Goal: Transaction & Acquisition: Purchase product/service

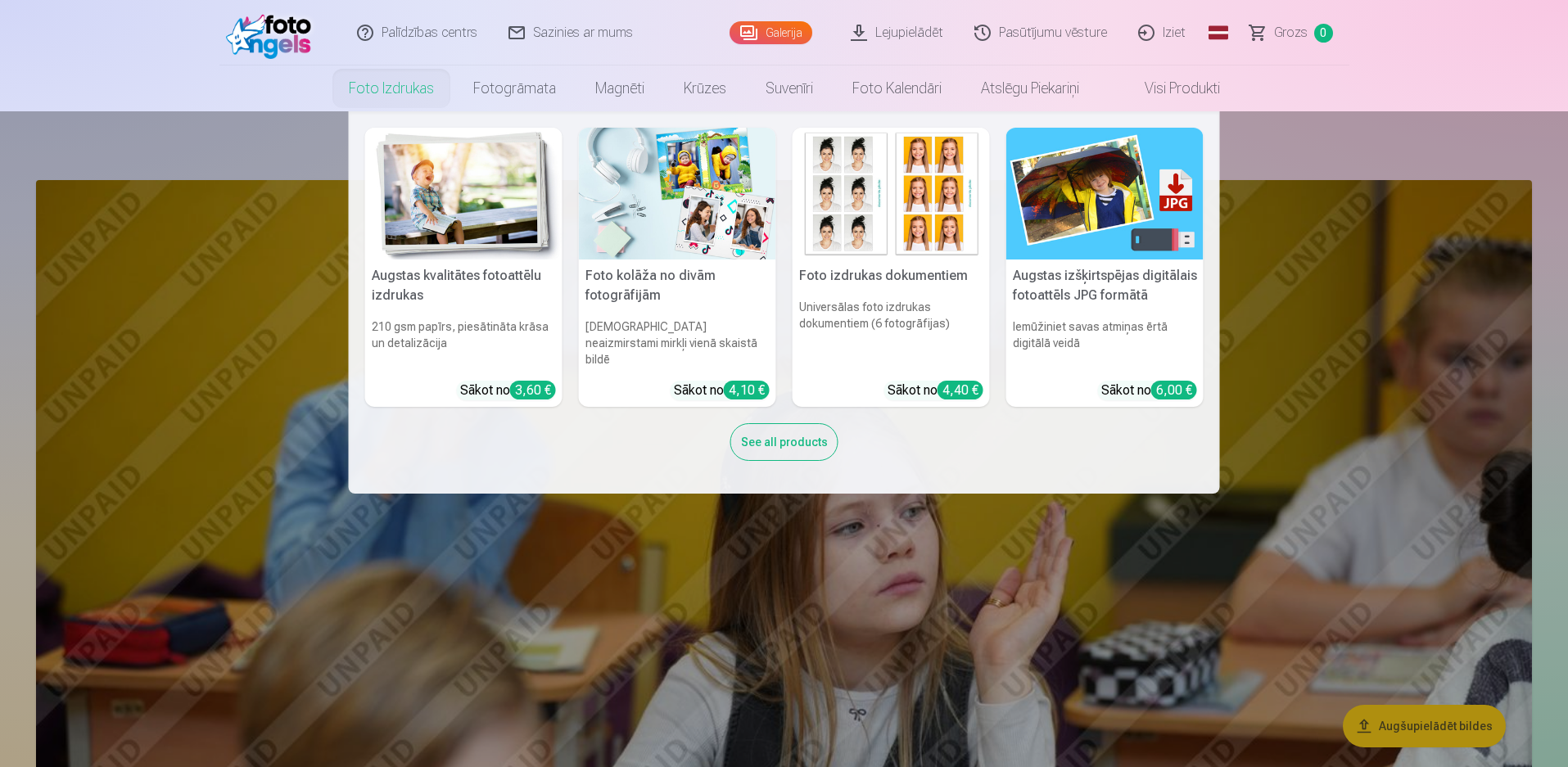
click at [441, 162] on img at bounding box center [463, 193] width 197 height 132
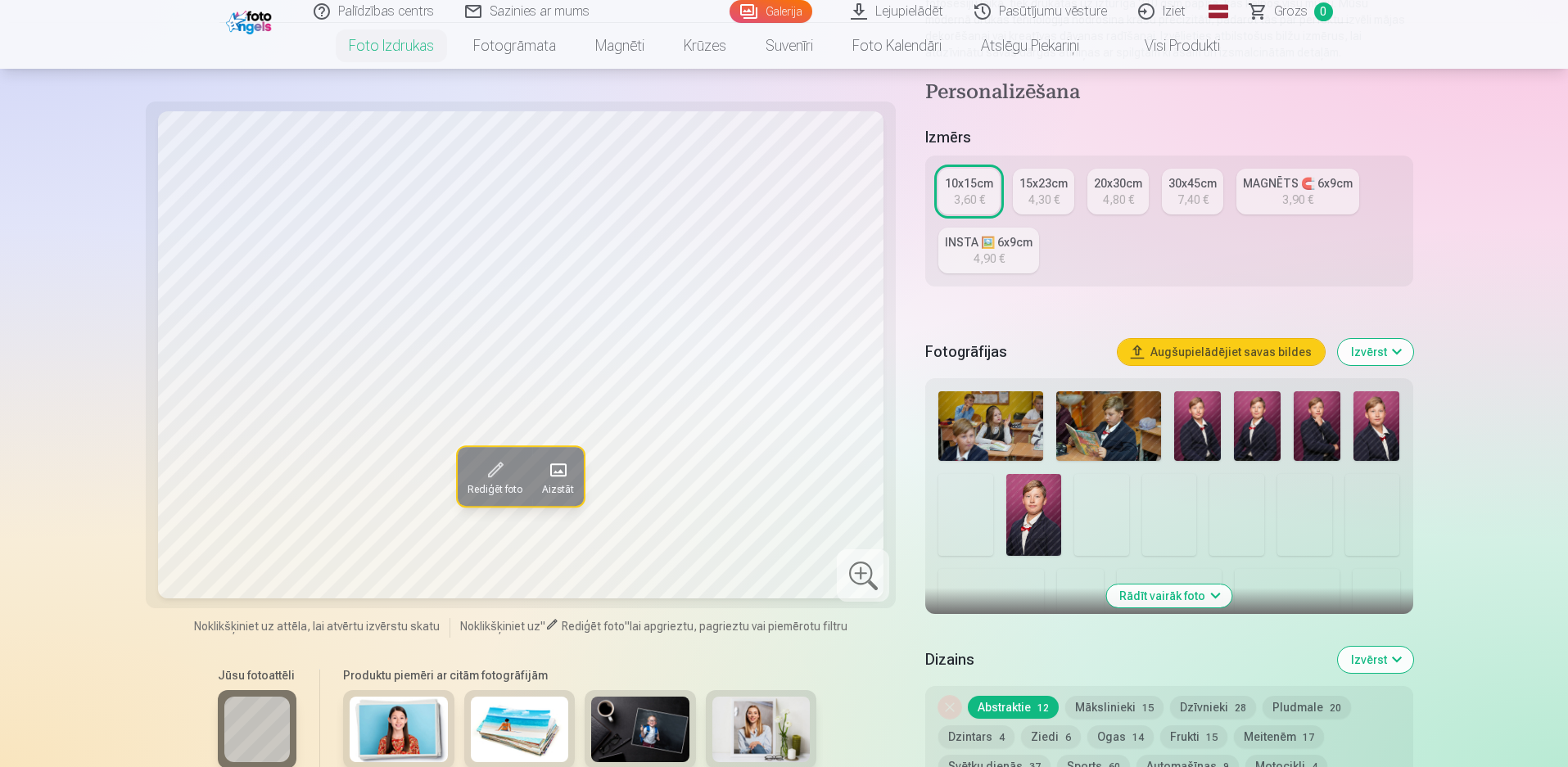
scroll to position [327, 0]
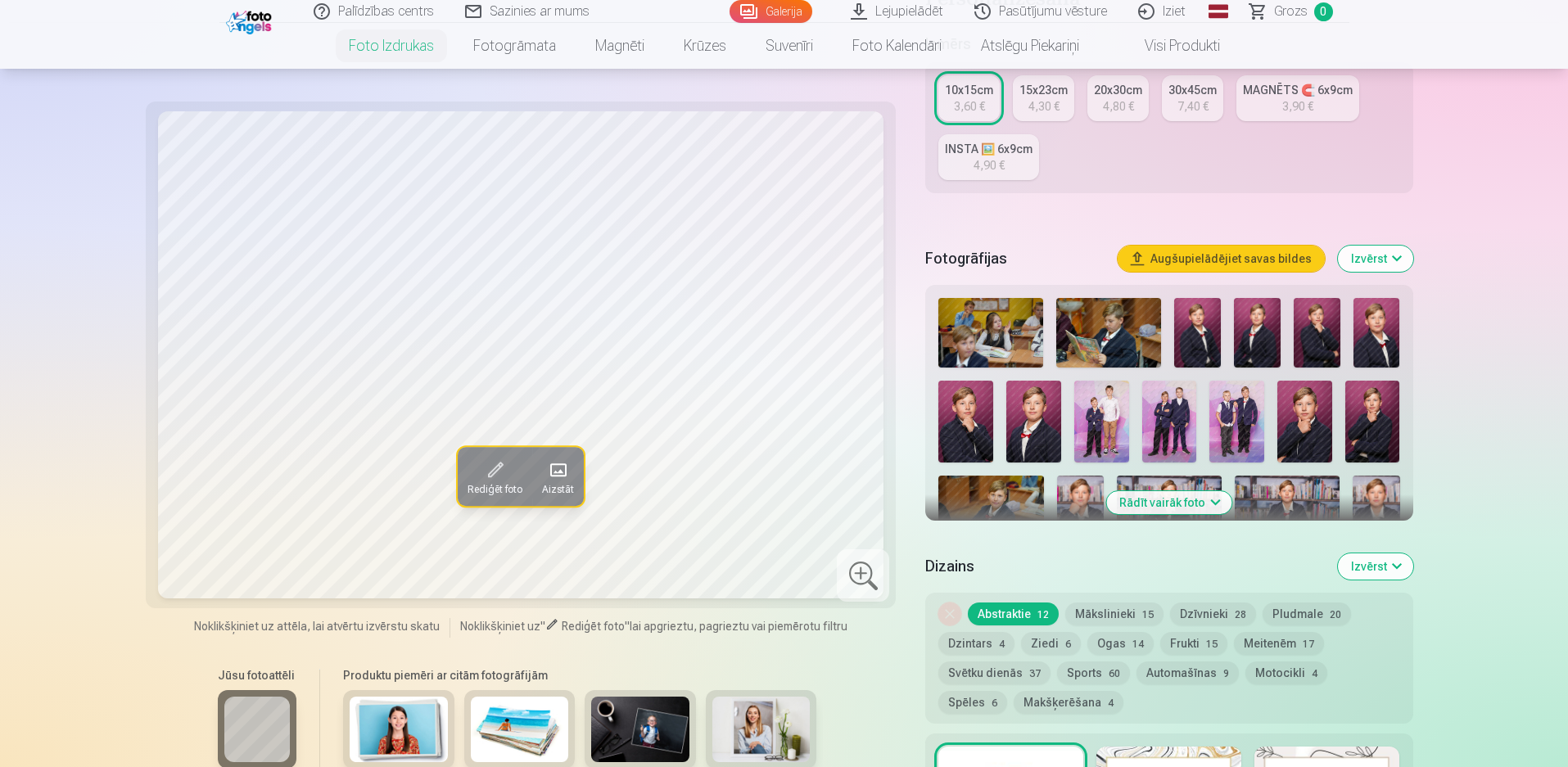
click at [1182, 497] on button "Rādīt vairāk foto" at bounding box center [1169, 503] width 125 height 23
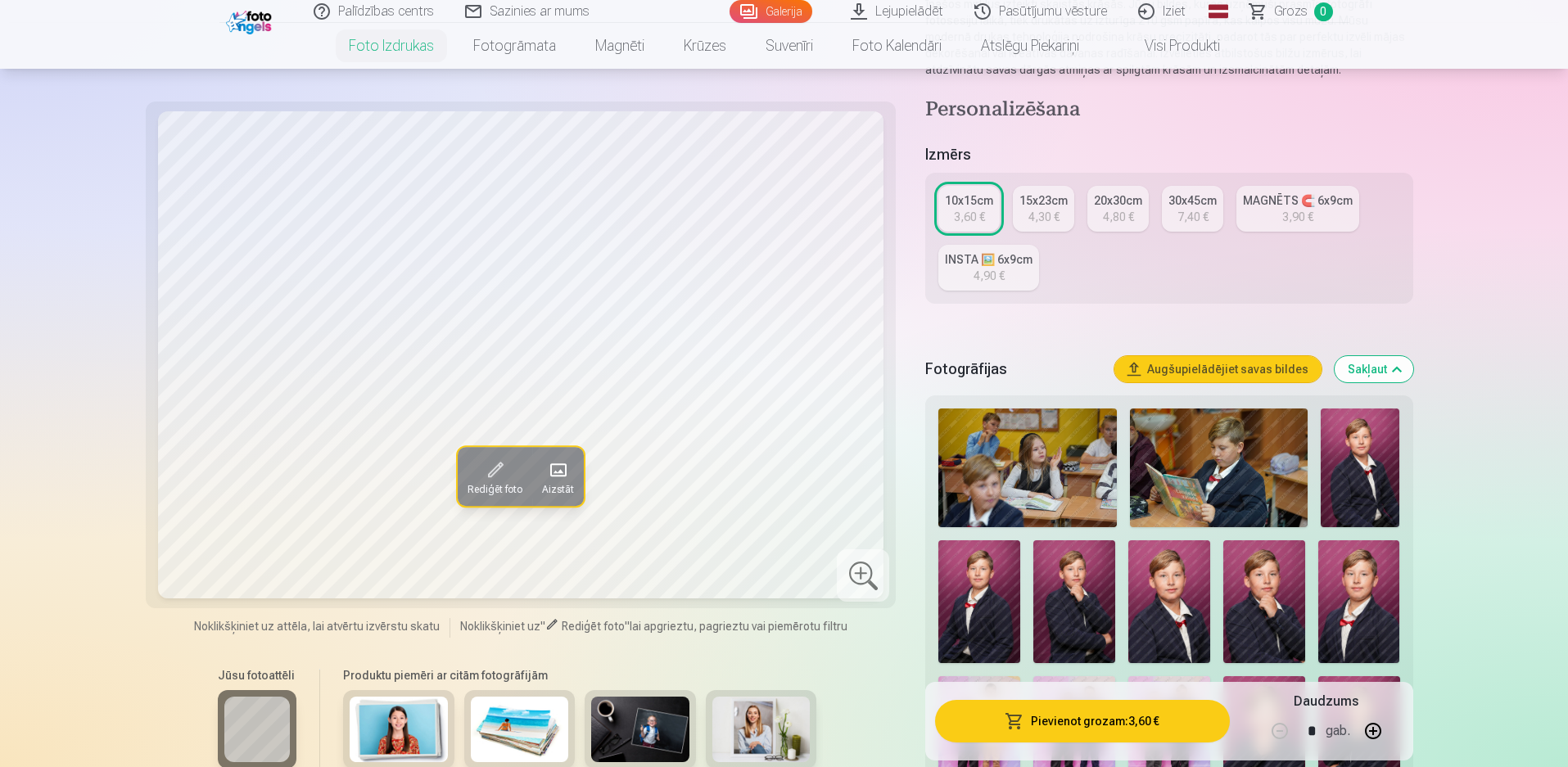
scroll to position [0, 0]
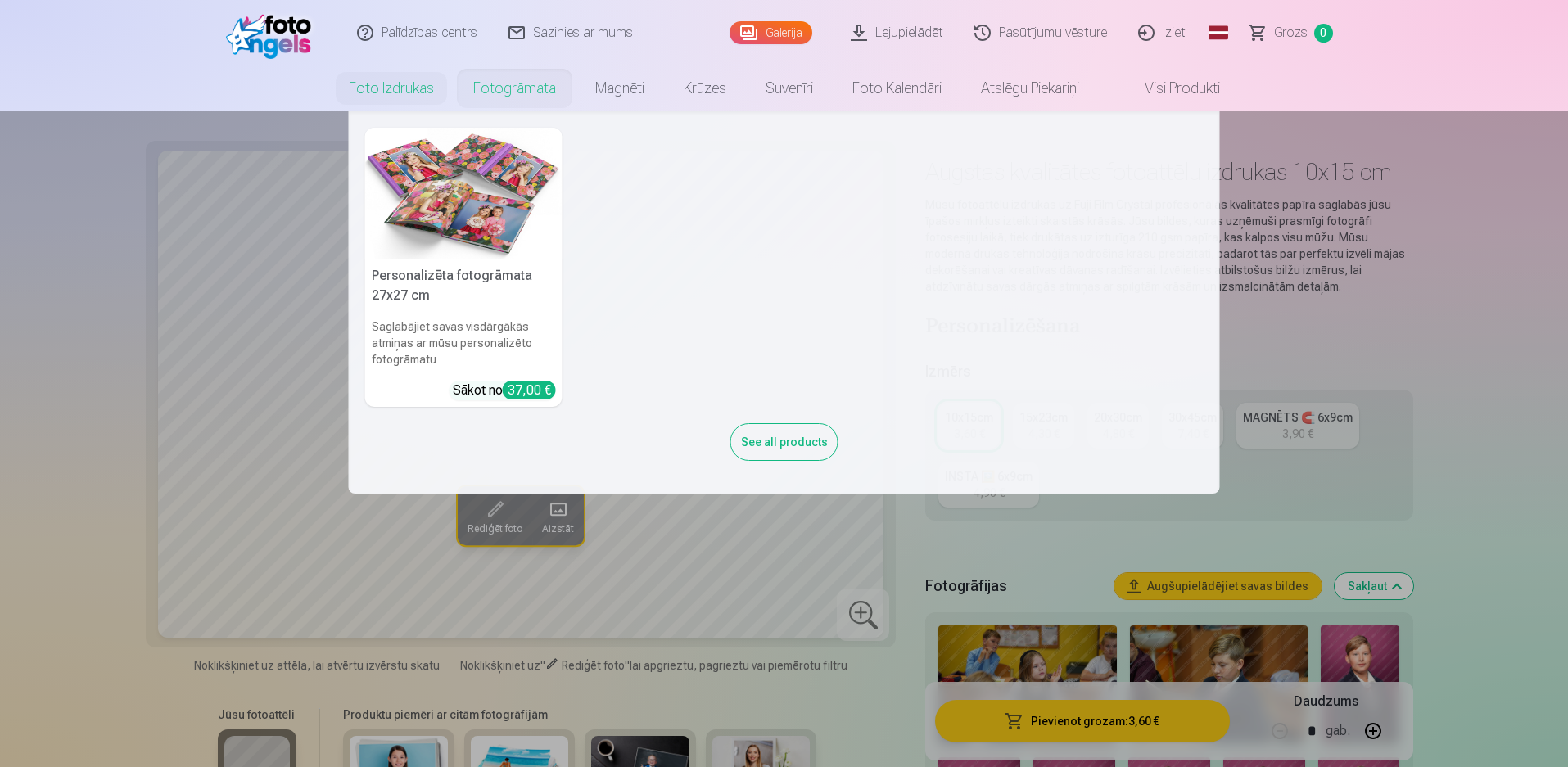
click at [521, 81] on link "Fotogrāmata" at bounding box center [514, 88] width 122 height 46
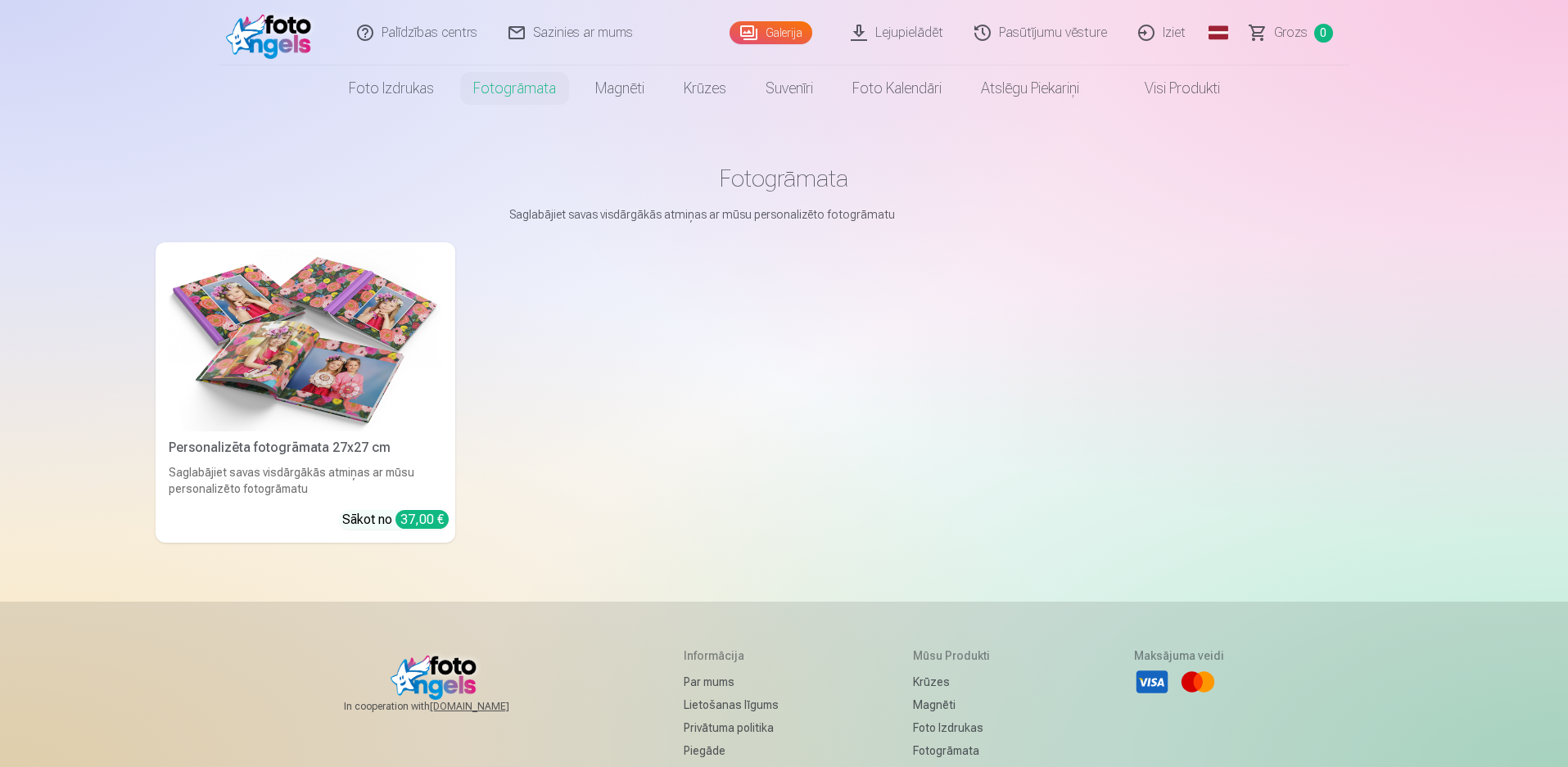
click at [399, 78] on link "Foto izdrukas" at bounding box center [391, 88] width 124 height 46
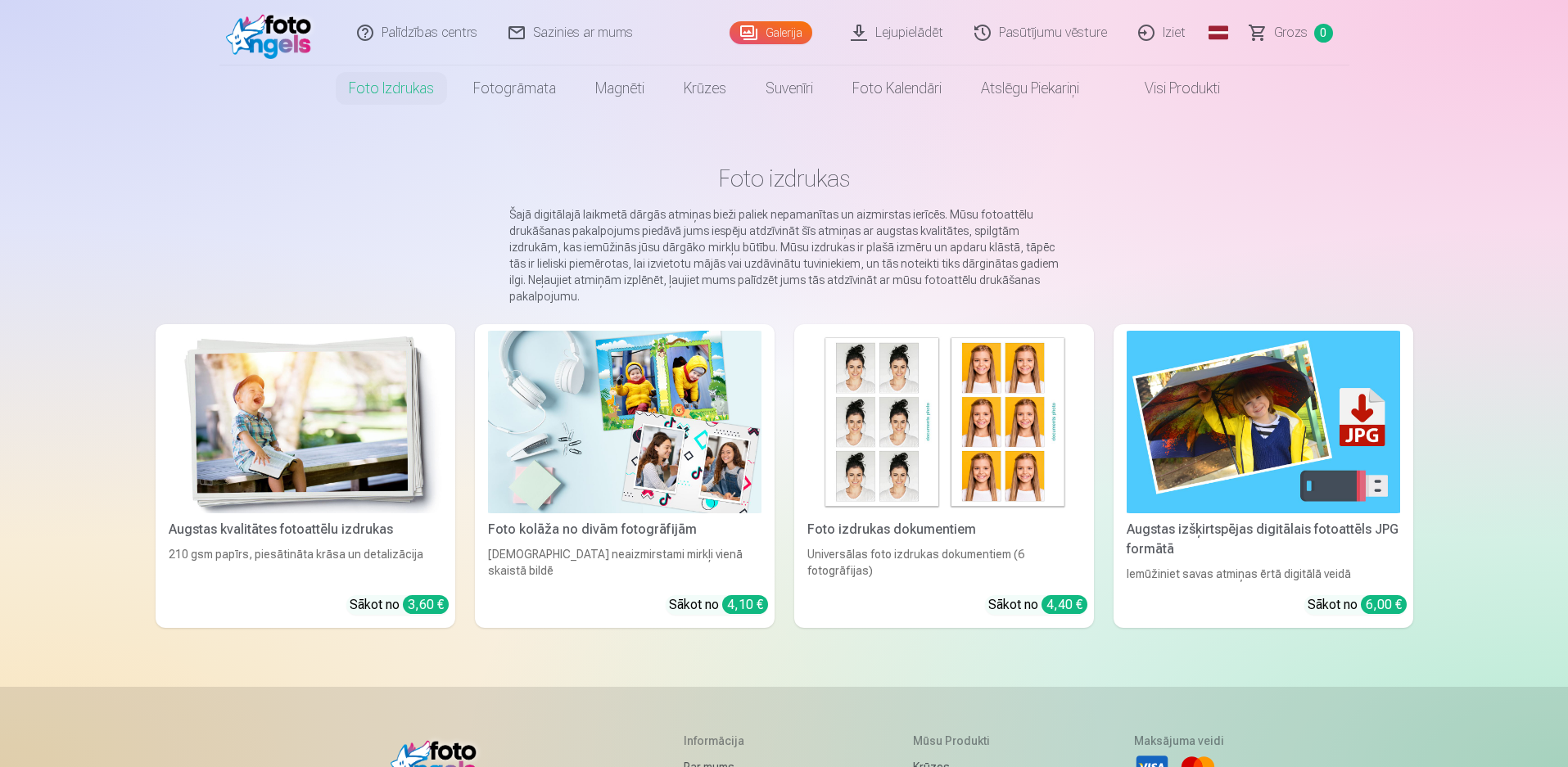
click at [787, 21] on div "Galerija" at bounding box center [775, 33] width 90 height 65
click at [787, 26] on link "Galerija" at bounding box center [771, 33] width 82 height 23
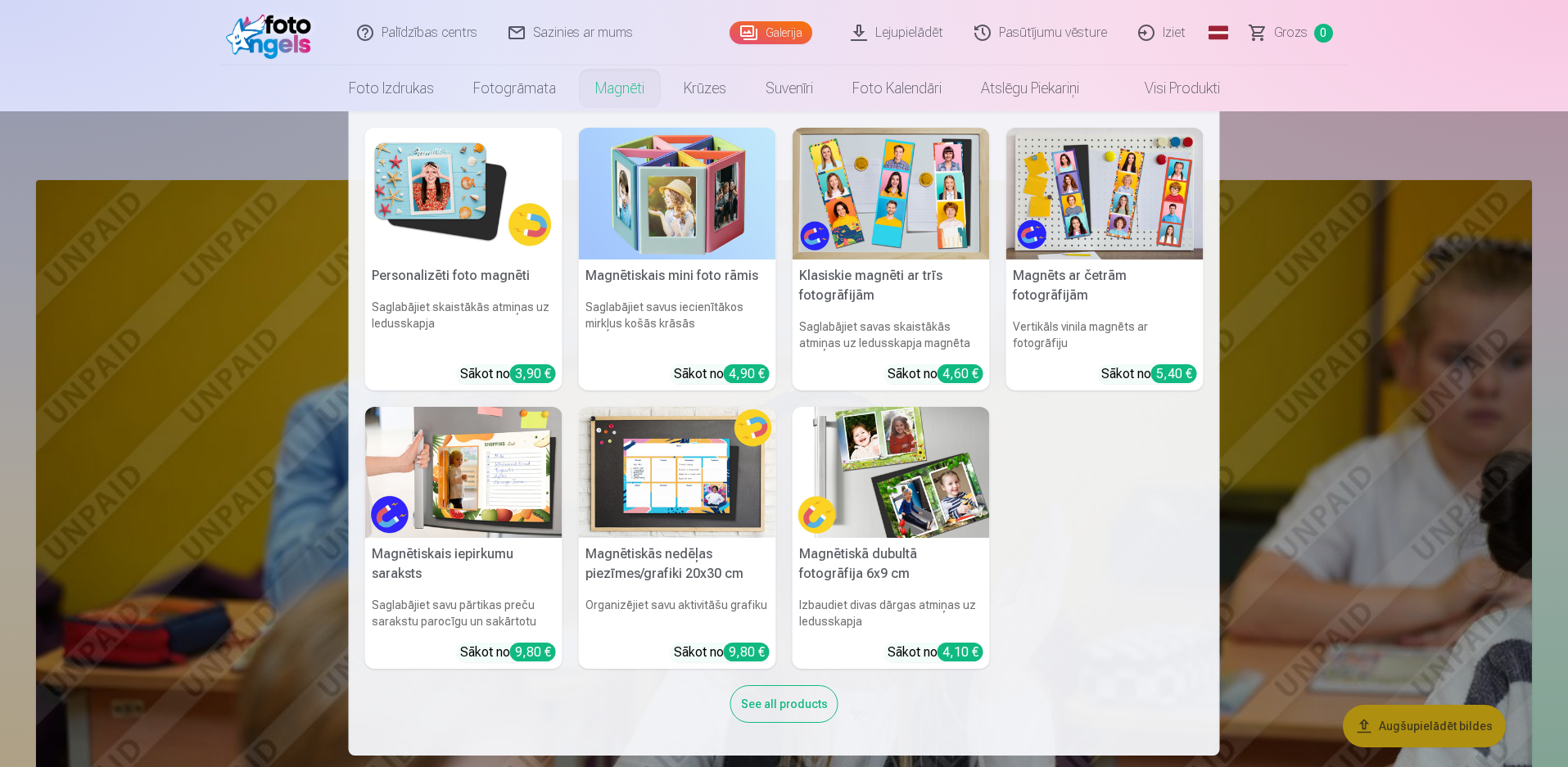
click at [616, 81] on link "Magnēti" at bounding box center [620, 88] width 89 height 46
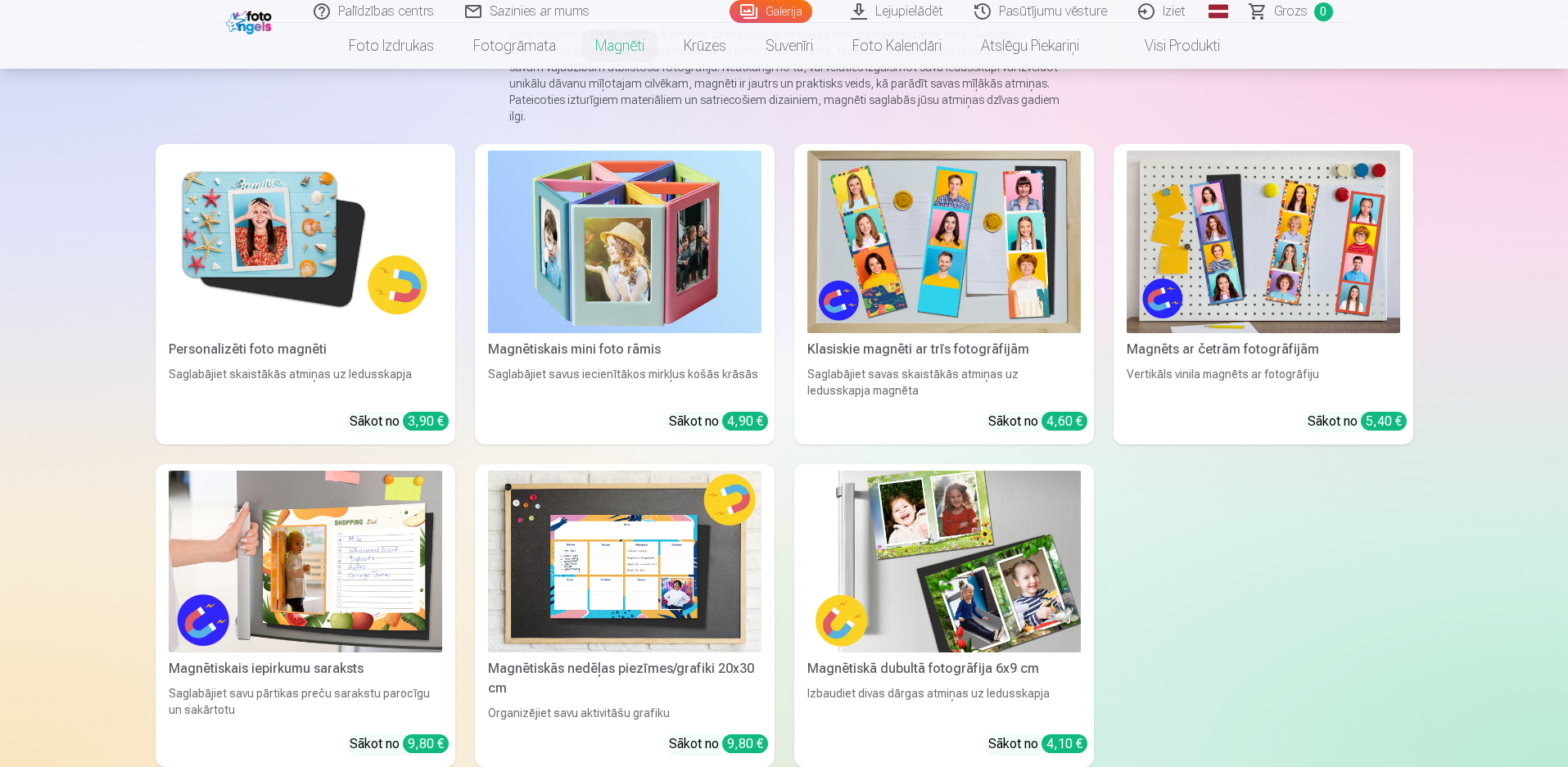
scroll to position [246, 0]
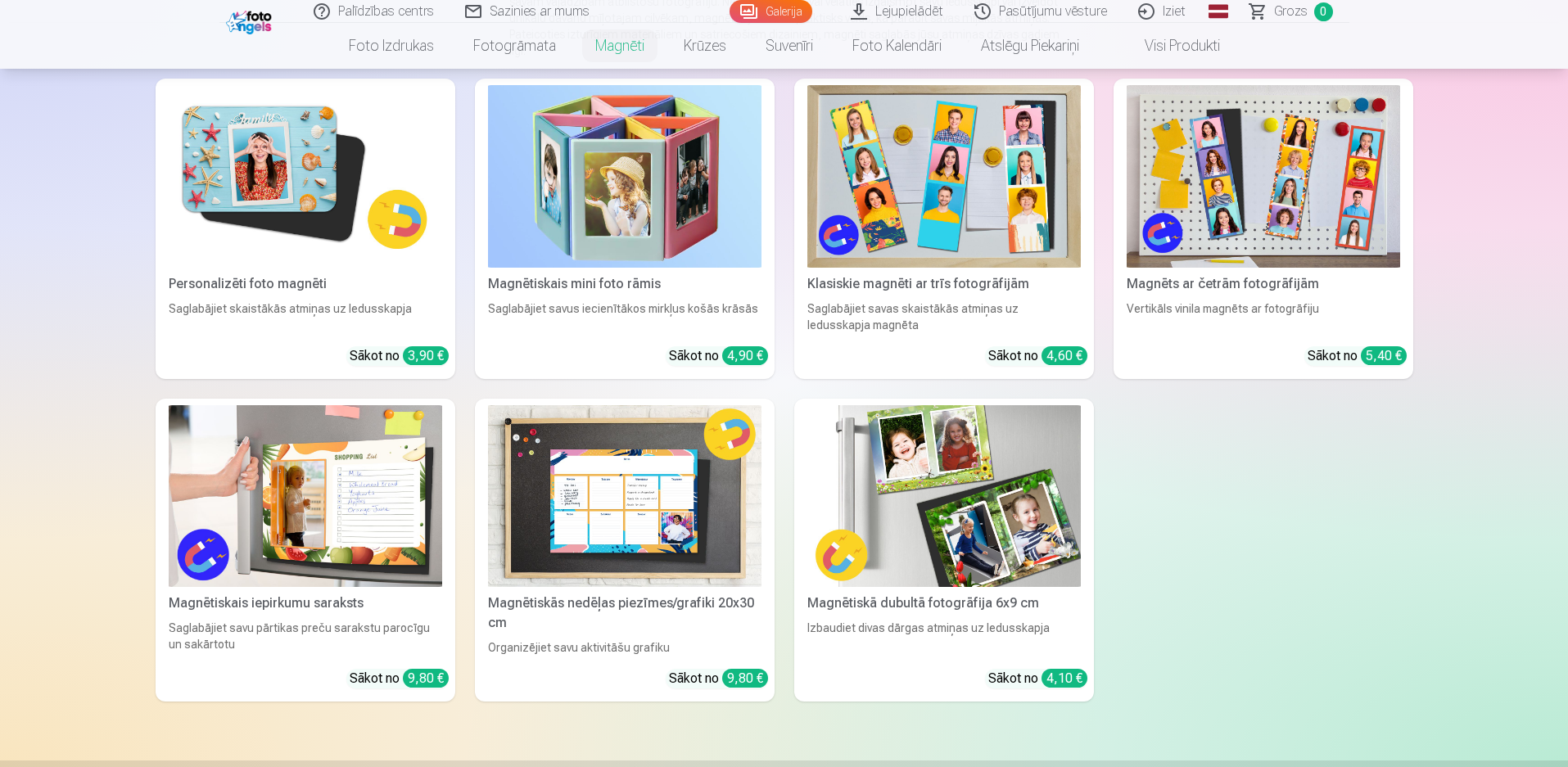
click at [974, 509] on img at bounding box center [944, 496] width 274 height 182
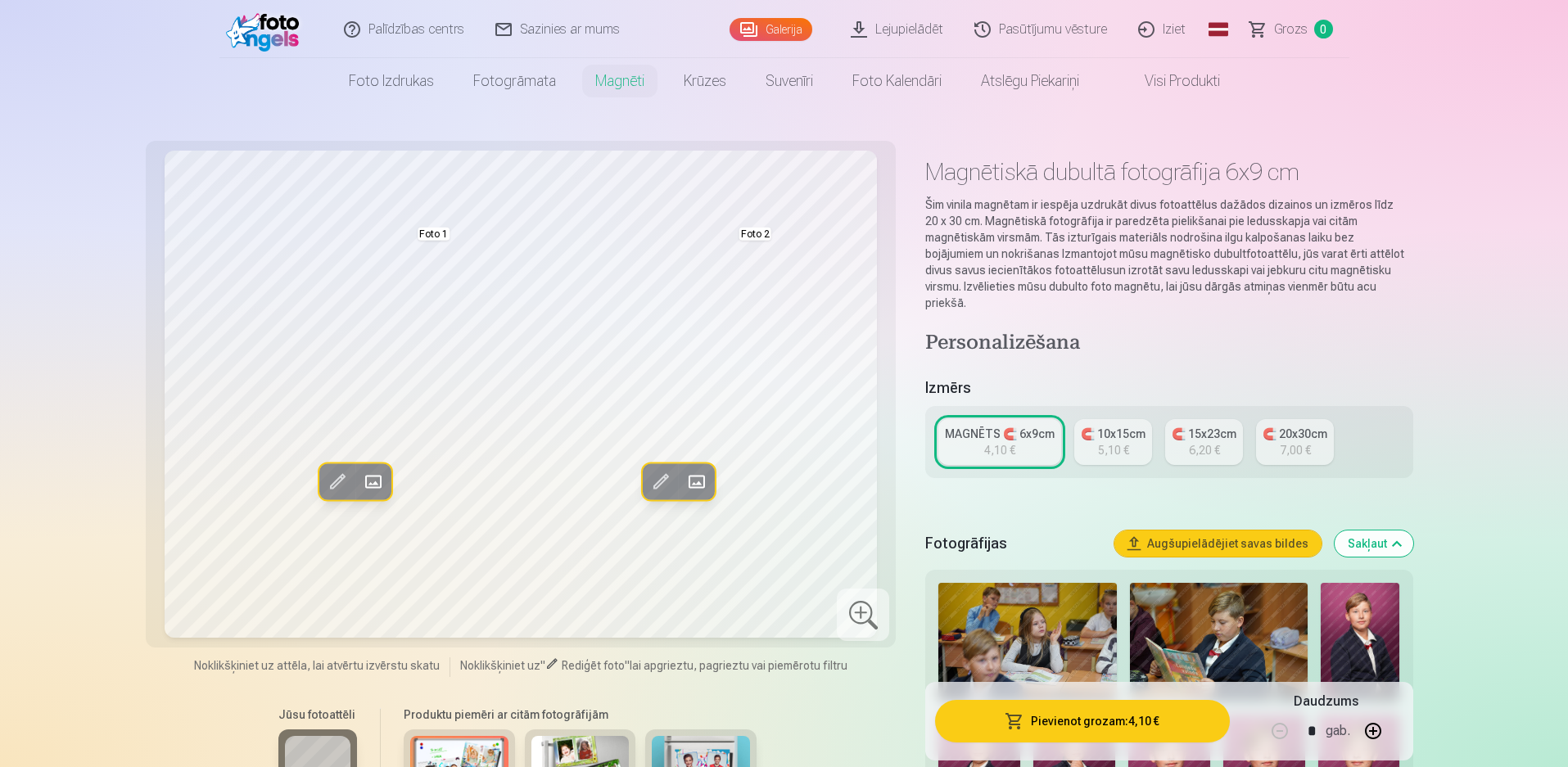
scroll to position [246, 0]
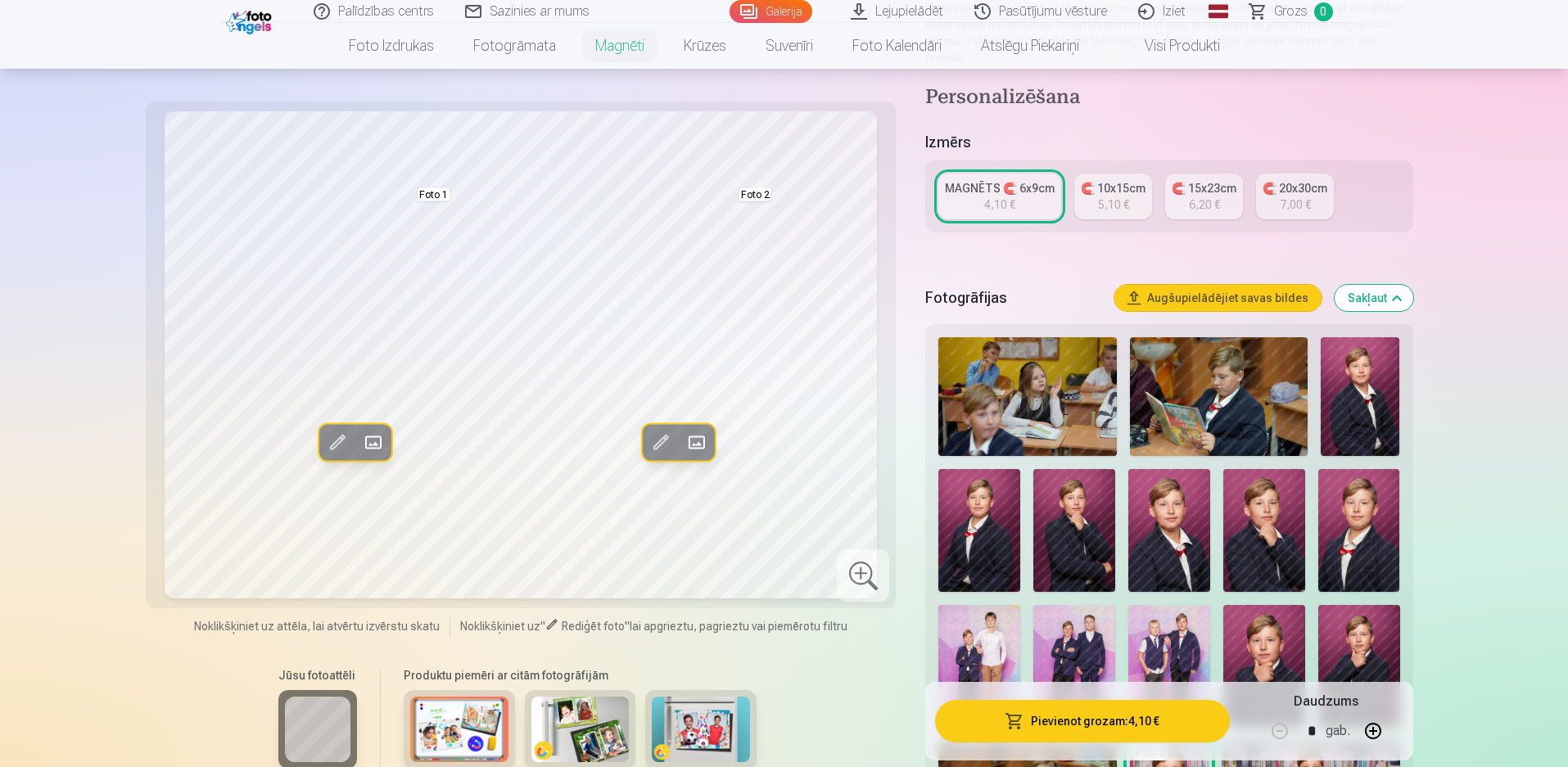
click at [1349, 364] on img at bounding box center [1360, 396] width 79 height 119
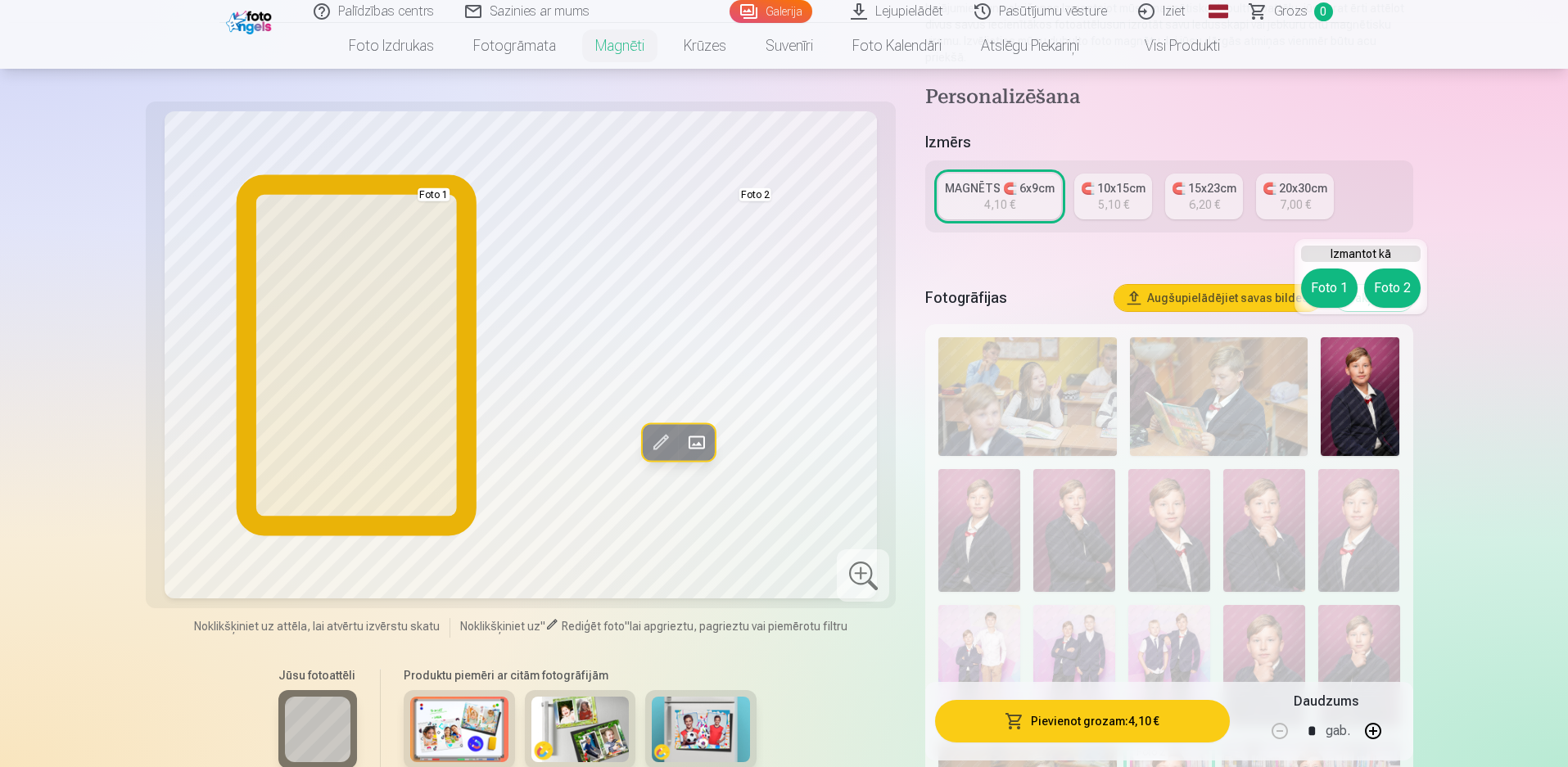
click at [1314, 291] on button "Foto 1" at bounding box center [1329, 288] width 56 height 39
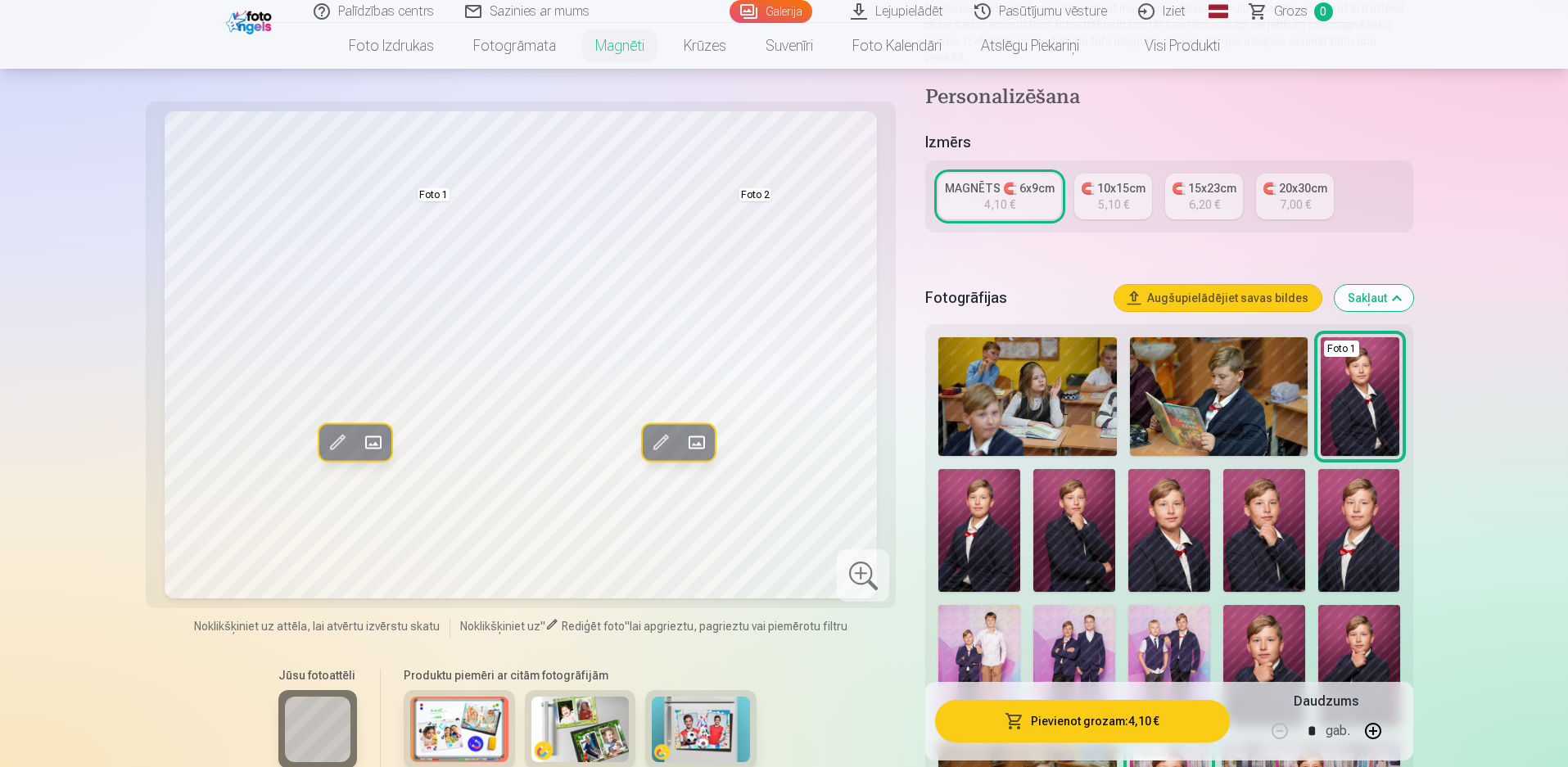
click at [989, 514] on img at bounding box center [979, 530] width 82 height 122
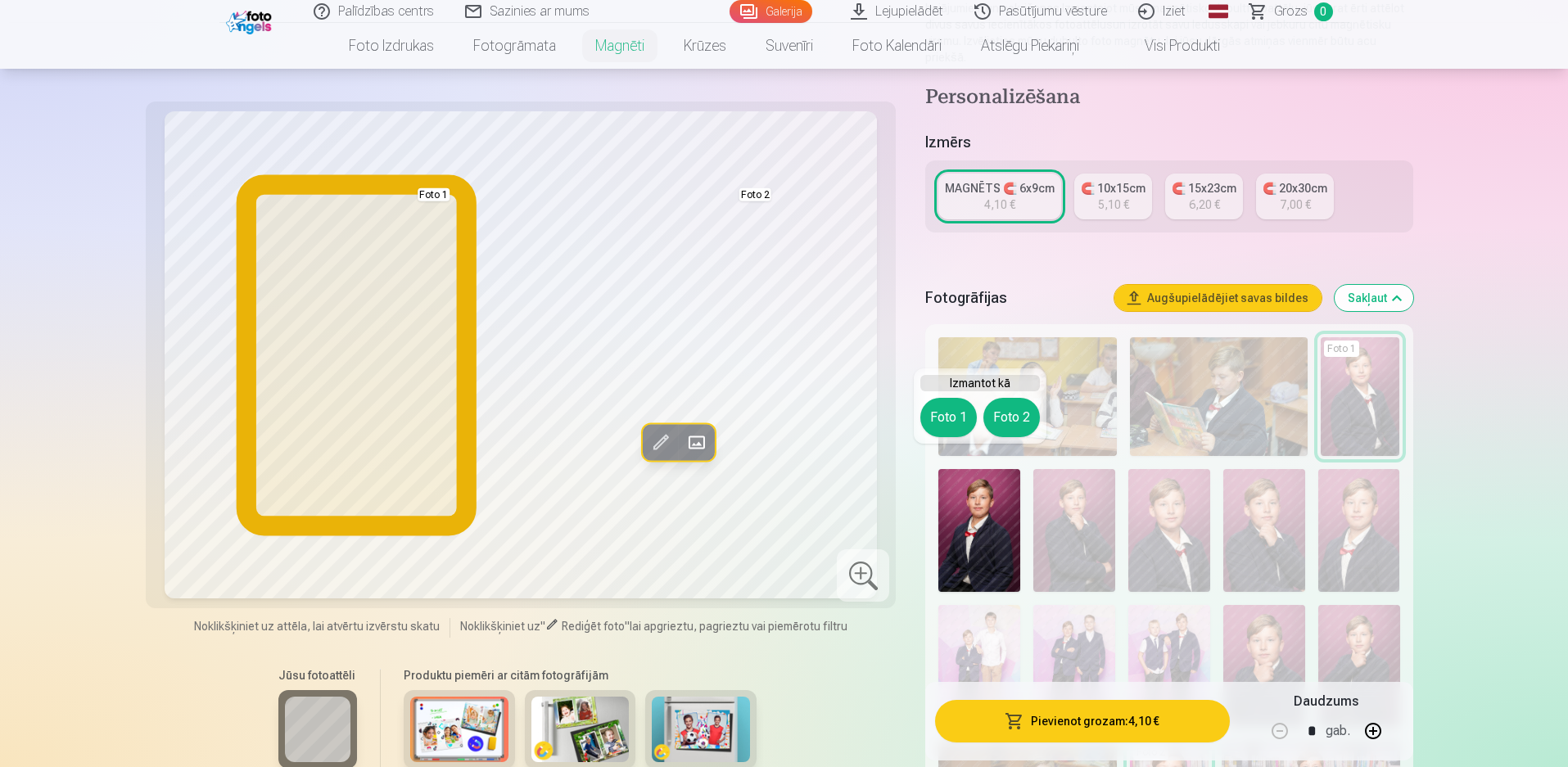
click at [959, 423] on button "Foto 1" at bounding box center [948, 418] width 56 height 39
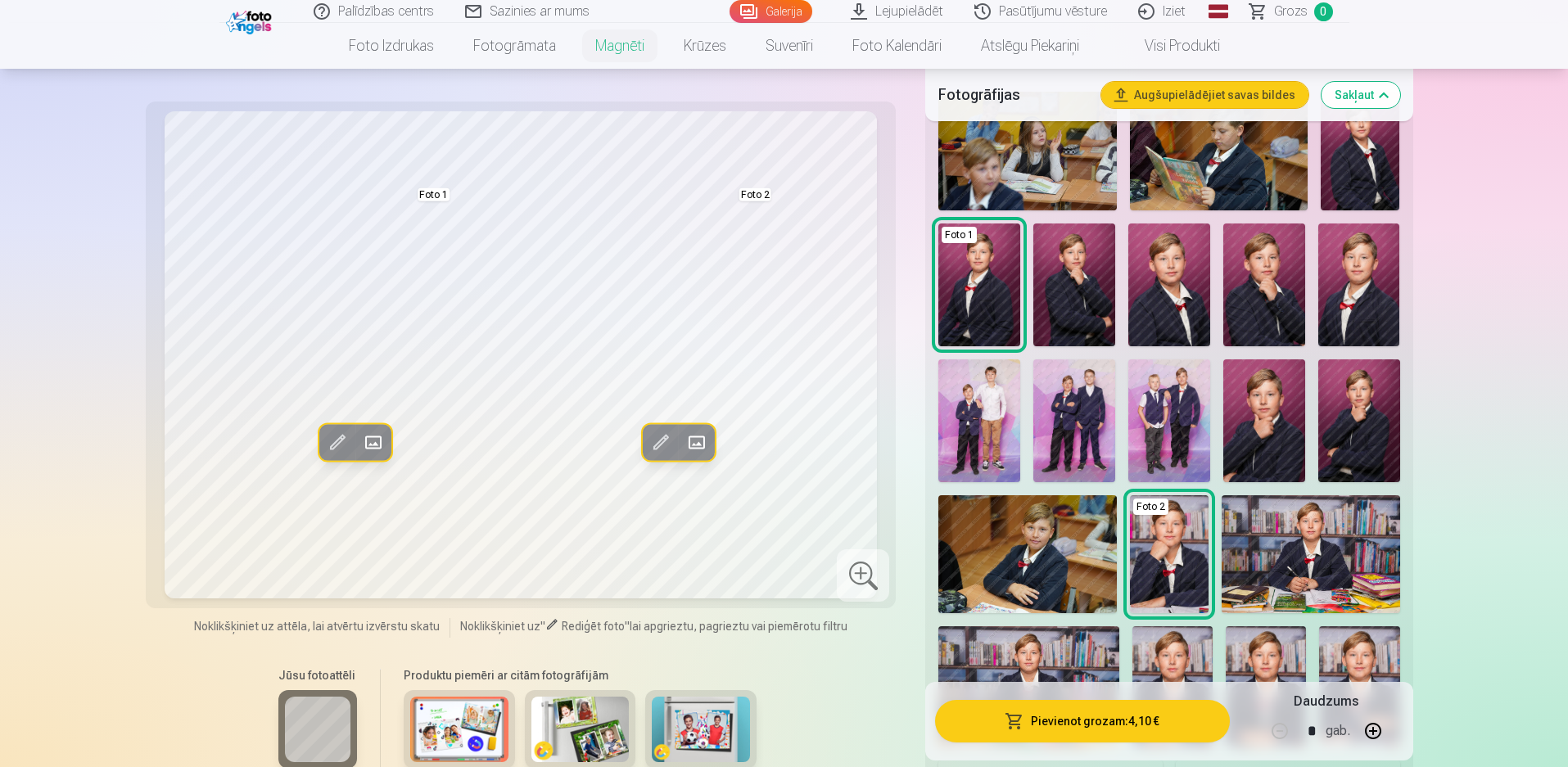
scroll to position [573, 0]
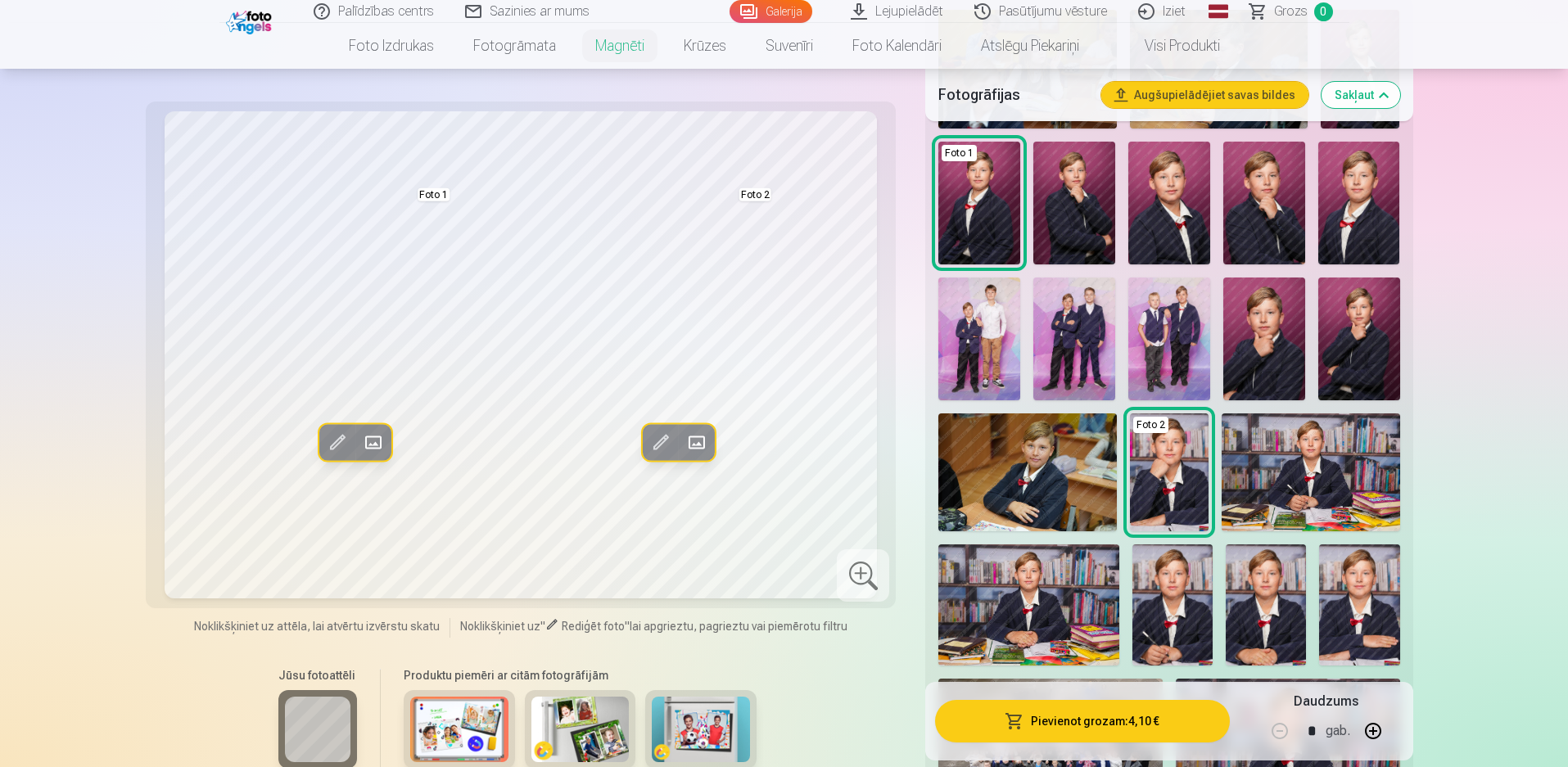
click at [1266, 549] on img at bounding box center [1266, 604] width 80 height 121
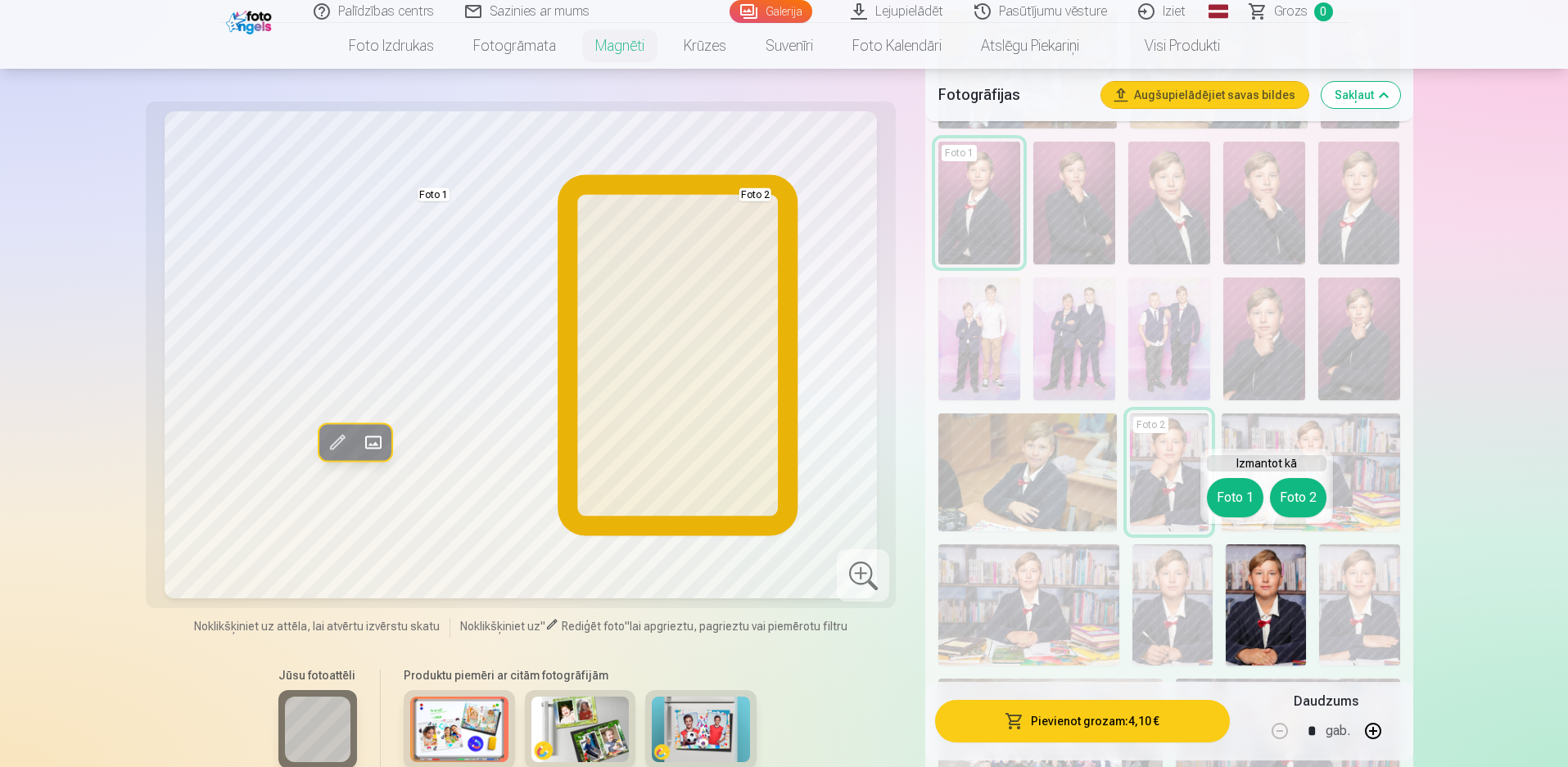
click at [1292, 493] on button "Foto 2" at bounding box center [1298, 498] width 56 height 39
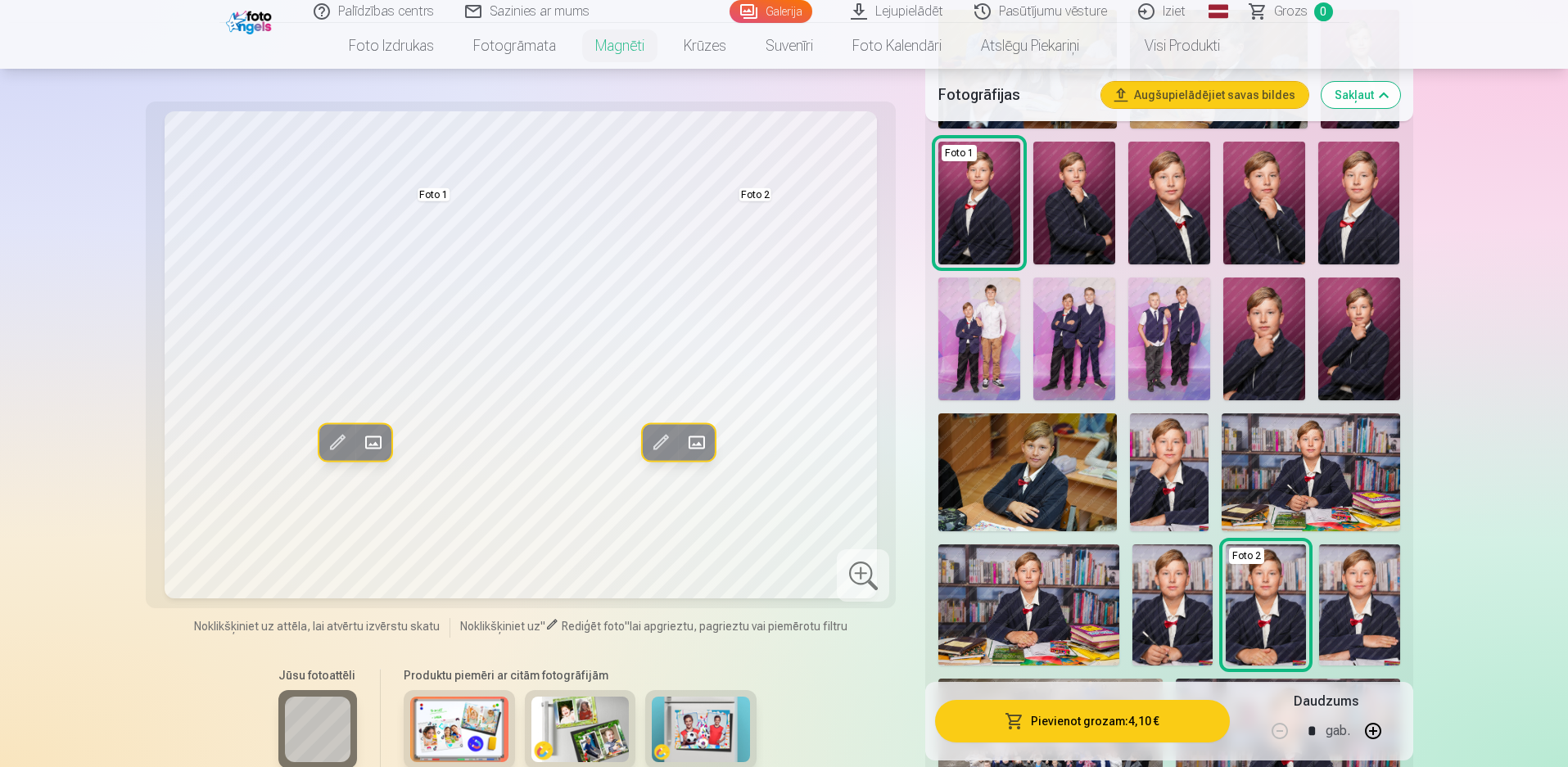
click at [1198, 599] on img at bounding box center [1173, 604] width 80 height 121
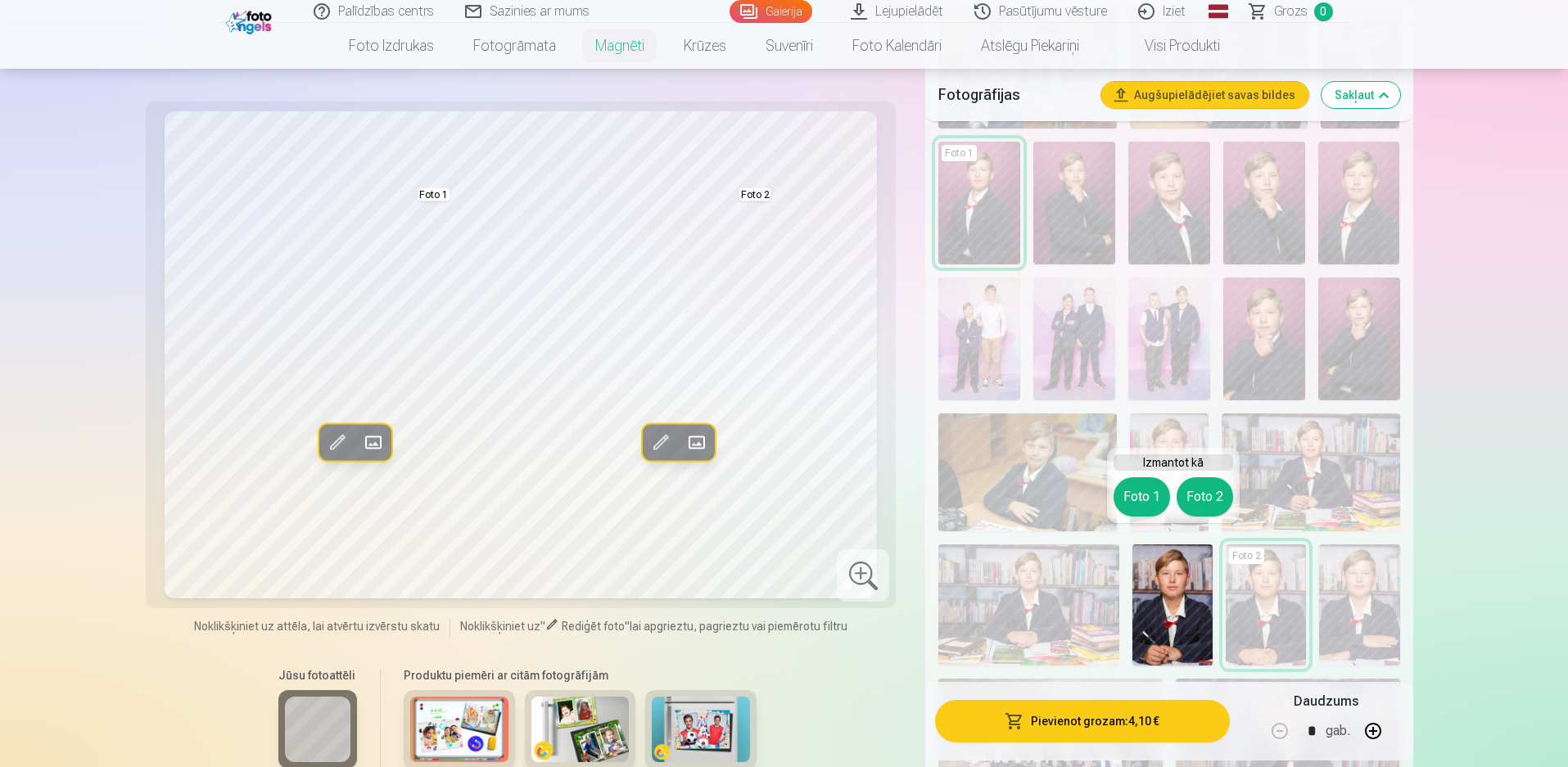
click at [1197, 490] on button "Foto 2" at bounding box center [1205, 497] width 56 height 39
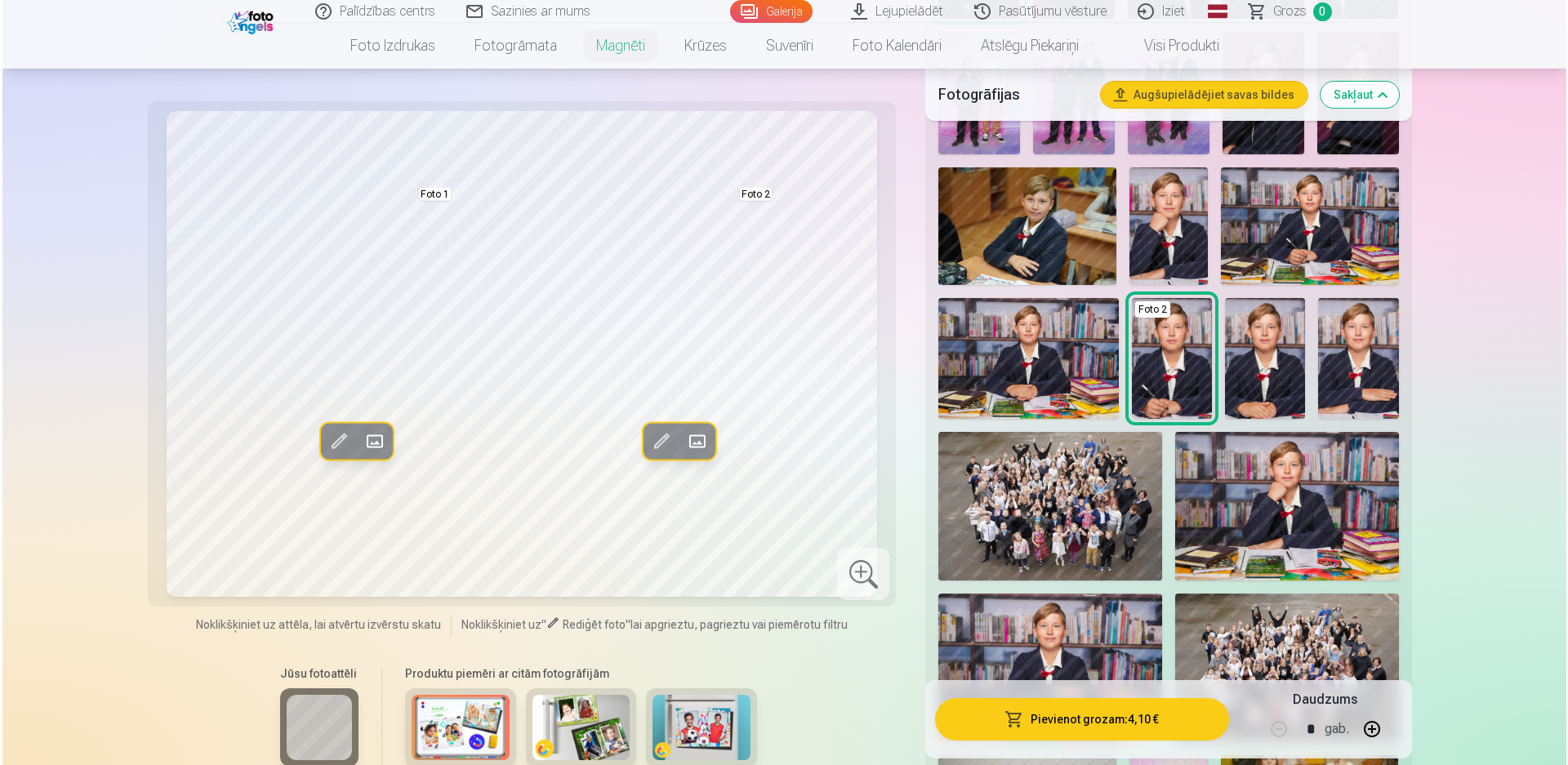
scroll to position [653, 0]
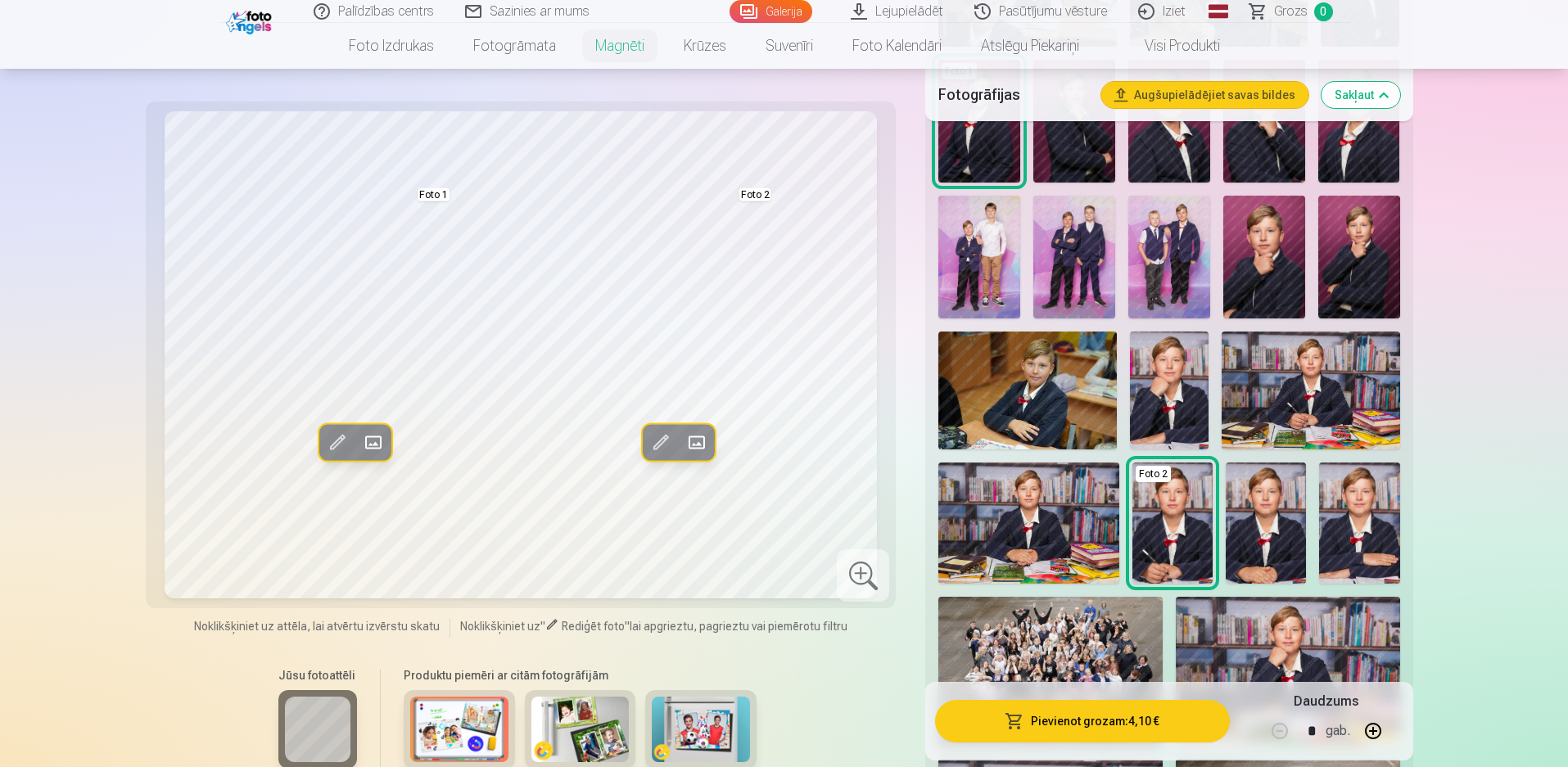
click at [1135, 721] on button "Pievienot grozam : 4,10 €" at bounding box center [1082, 721] width 294 height 43
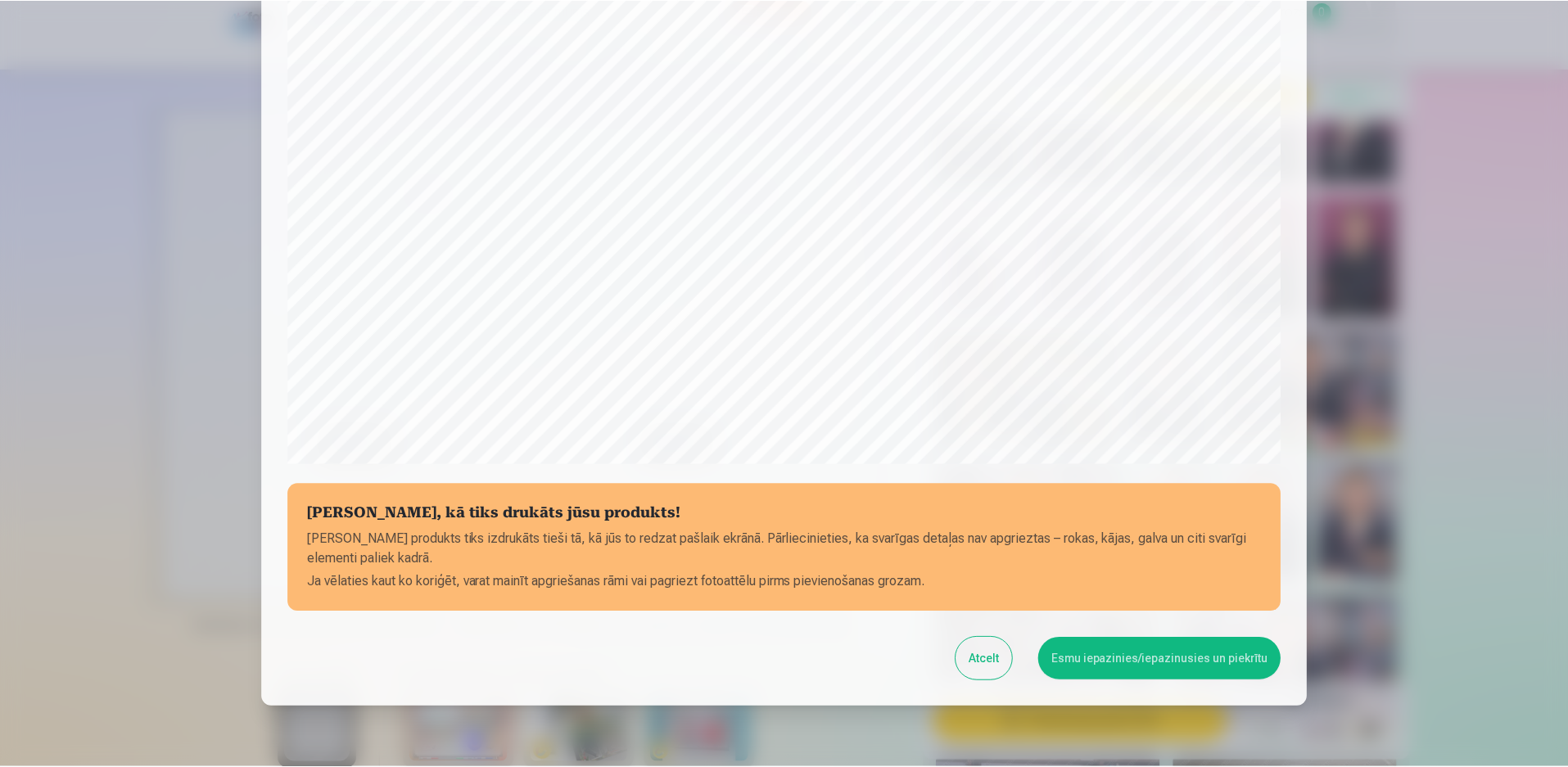
scroll to position [412, 0]
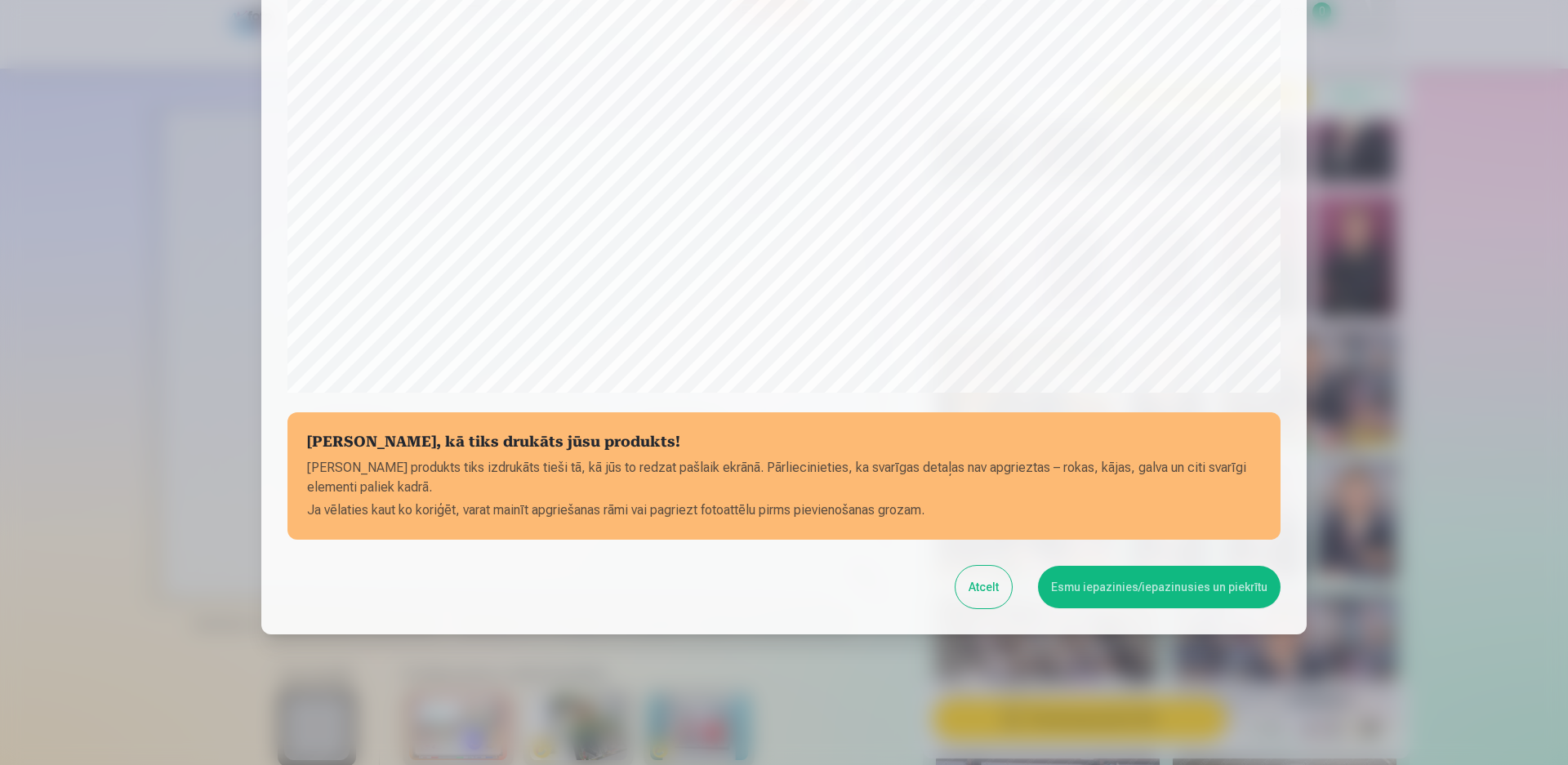
click at [1185, 583] on button "Esmu iepazinies/iepazinusies un piekrītu" at bounding box center [1160, 587] width 242 height 43
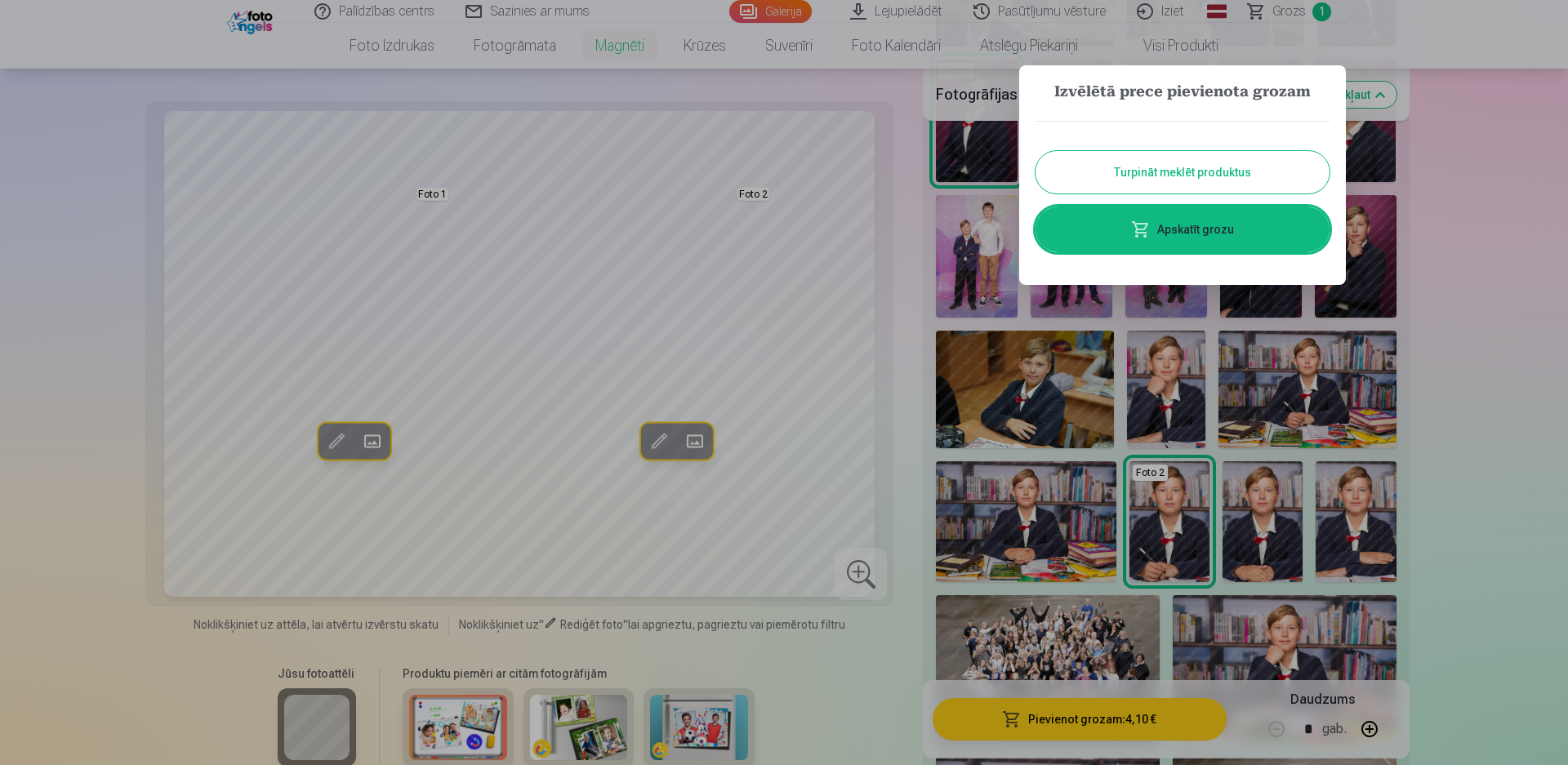
click at [1230, 167] on button "Turpināt meklēt produktus" at bounding box center [1182, 172] width 294 height 43
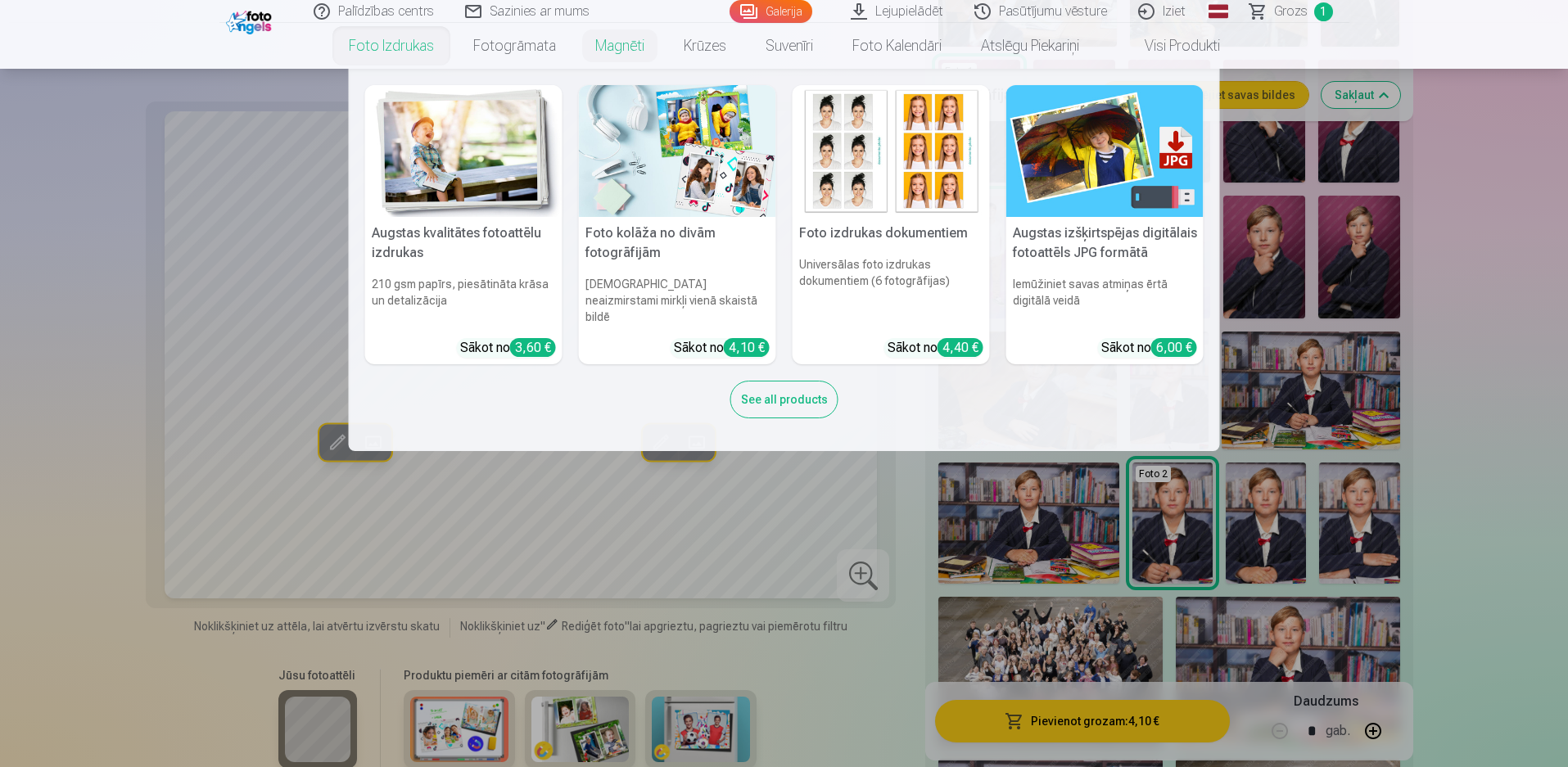
click at [398, 43] on link "Foto izdrukas" at bounding box center [391, 46] width 124 height 46
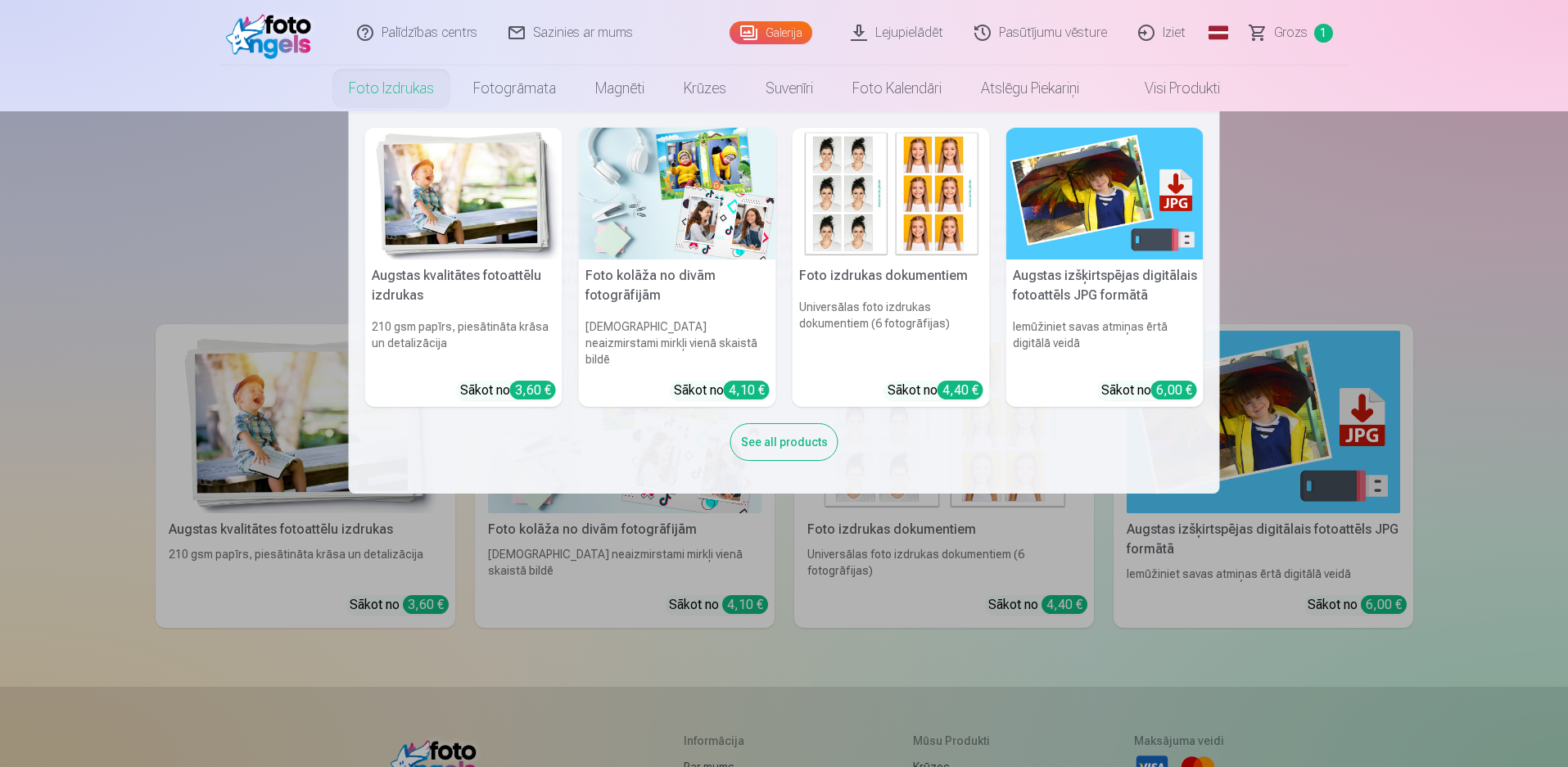
click at [291, 408] on nav "Augstas kvalitātes fotoattēlu izdrukas 210 gsm papīrs, piesātināta krāsa un det…" at bounding box center [784, 302] width 1568 height 382
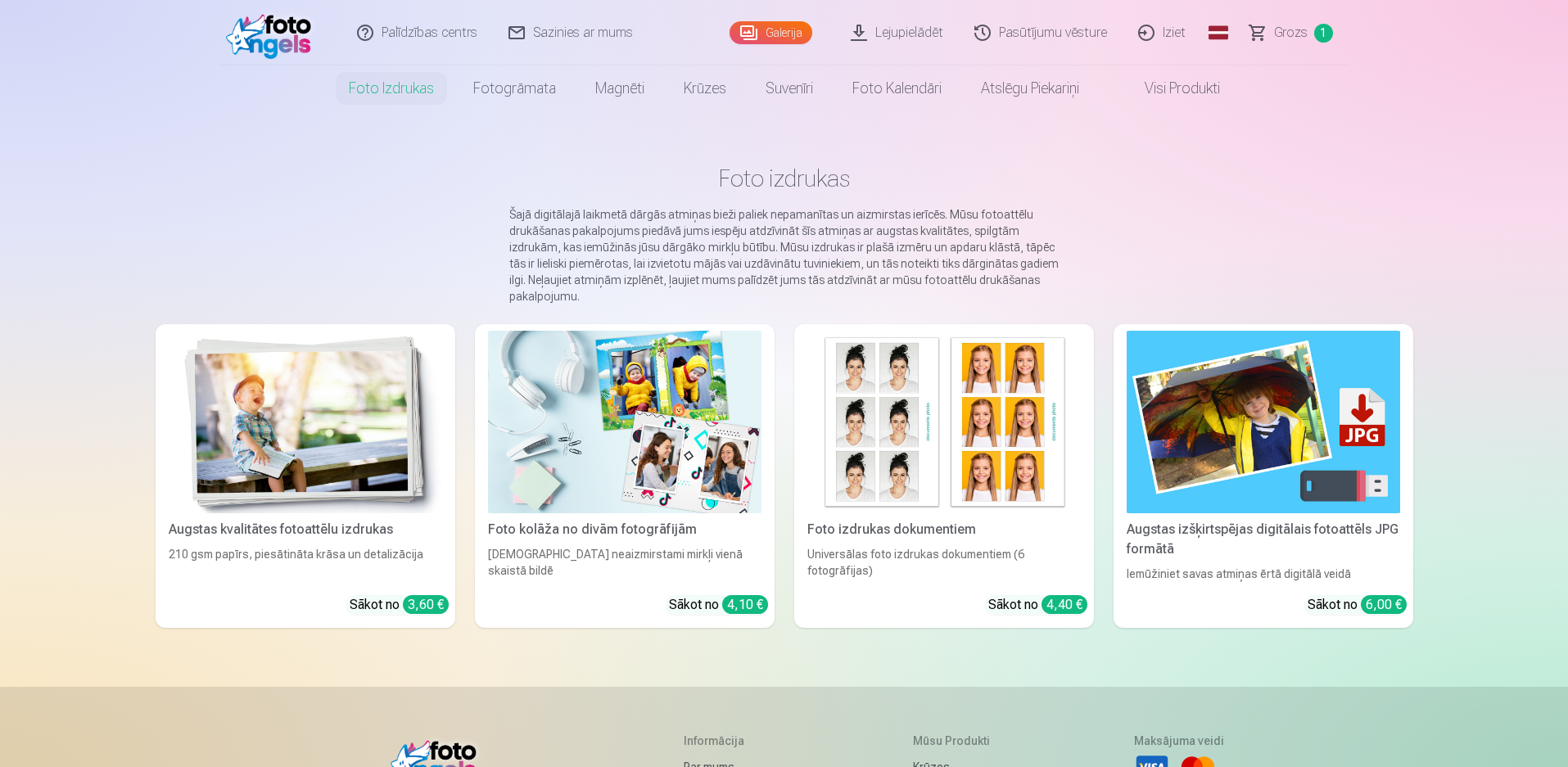
click at [407, 460] on img at bounding box center [305, 421] width 274 height 182
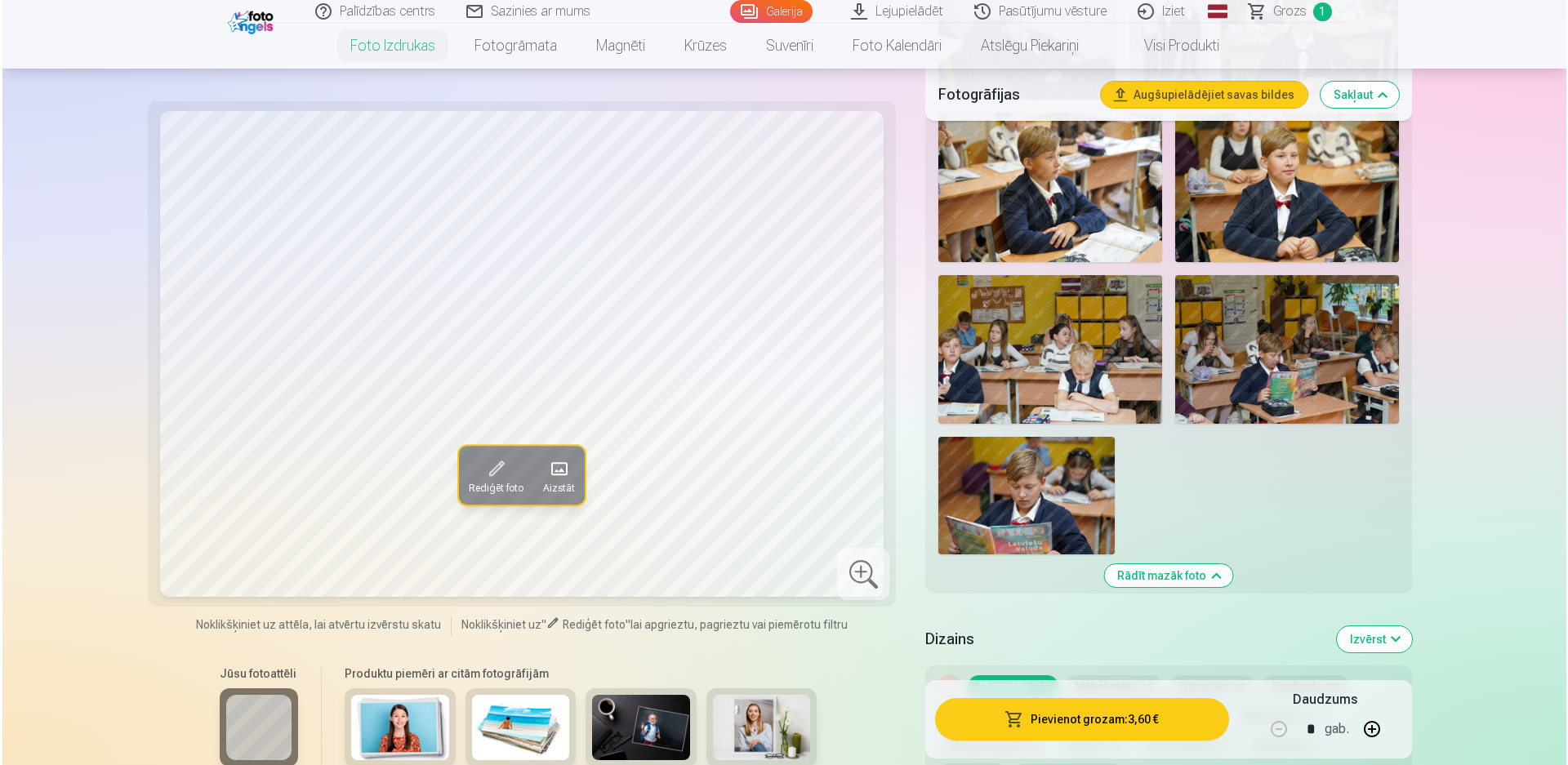
scroll to position [1387, 0]
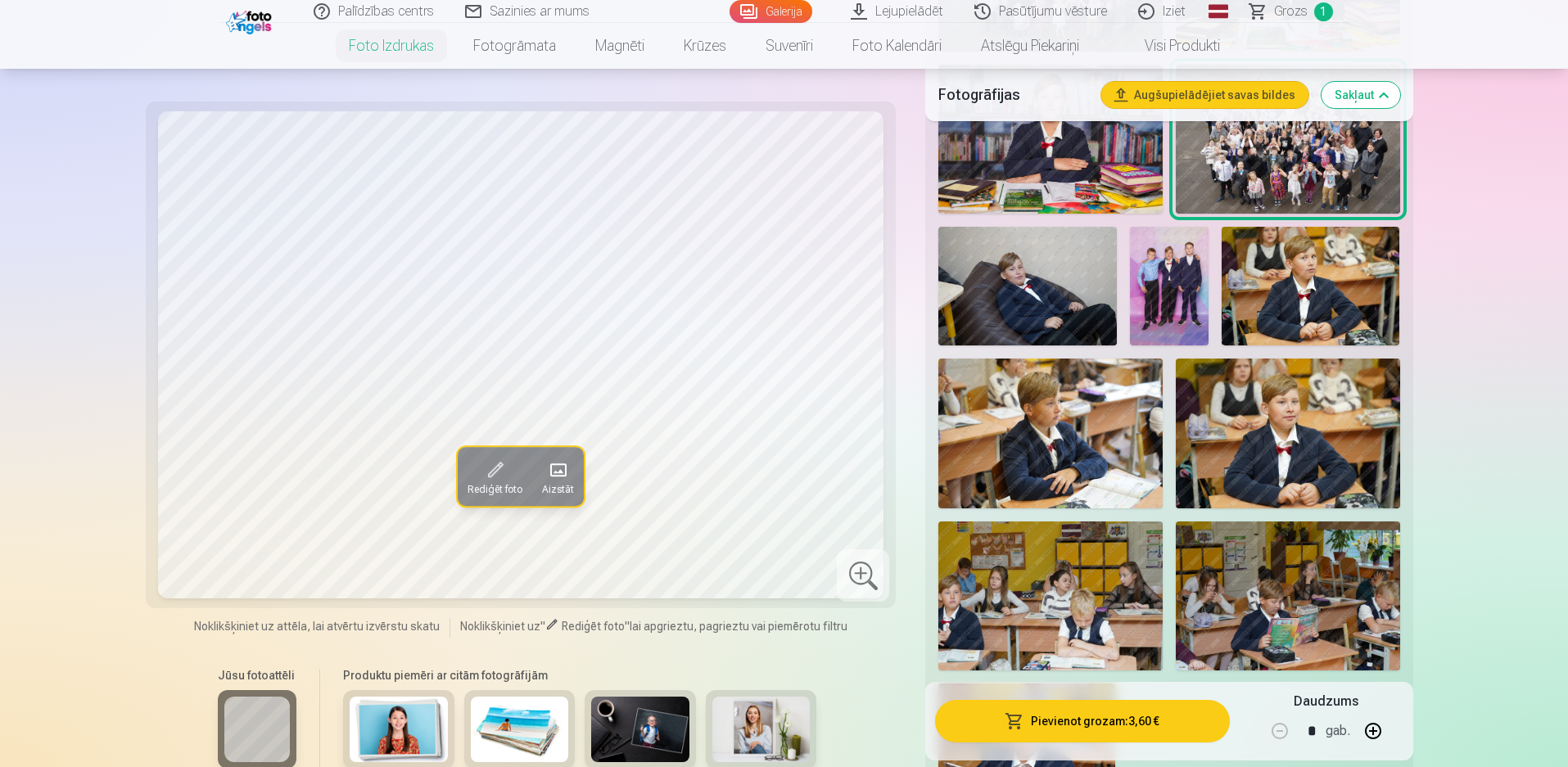
click at [1164, 286] on img at bounding box center [1169, 286] width 79 height 119
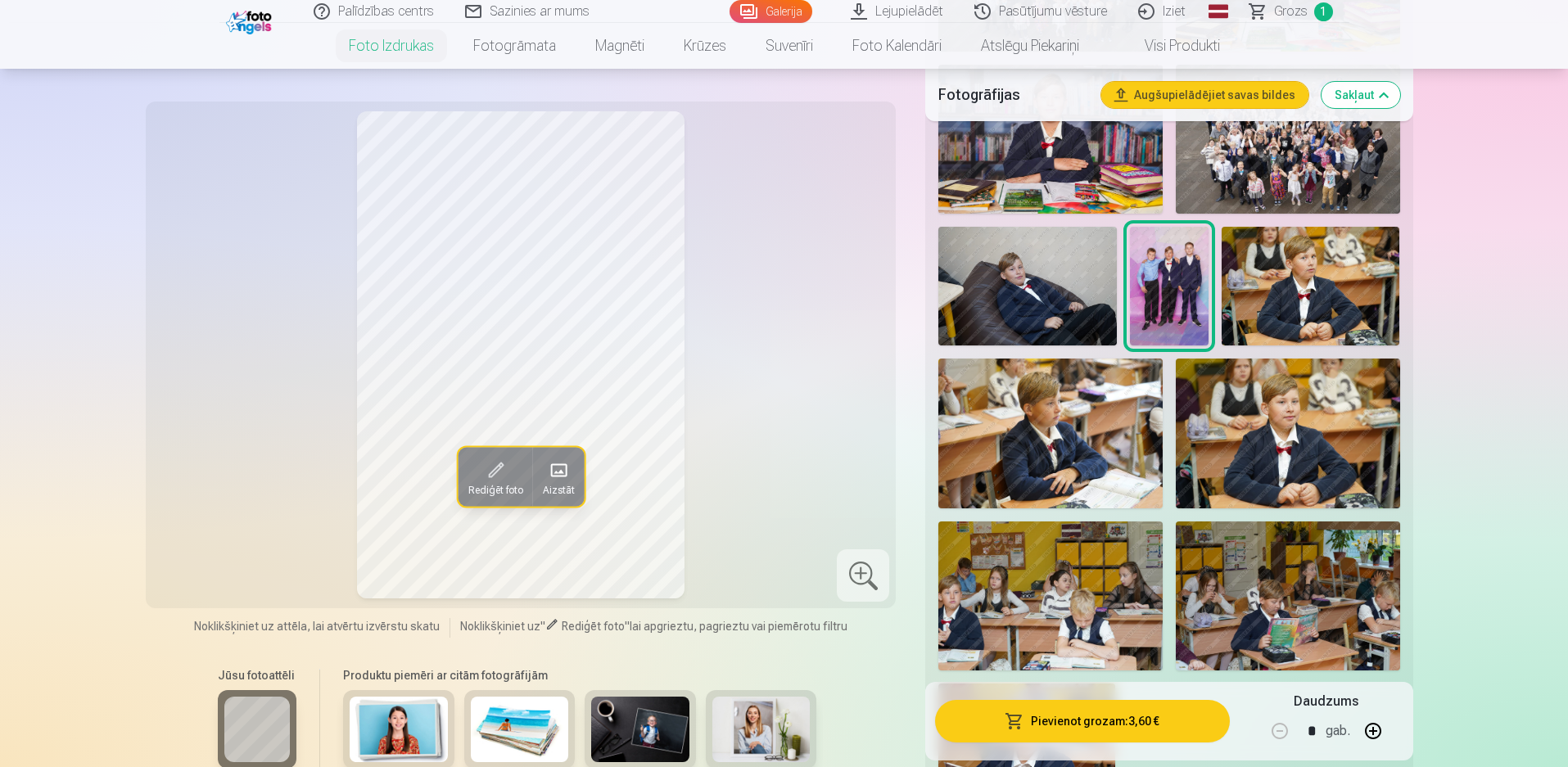
click at [1138, 718] on button "Pievienot grozam : 3,60 €" at bounding box center [1082, 721] width 294 height 43
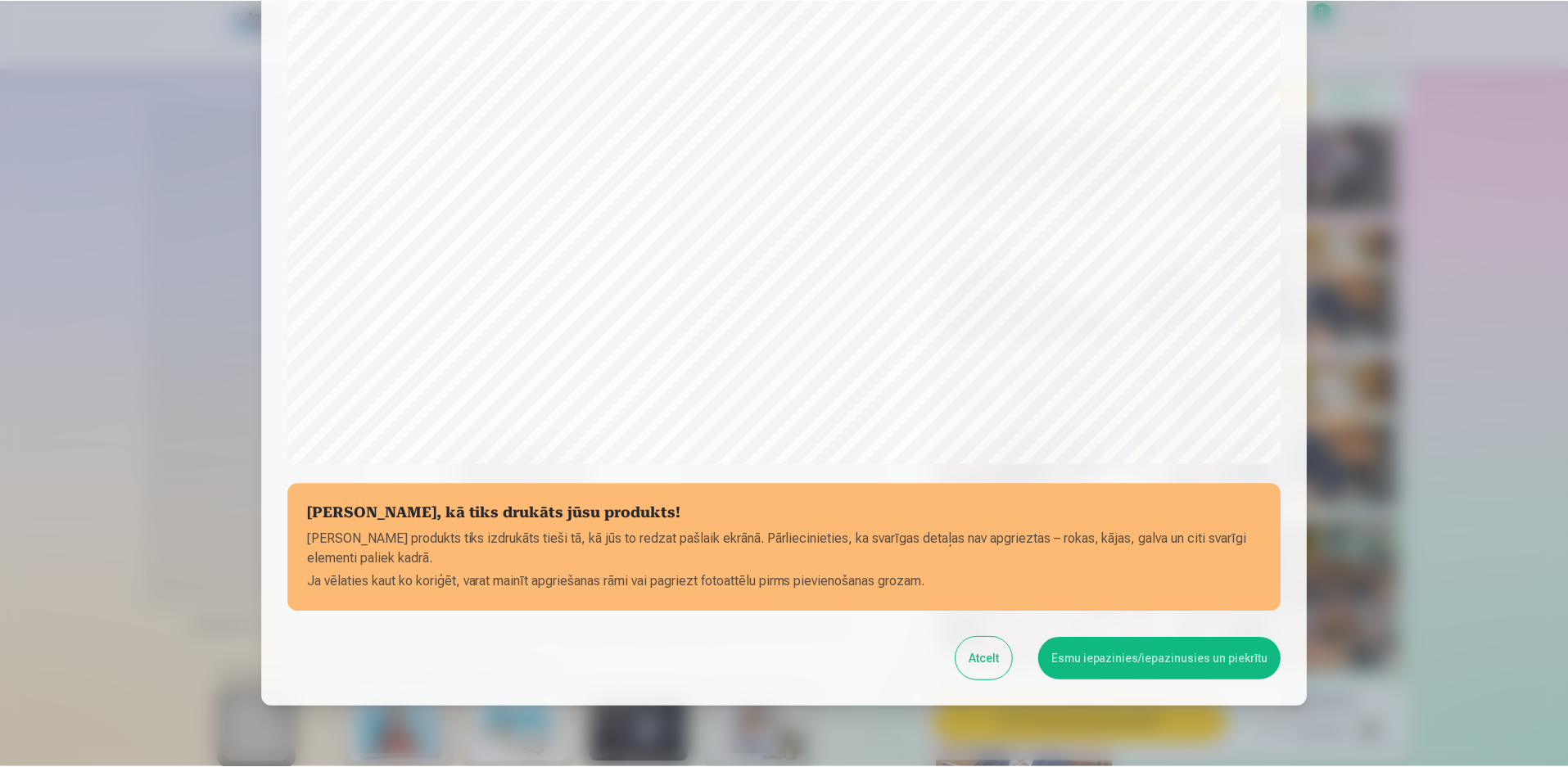
scroll to position [412, 0]
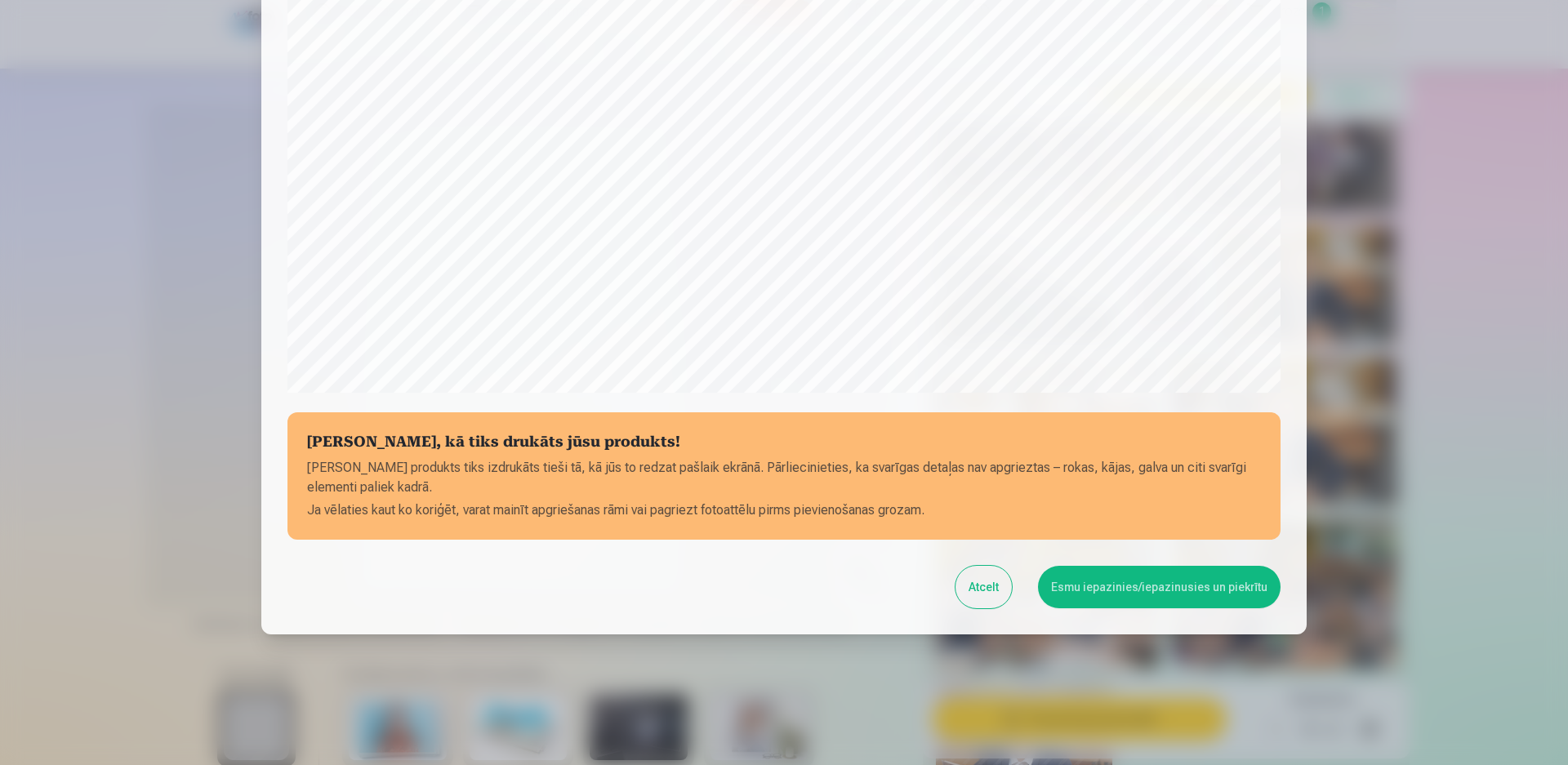
click at [1168, 580] on button "Esmu iepazinies/iepazinusies un piekrītu" at bounding box center [1160, 587] width 242 height 43
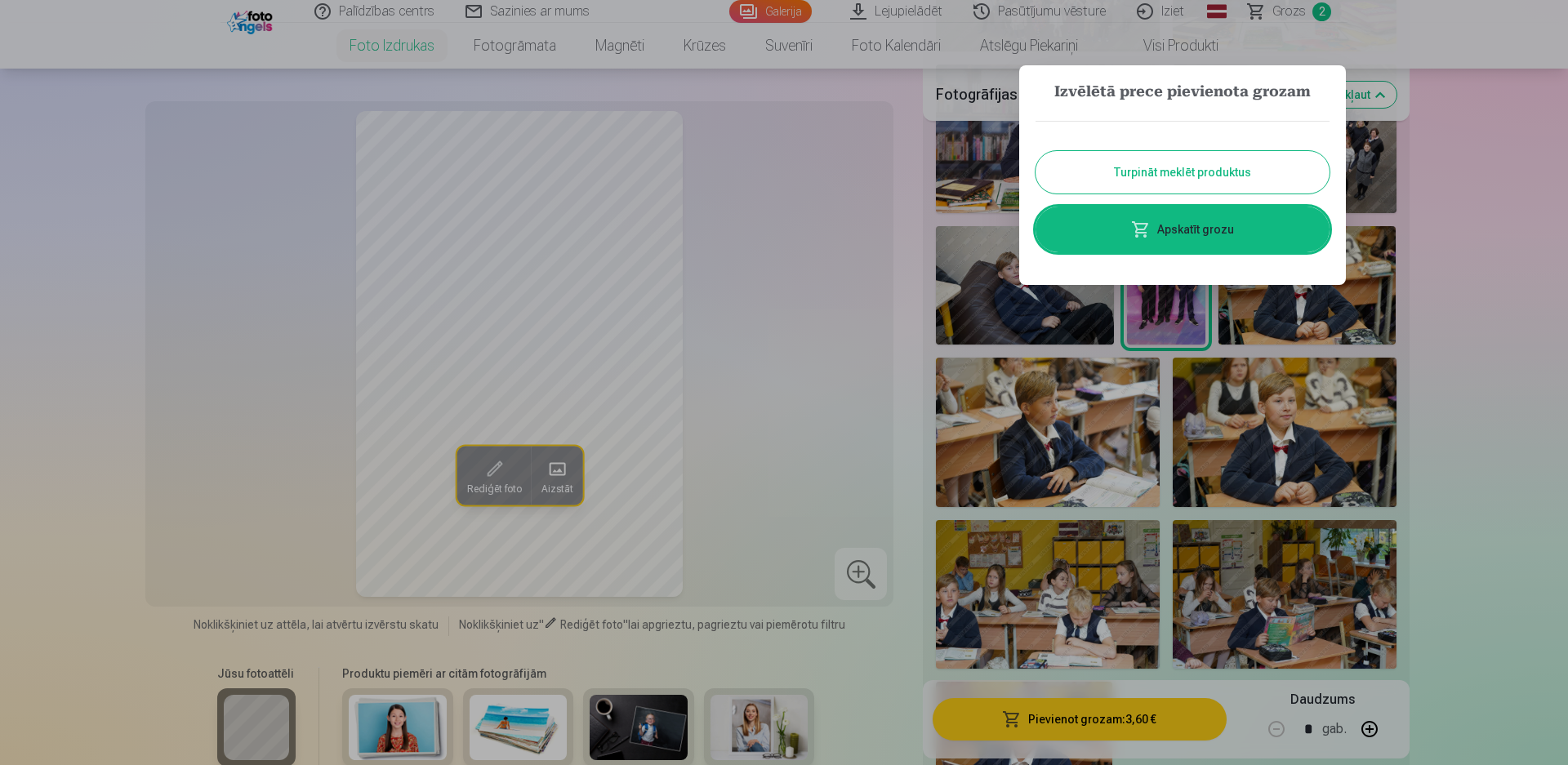
click at [1200, 157] on button "Turpināt meklēt produktus" at bounding box center [1182, 172] width 294 height 43
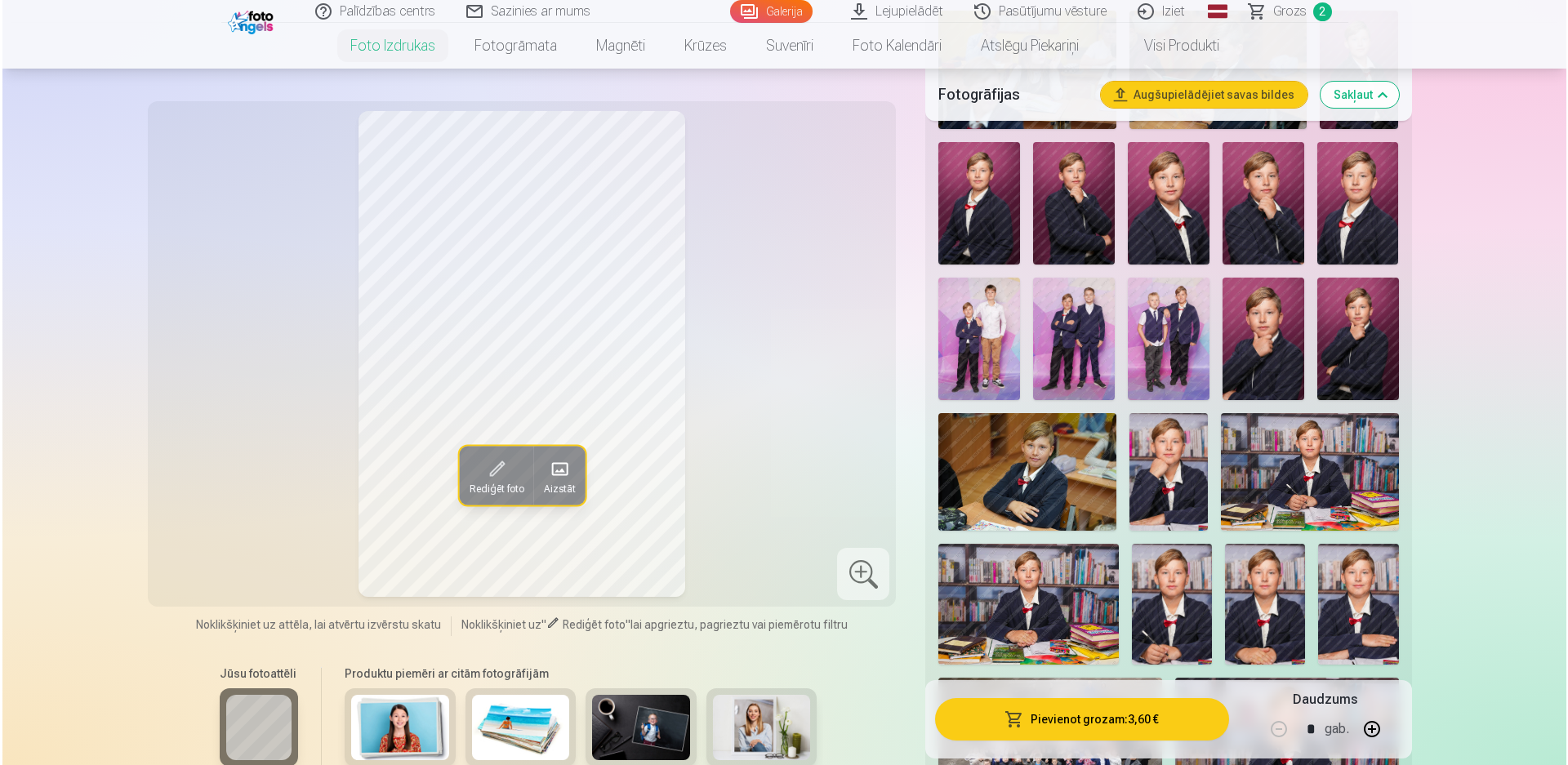
scroll to position [490, 0]
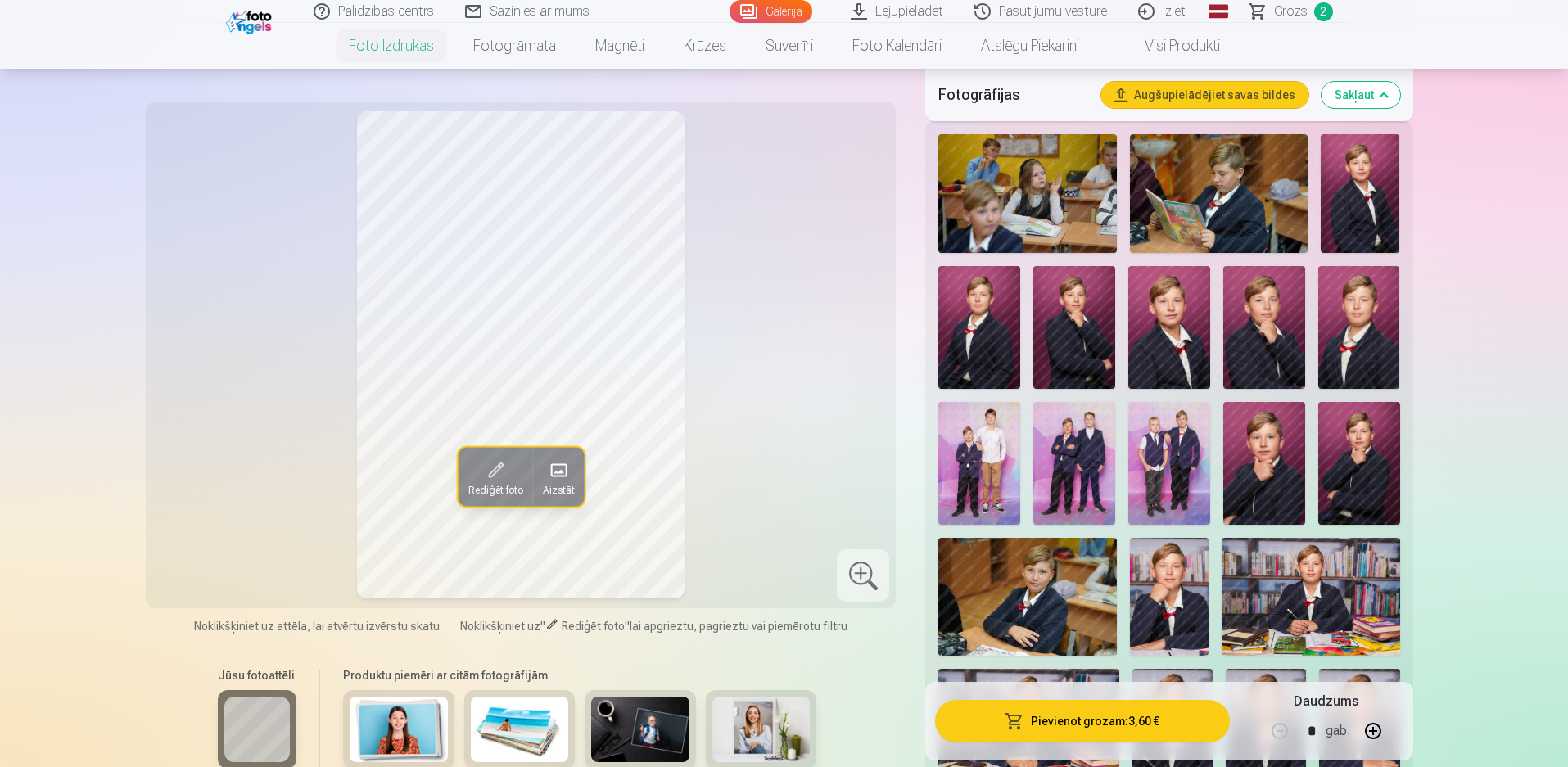
click at [988, 447] on img at bounding box center [979, 462] width 82 height 122
click at [1114, 720] on button "Pievienot grozam : 3,60 €" at bounding box center [1082, 721] width 294 height 43
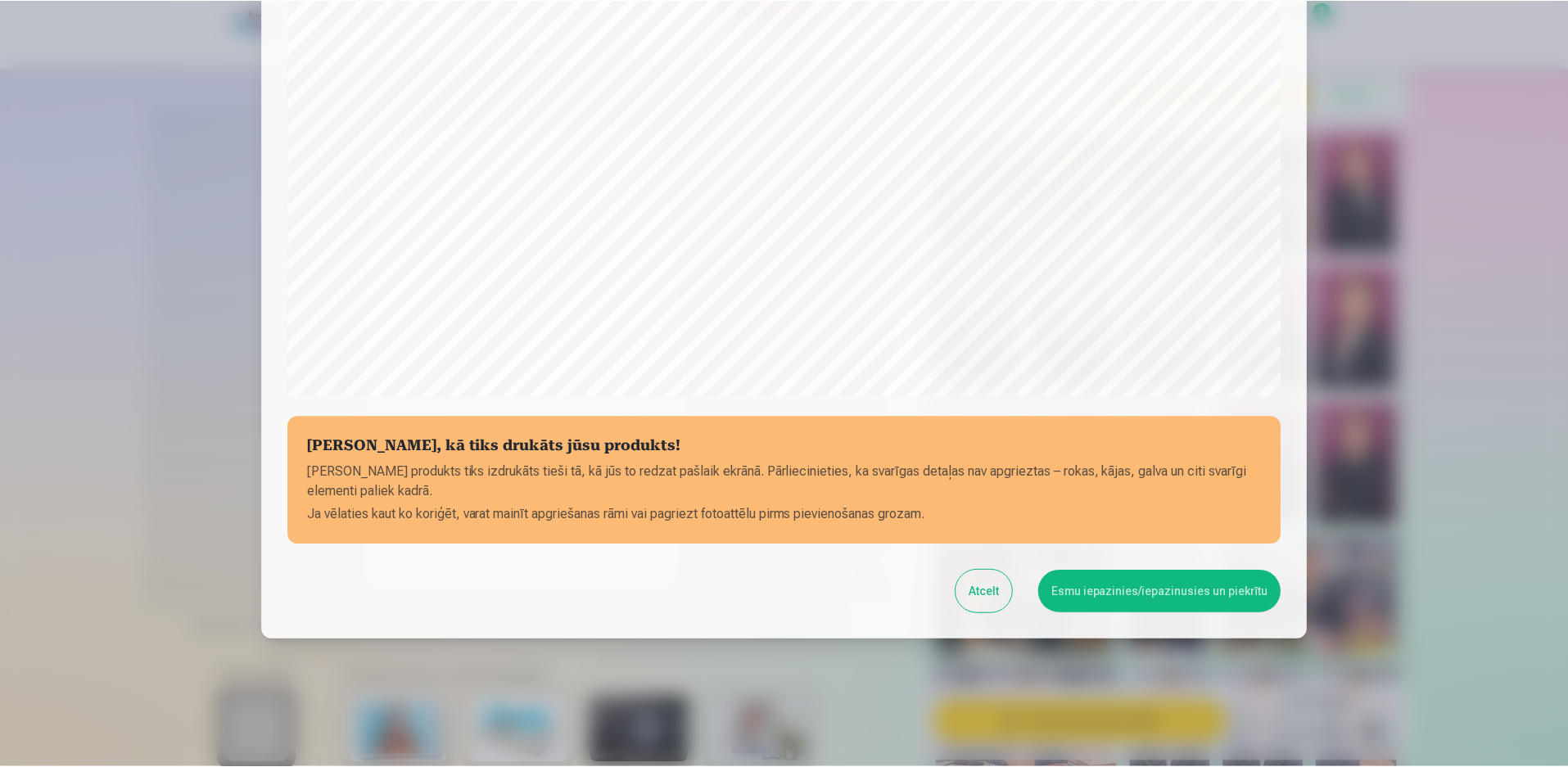
scroll to position [412, 0]
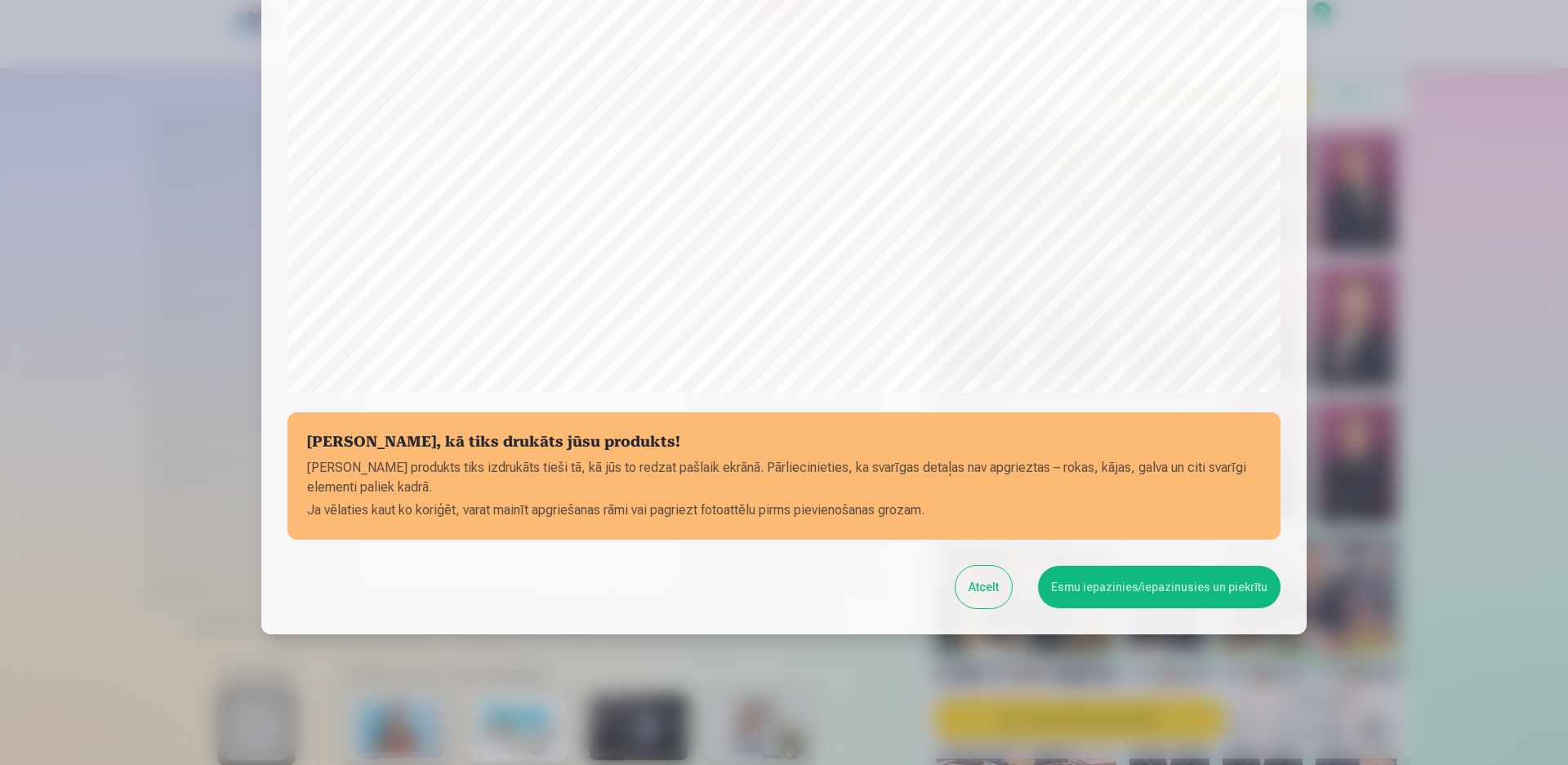
click at [1130, 583] on button "Esmu iepazinies/iepazinusies un piekrītu" at bounding box center [1160, 587] width 242 height 43
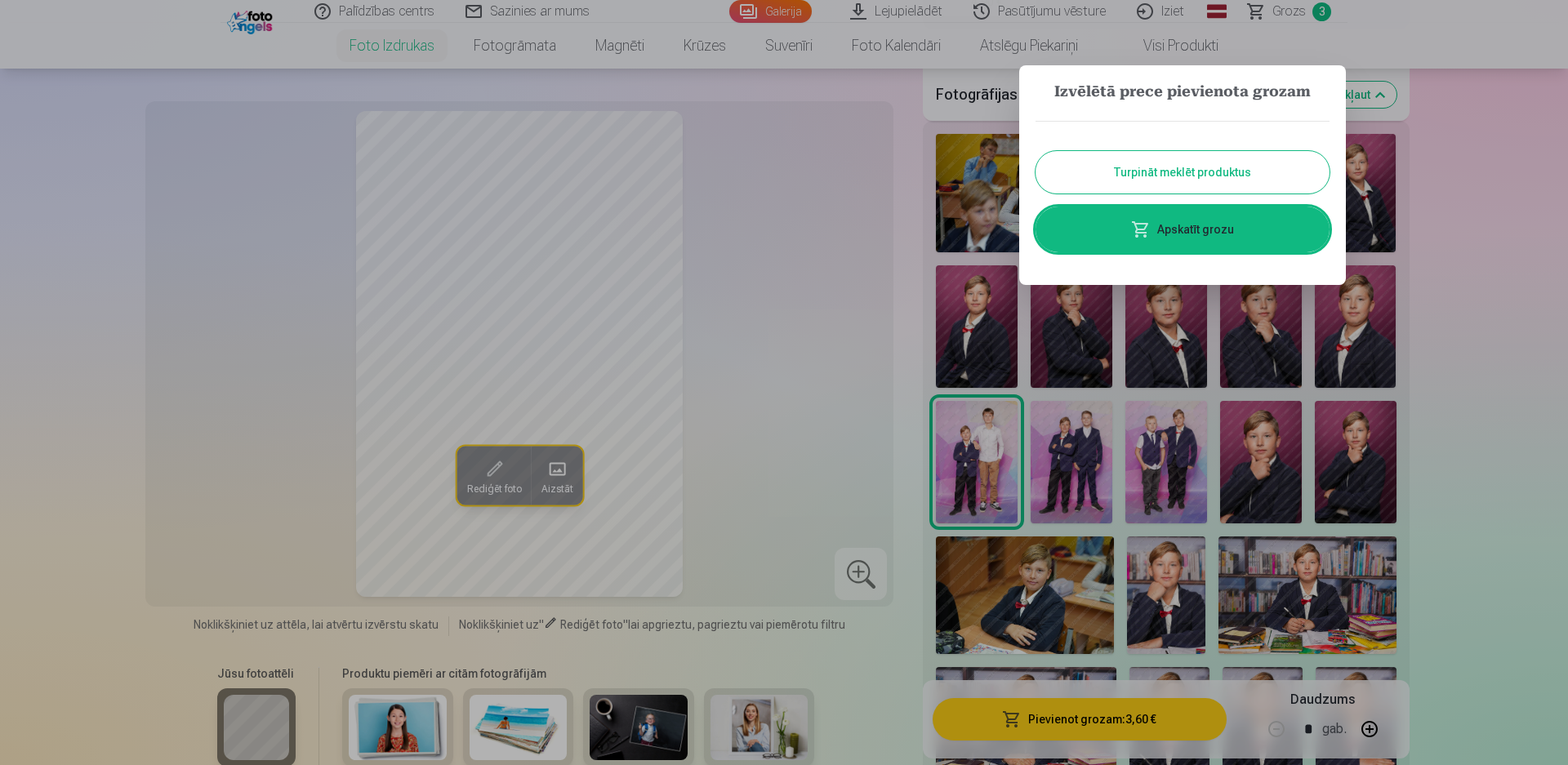
click at [1158, 173] on button "Turpināt meklēt produktus" at bounding box center [1182, 172] width 294 height 43
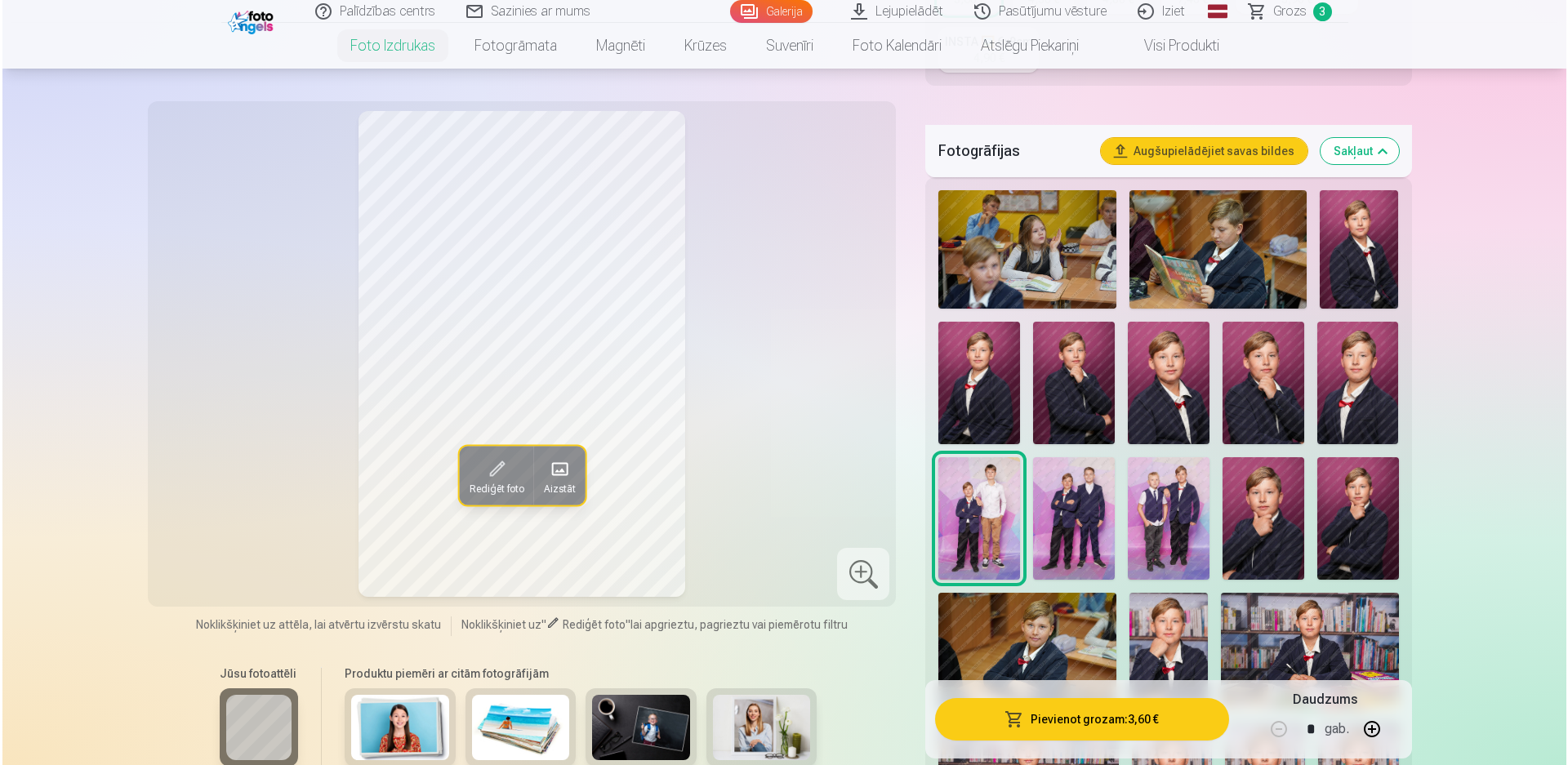
scroll to position [490, 0]
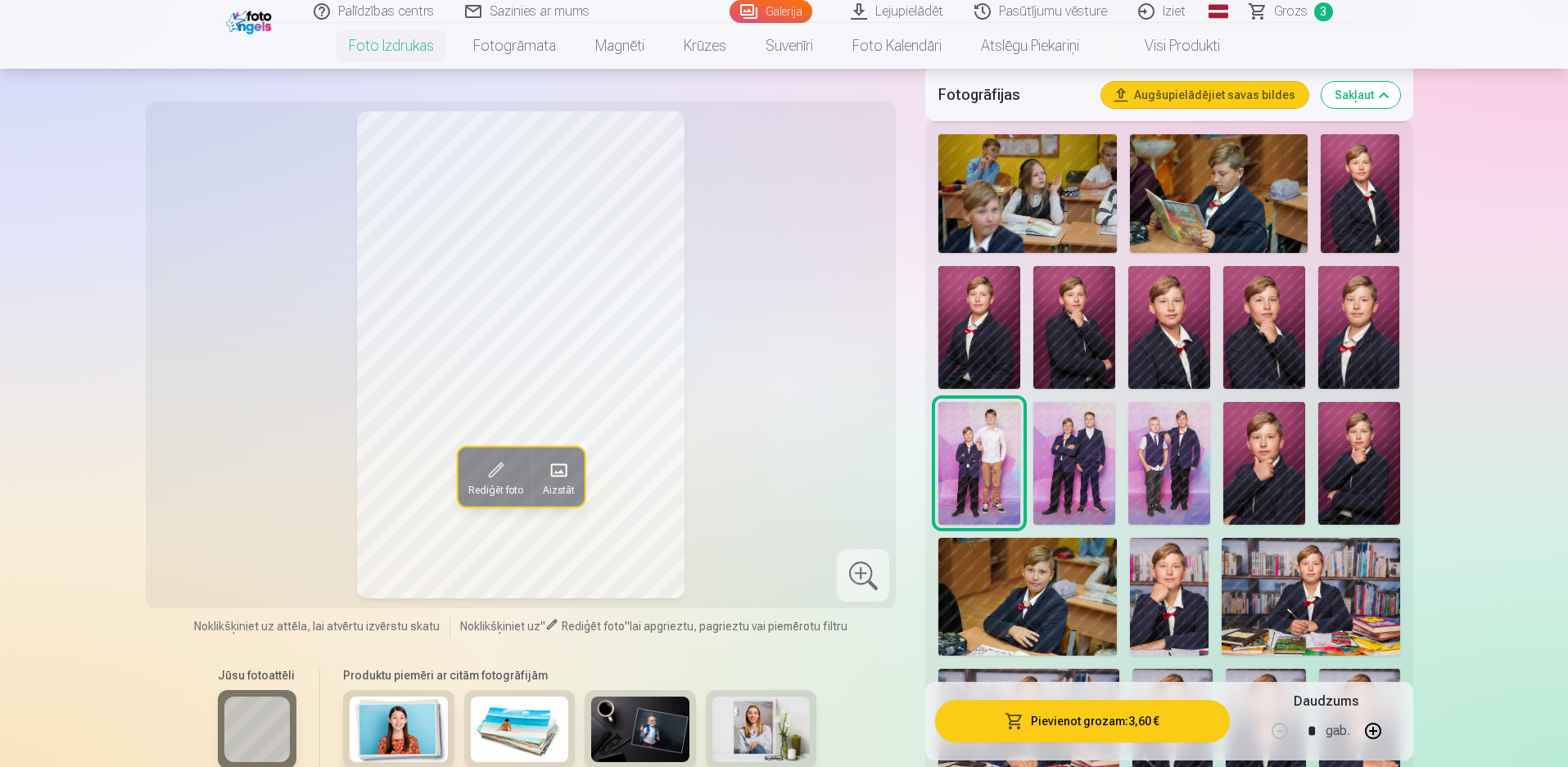
click at [1099, 443] on img at bounding box center [1075, 462] width 82 height 122
click at [1120, 718] on button "Pievienot grozam : 3,60 €" at bounding box center [1082, 721] width 294 height 43
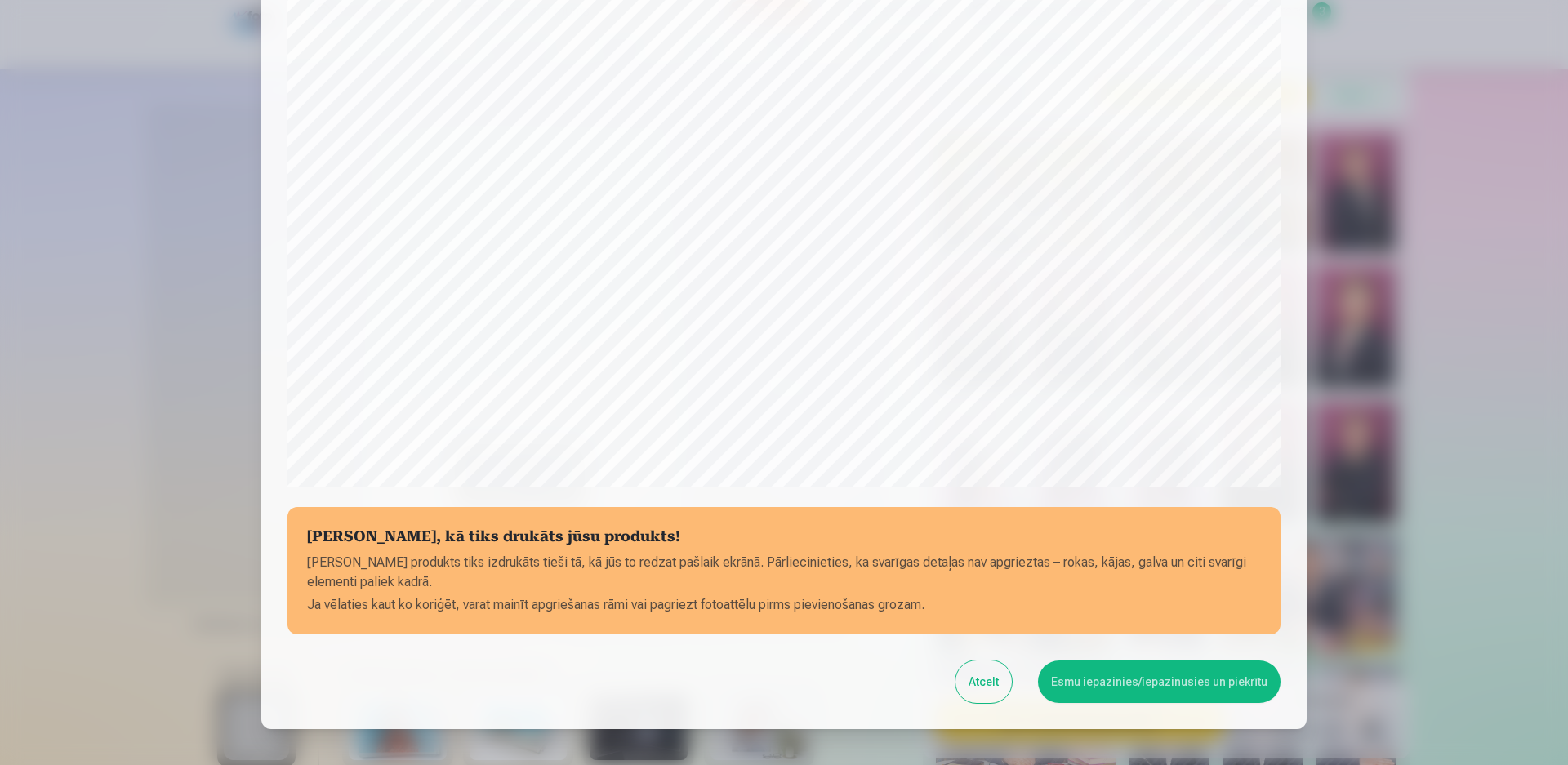
scroll to position [411, 0]
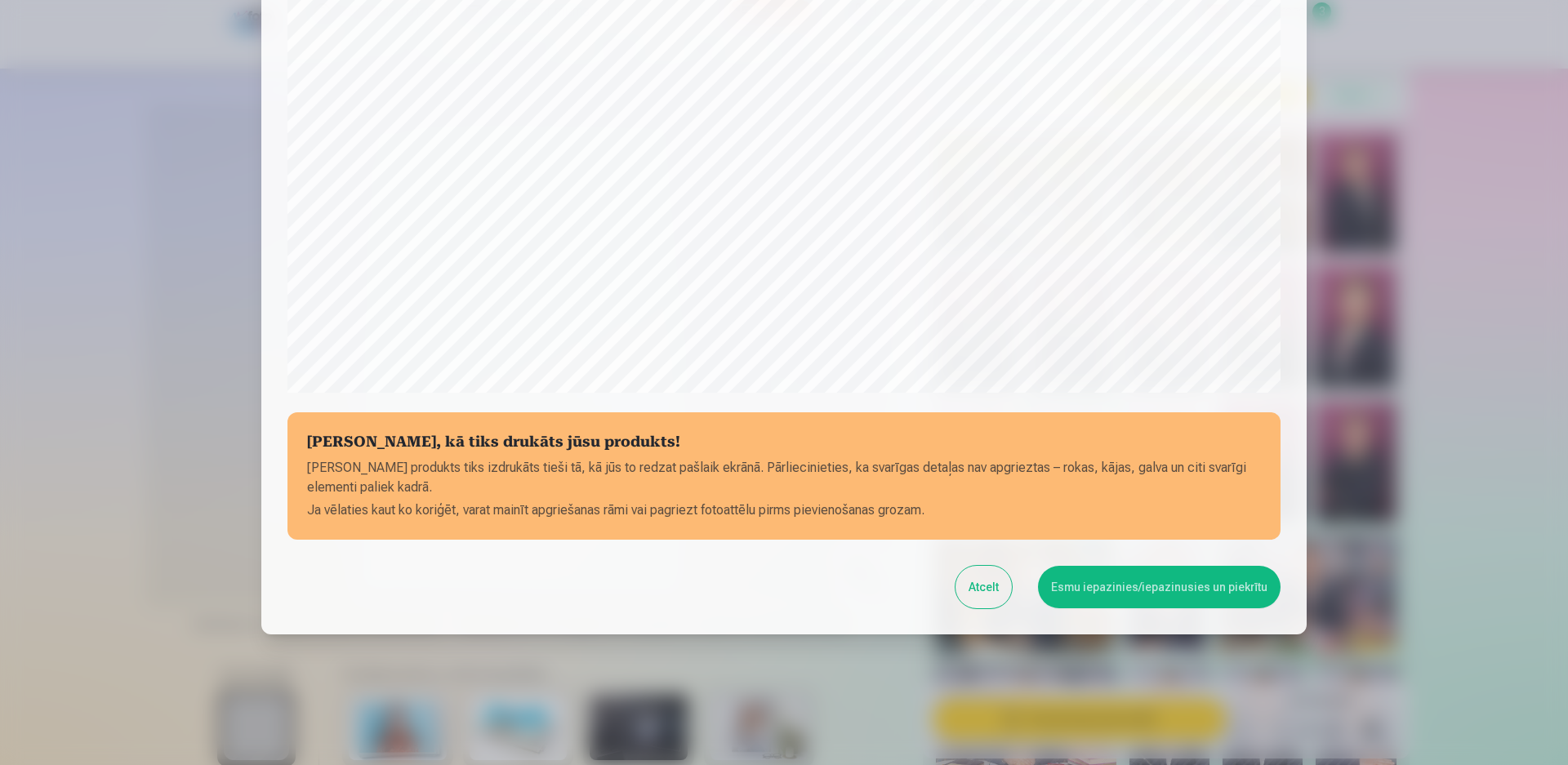
click at [1161, 583] on button "Esmu iepazinies/iepazinusies un piekrītu" at bounding box center [1160, 587] width 242 height 43
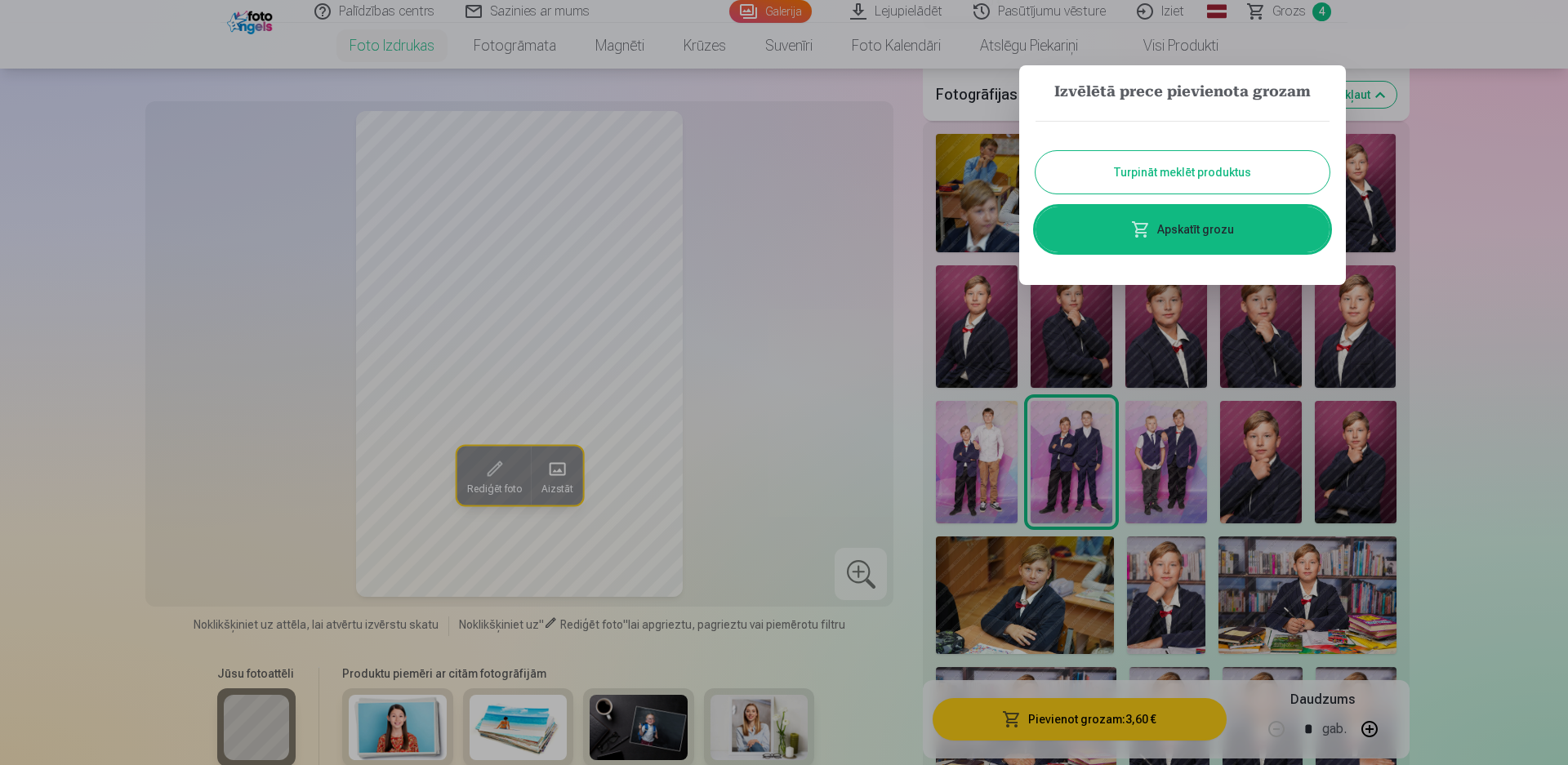
click at [1226, 165] on button "Turpināt meklēt produktus" at bounding box center [1182, 172] width 294 height 43
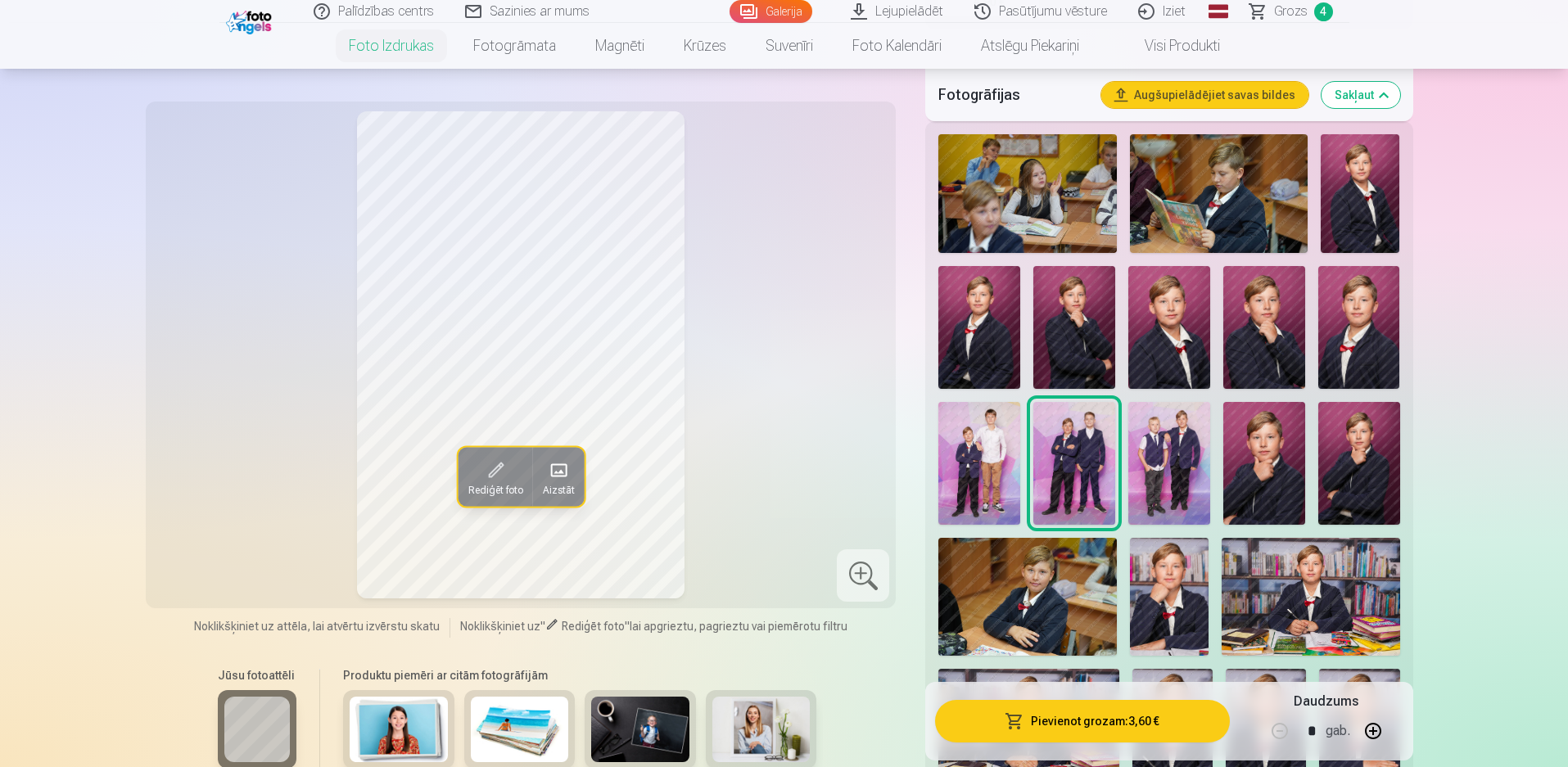
click at [1172, 445] on img at bounding box center [1169, 462] width 82 height 122
click at [1068, 719] on button "Pievienot grozam : 3,60 €" at bounding box center [1082, 721] width 294 height 43
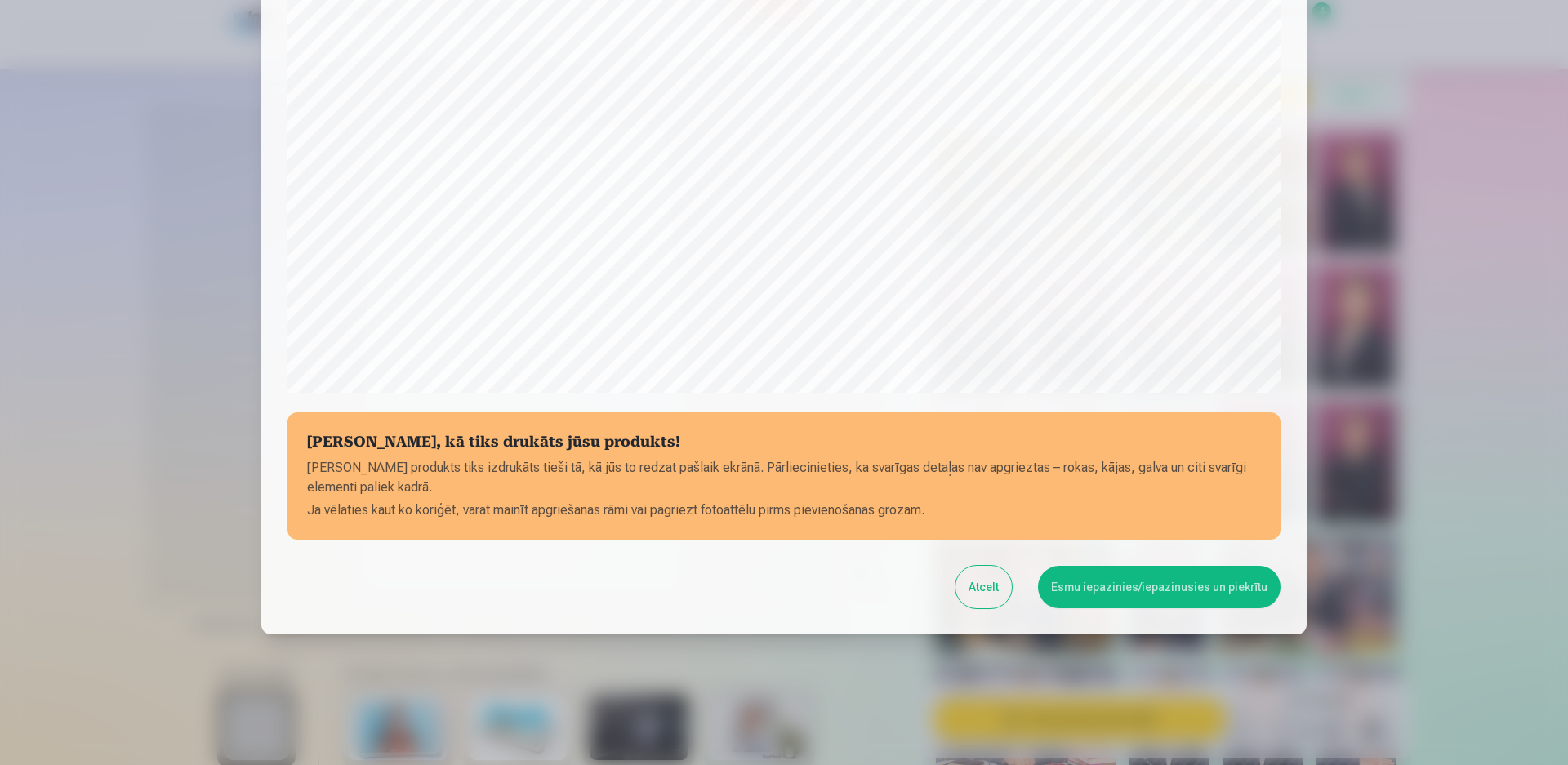
click at [1144, 590] on button "Esmu iepazinies/iepazinusies un piekrītu" at bounding box center [1160, 587] width 242 height 43
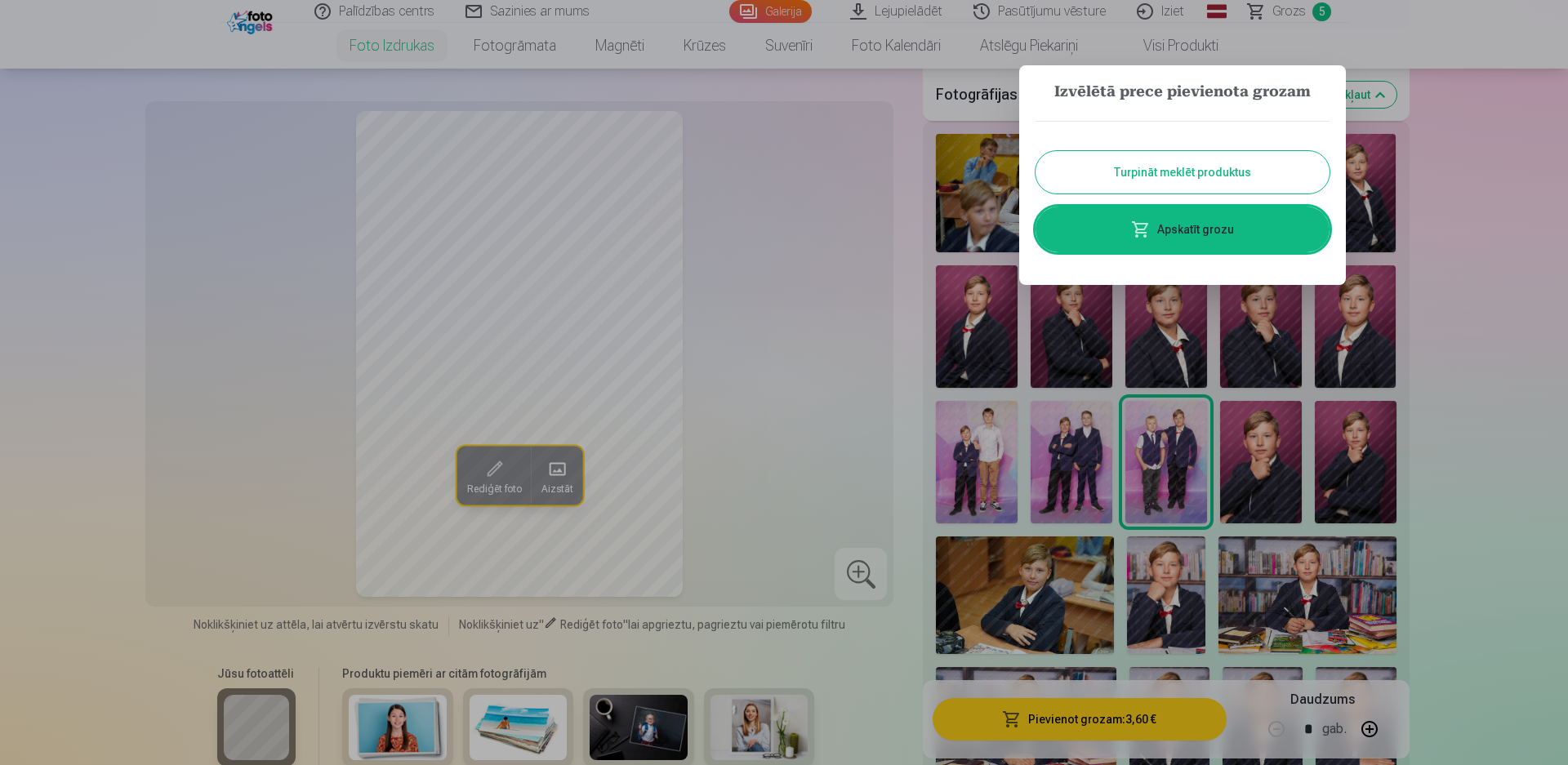
click at [1171, 176] on button "Turpināt meklēt produktus" at bounding box center [1182, 172] width 294 height 43
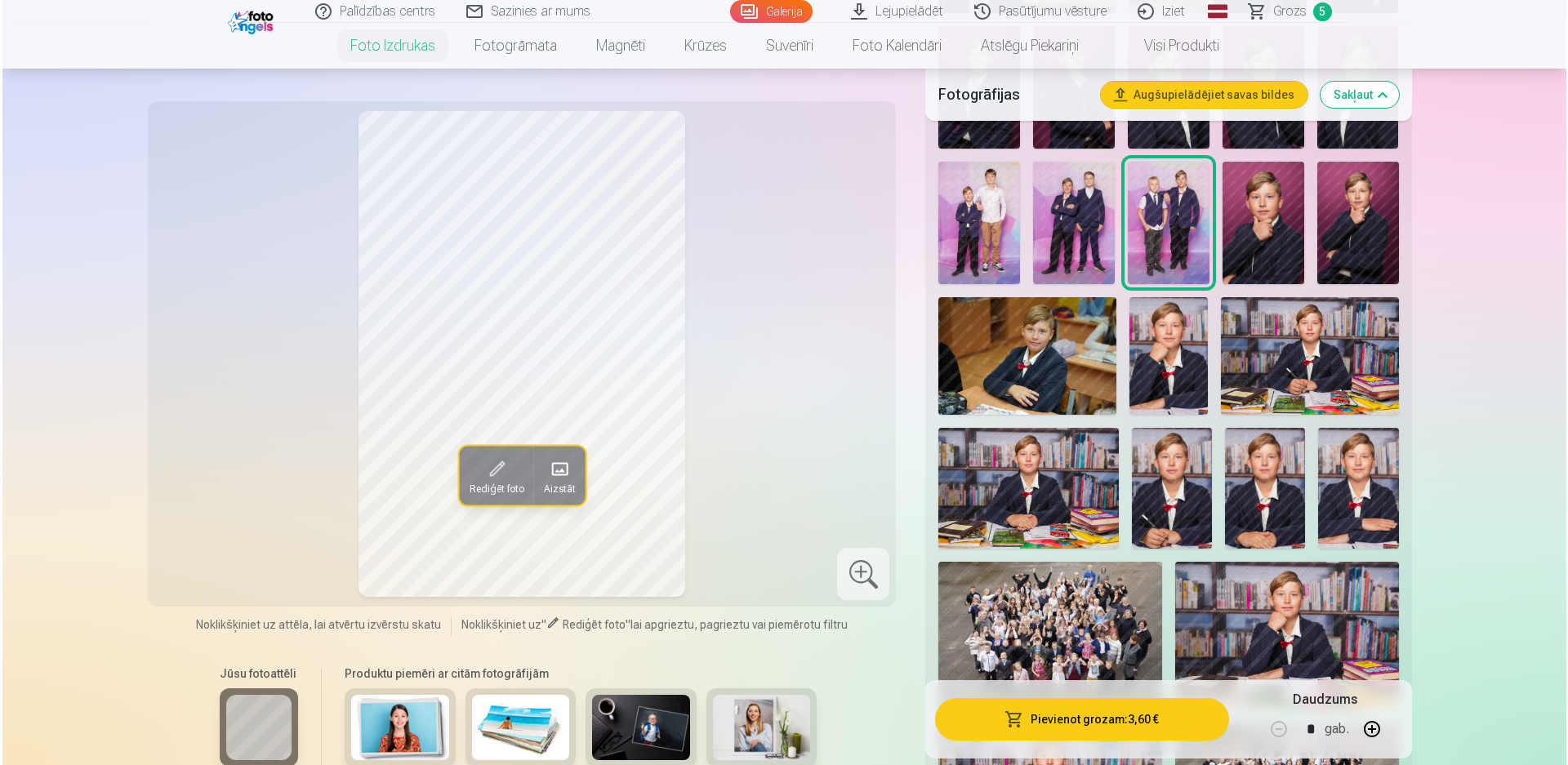
scroll to position [816, 0]
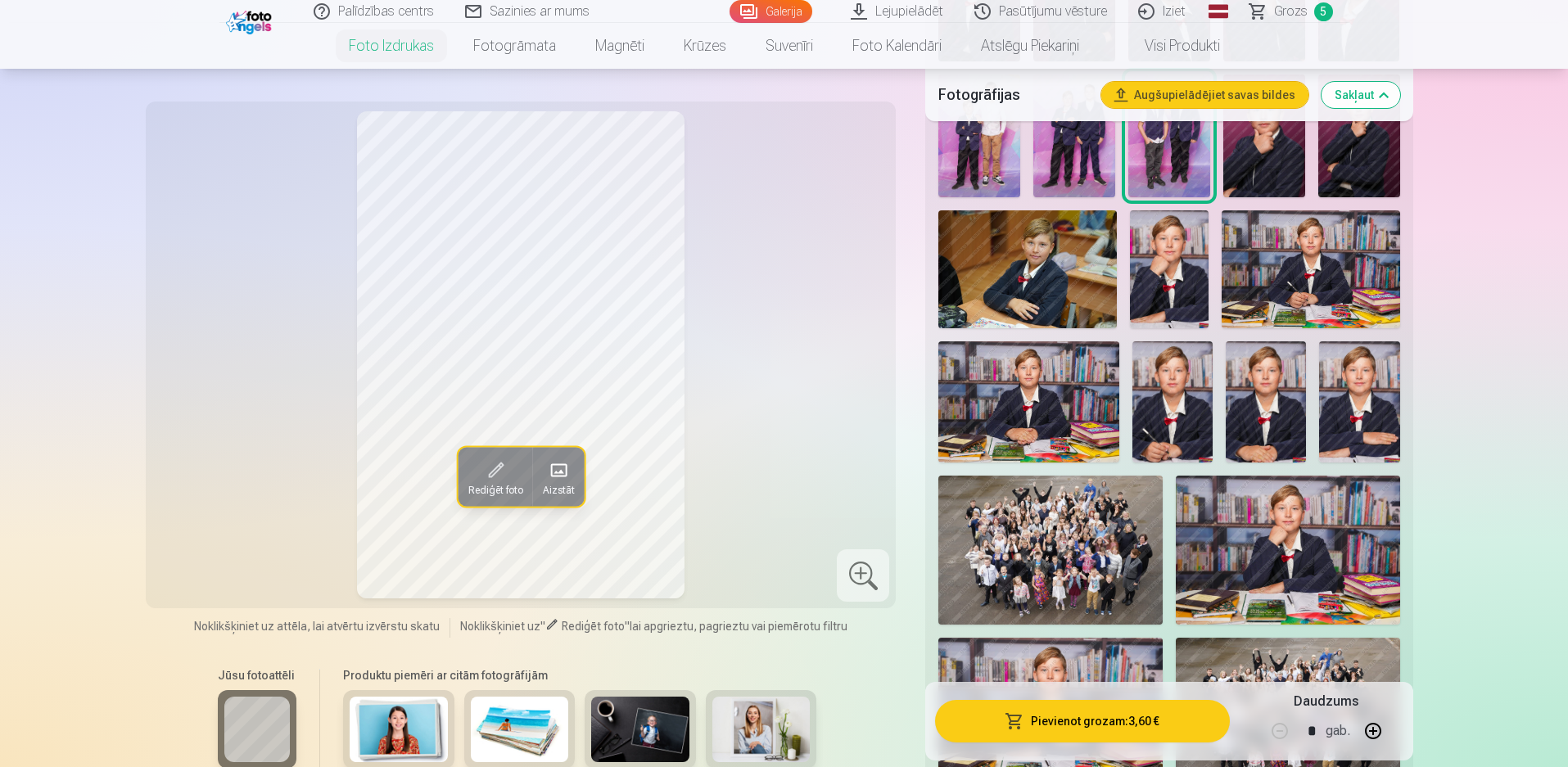
click at [1077, 383] on img at bounding box center [1029, 401] width 181 height 121
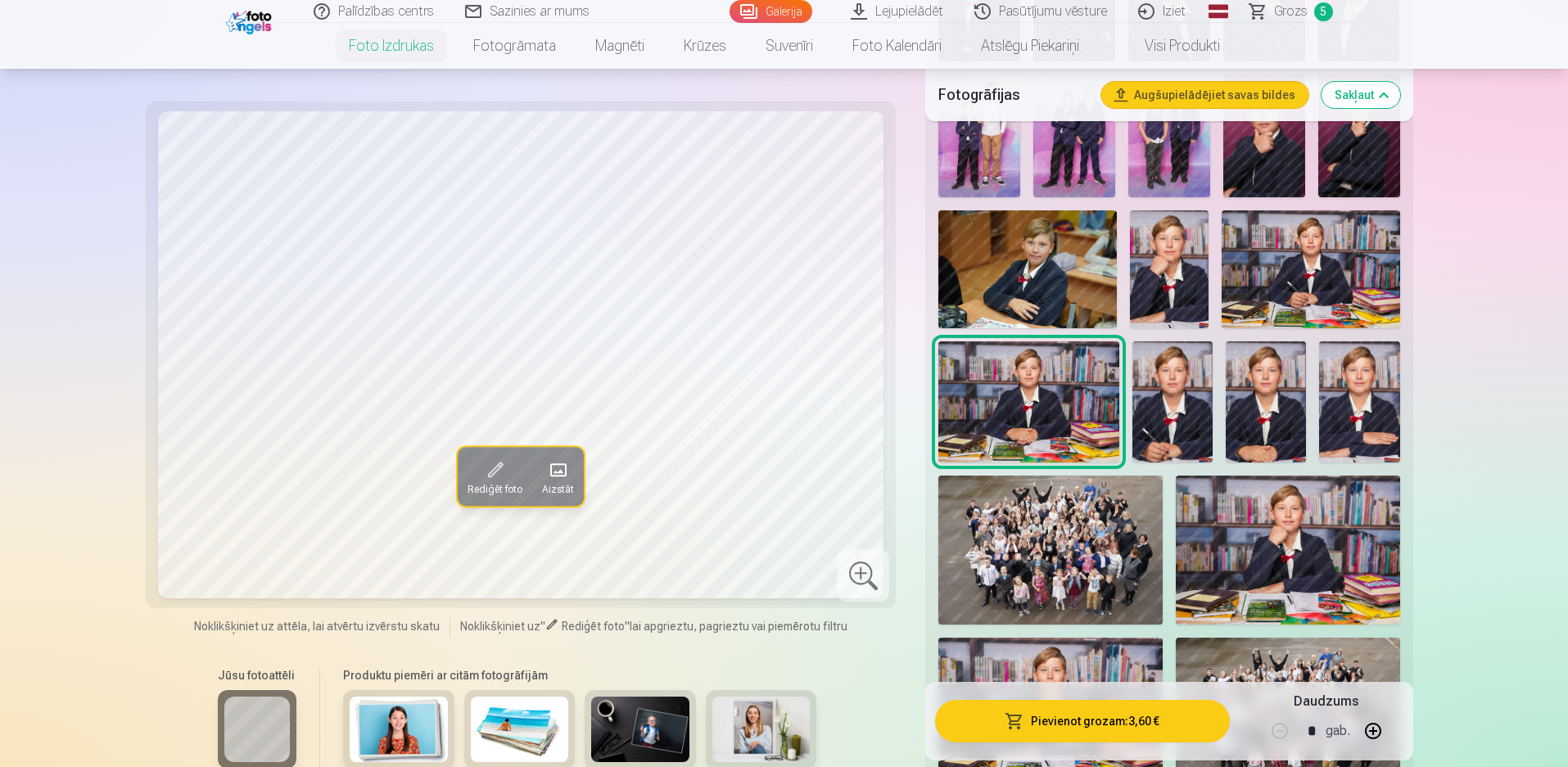
click at [1092, 726] on button "Pievienot grozam : 3,60 €" at bounding box center [1082, 721] width 294 height 43
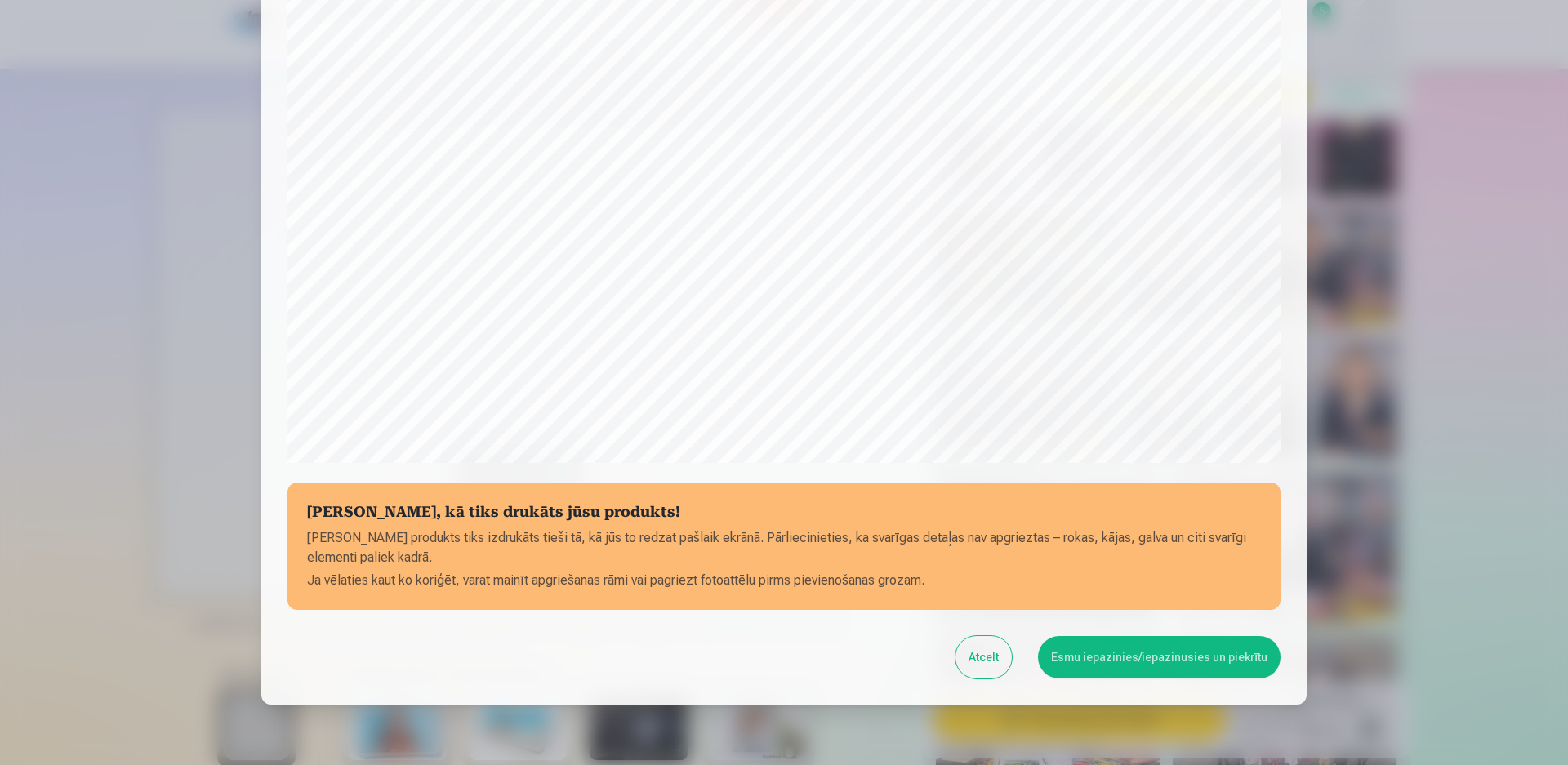
scroll to position [411, 0]
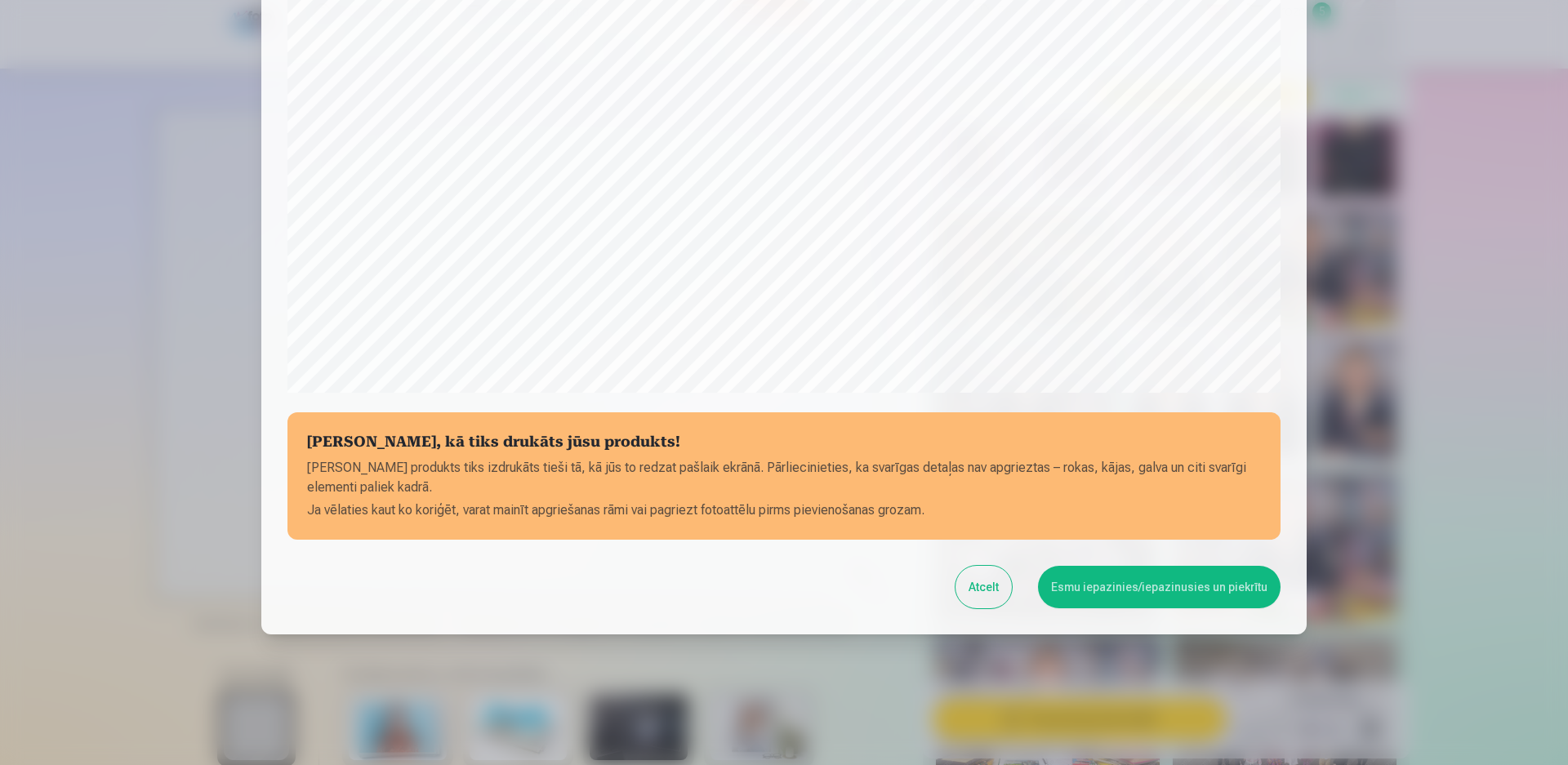
click at [1134, 596] on button "Esmu iepazinies/iepazinusies un piekrītu" at bounding box center [1160, 587] width 242 height 43
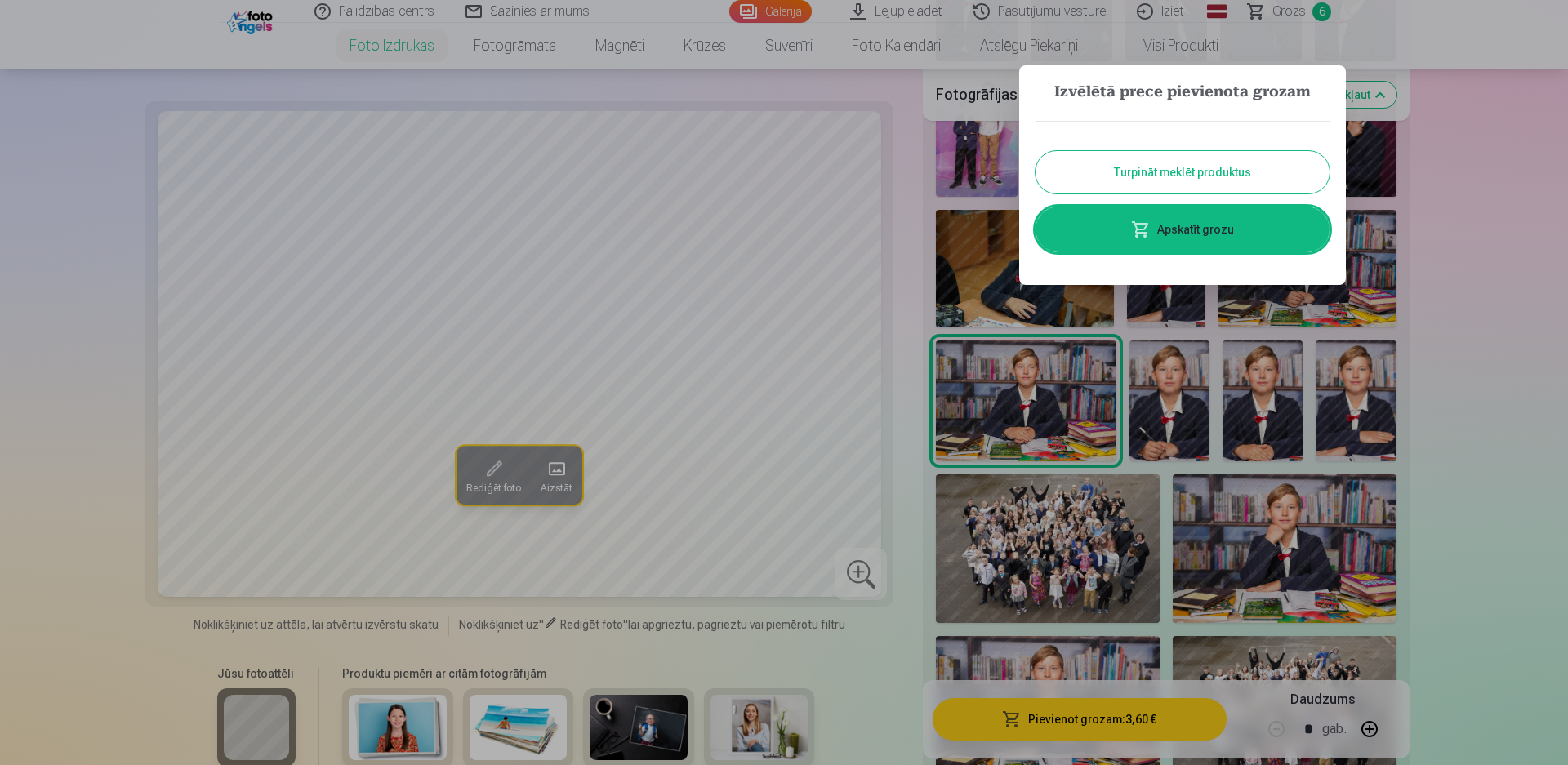
click at [1145, 233] on span at bounding box center [1140, 229] width 20 height 20
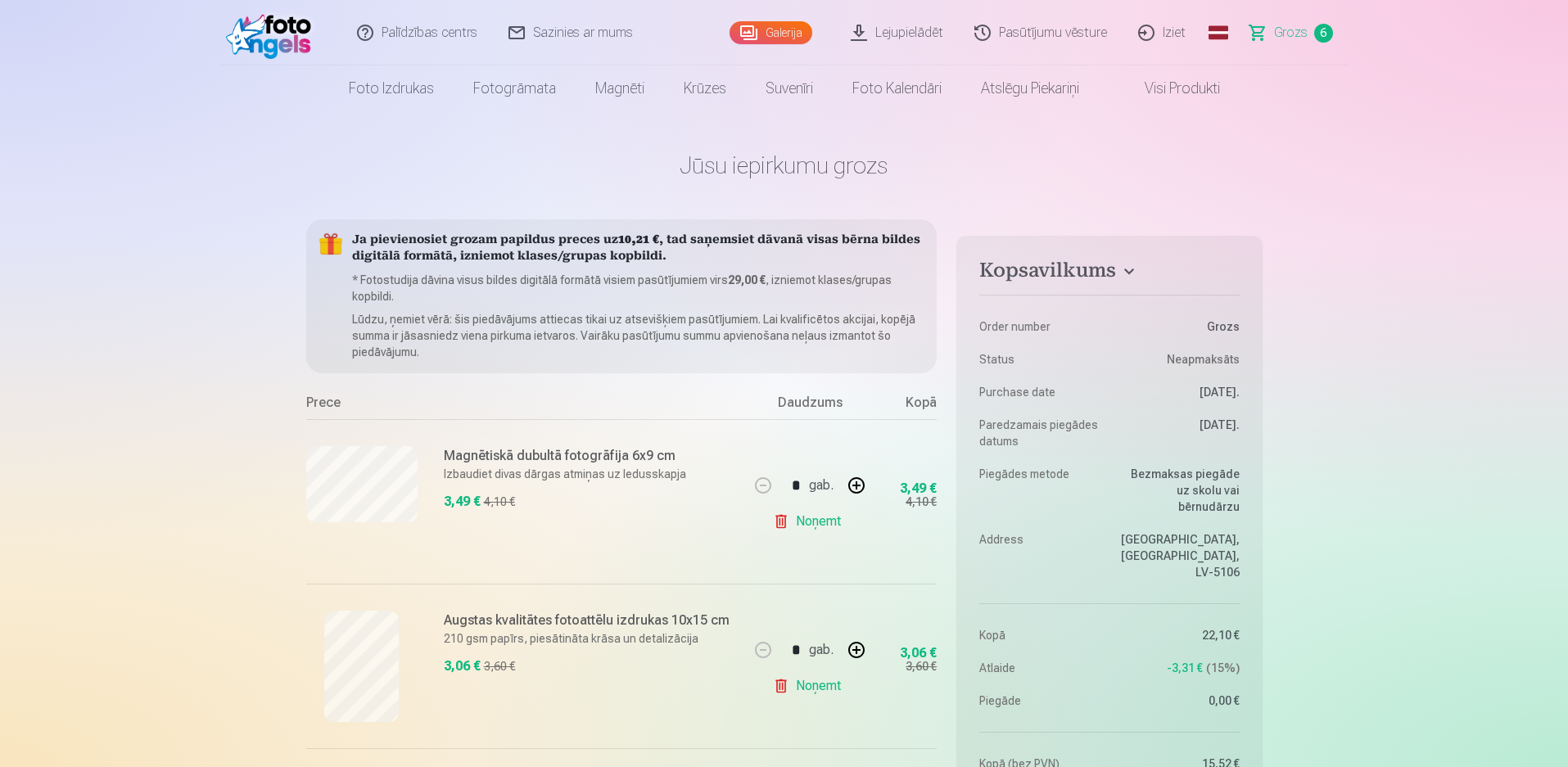
click at [763, 23] on link "Galerija" at bounding box center [771, 33] width 82 height 23
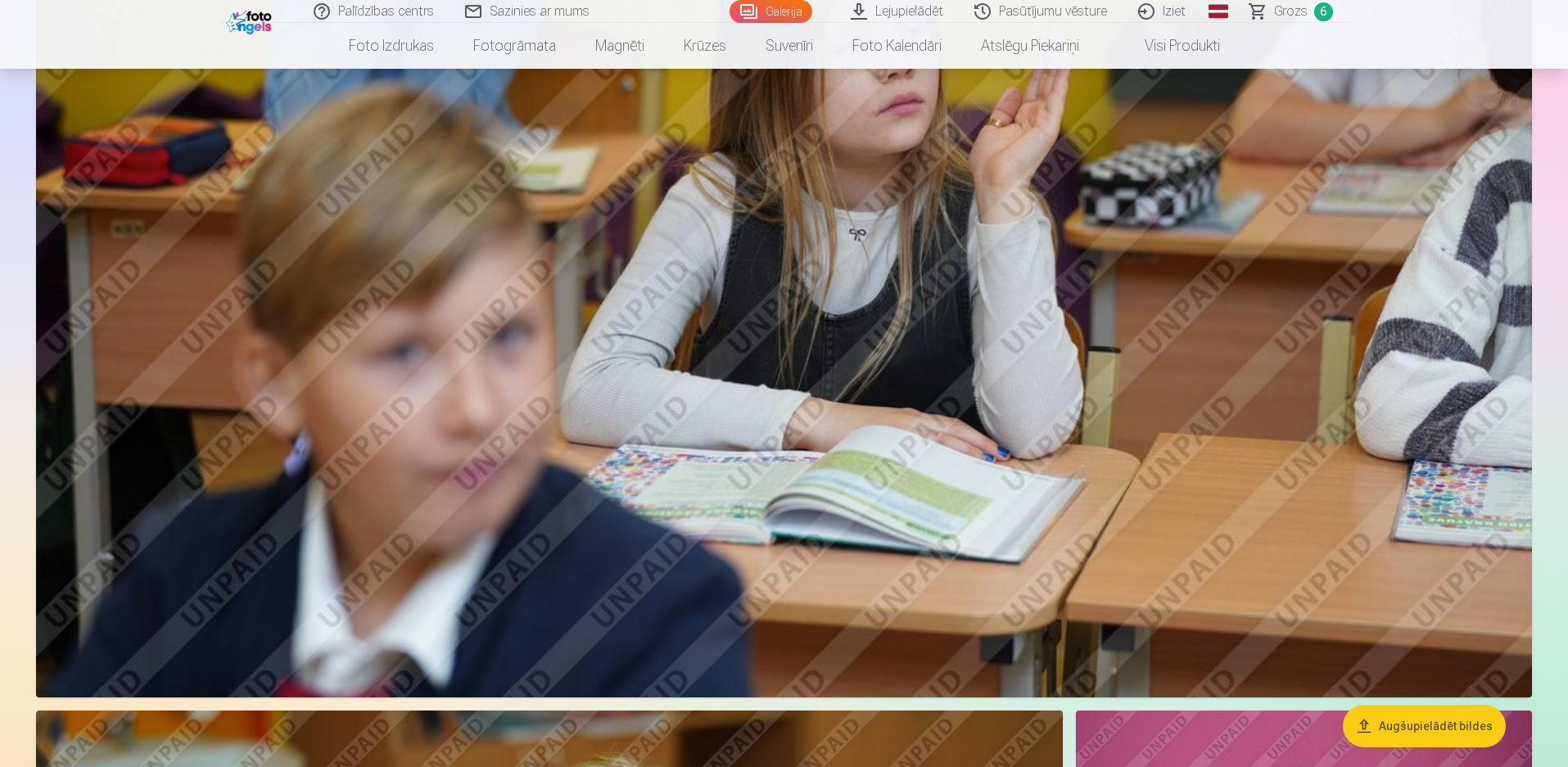
scroll to position [152, 0]
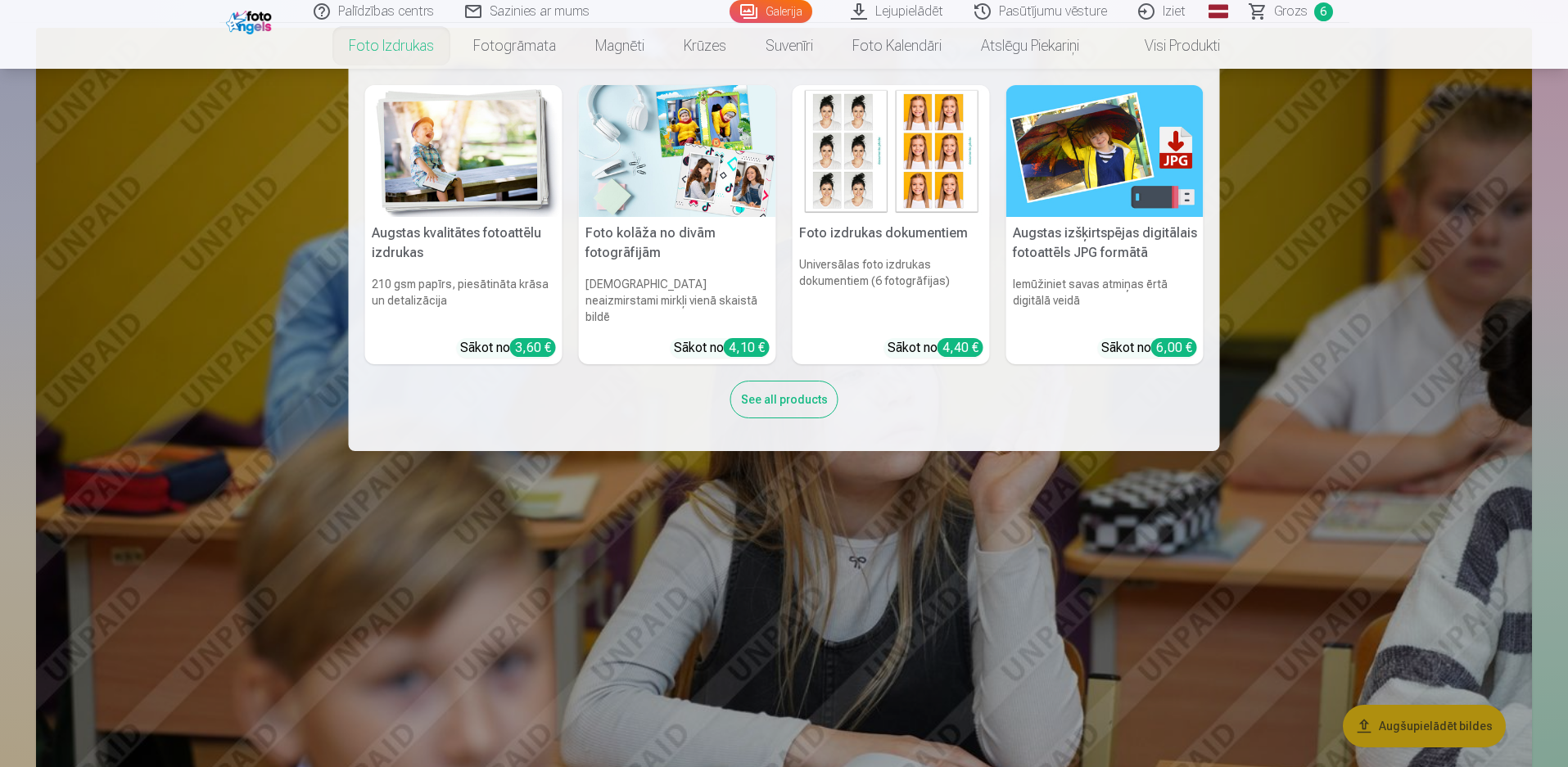
click at [379, 44] on link "Foto izdrukas" at bounding box center [391, 46] width 124 height 46
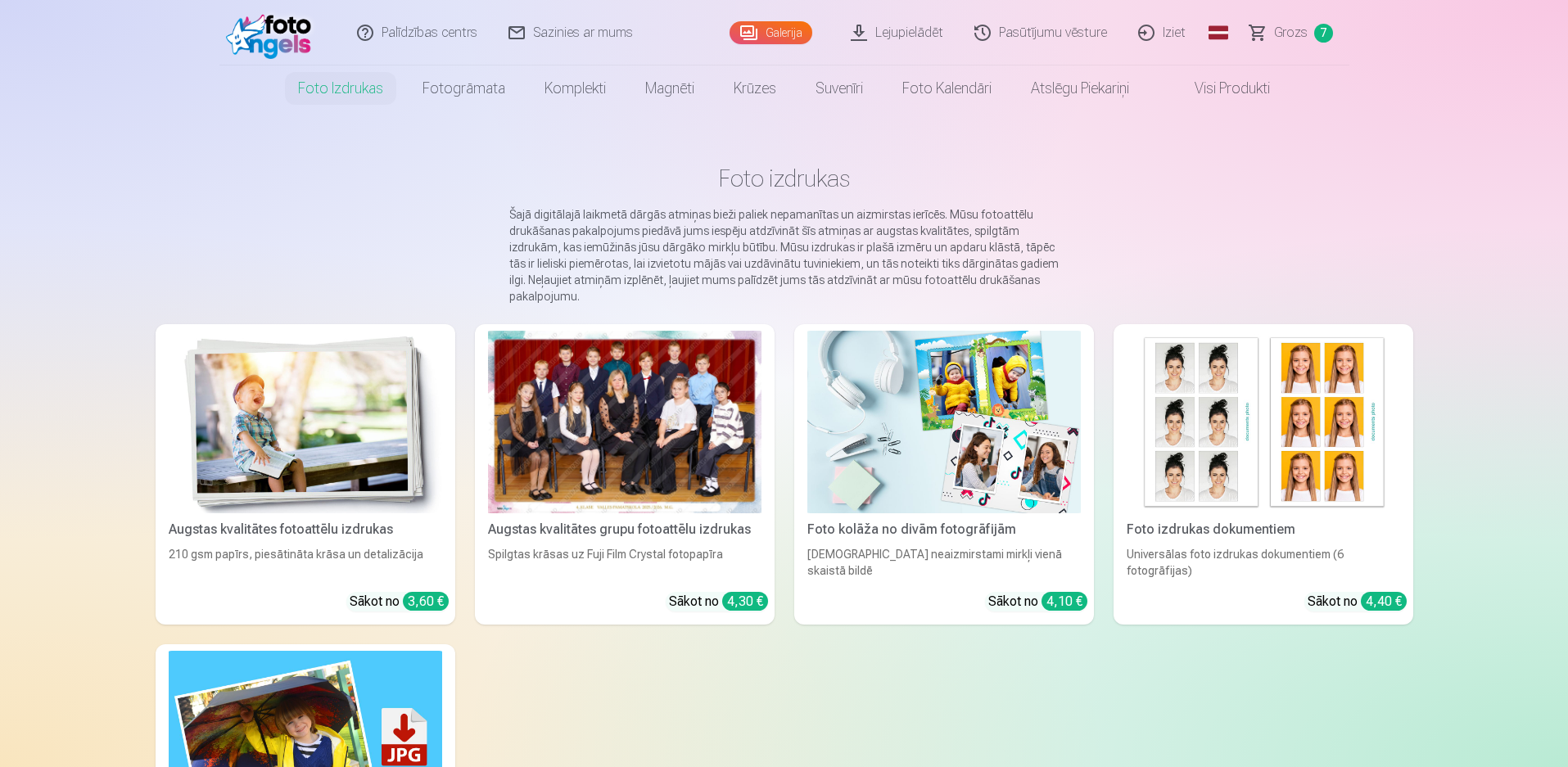
click at [1281, 33] on span "Grozs" at bounding box center [1290, 33] width 34 height 20
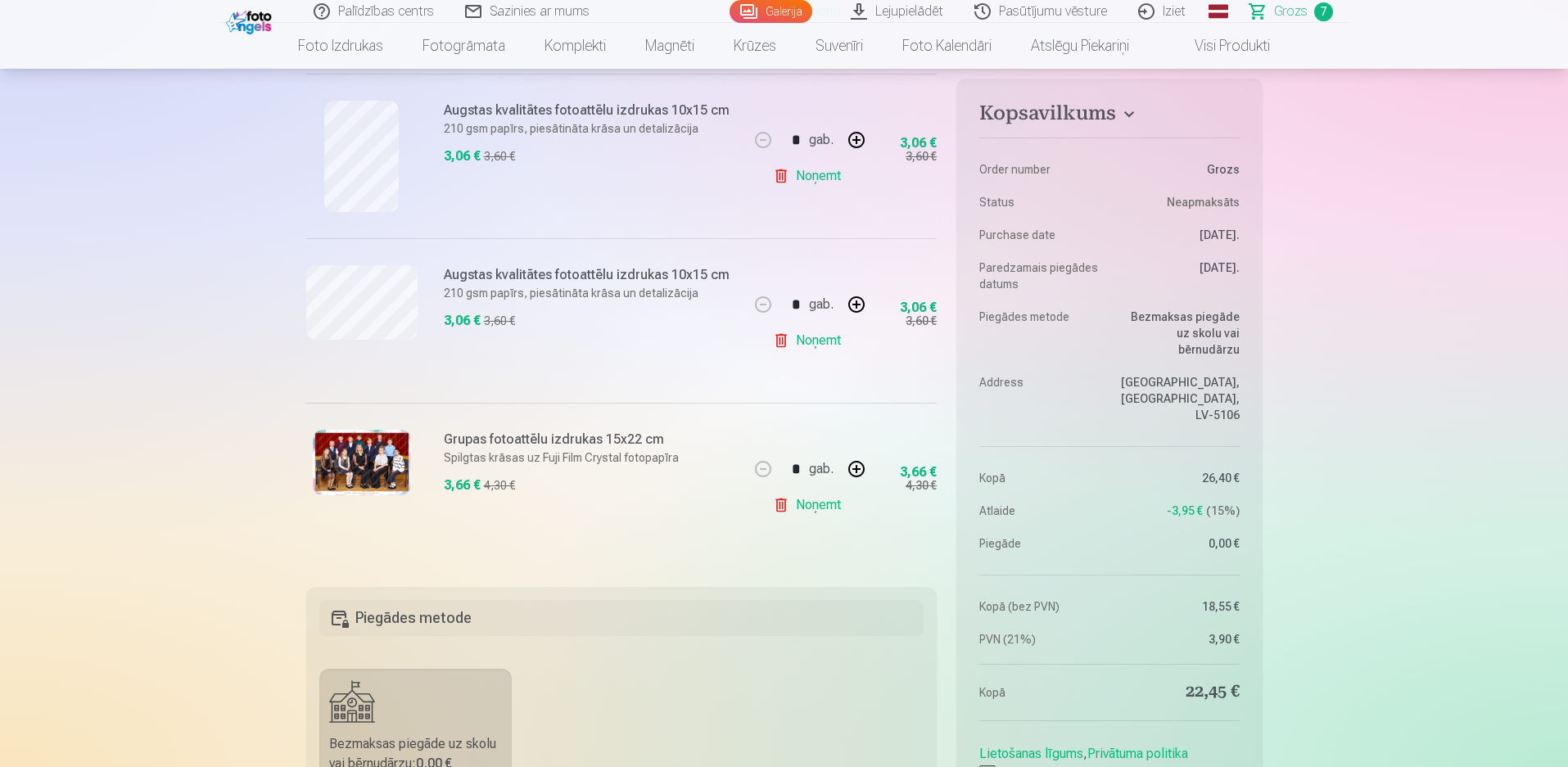
scroll to position [1146, 0]
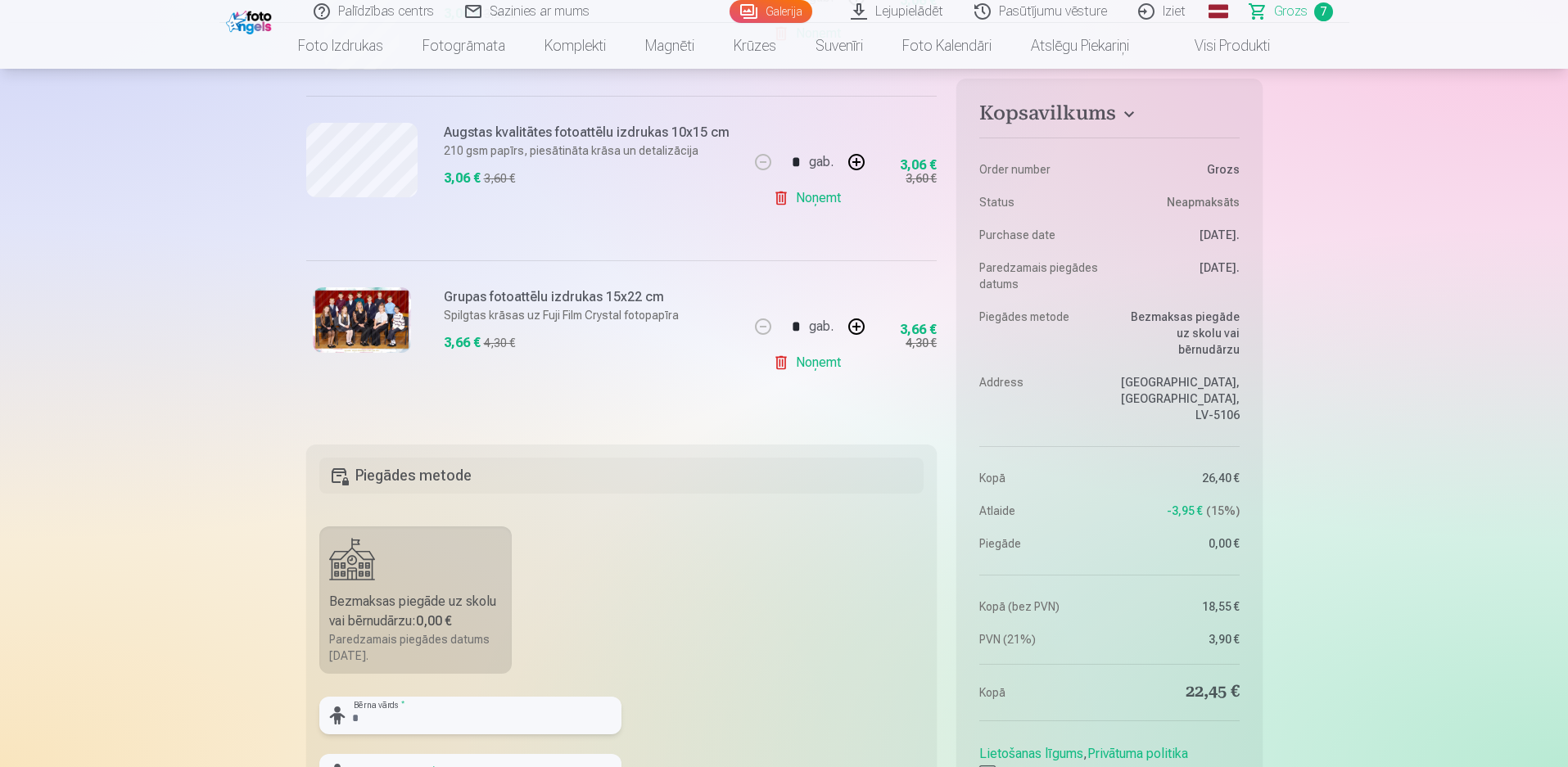
click at [562, 711] on input "text" at bounding box center [470, 716] width 302 height 37
type input "*******"
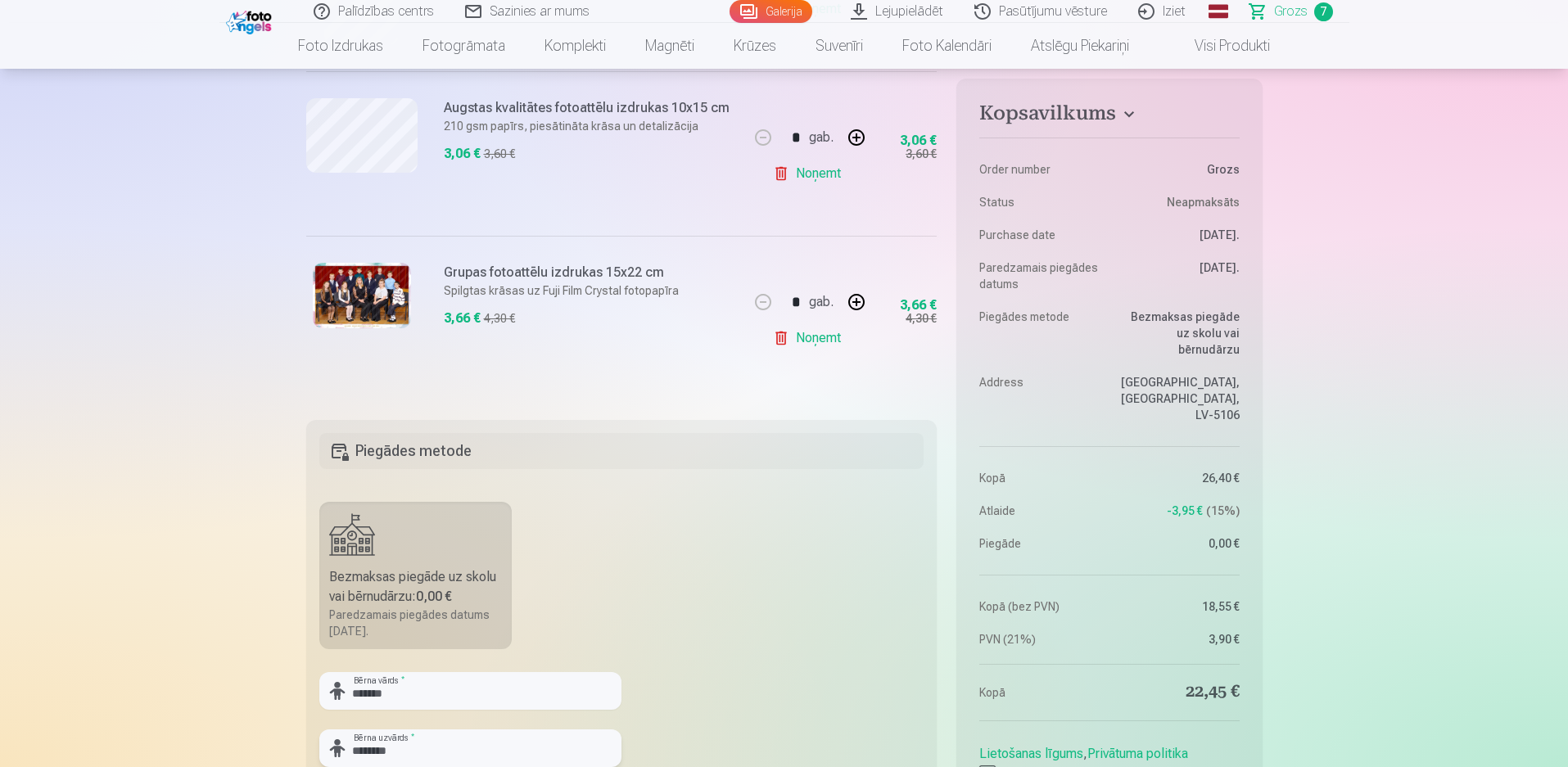
scroll to position [1498, 0]
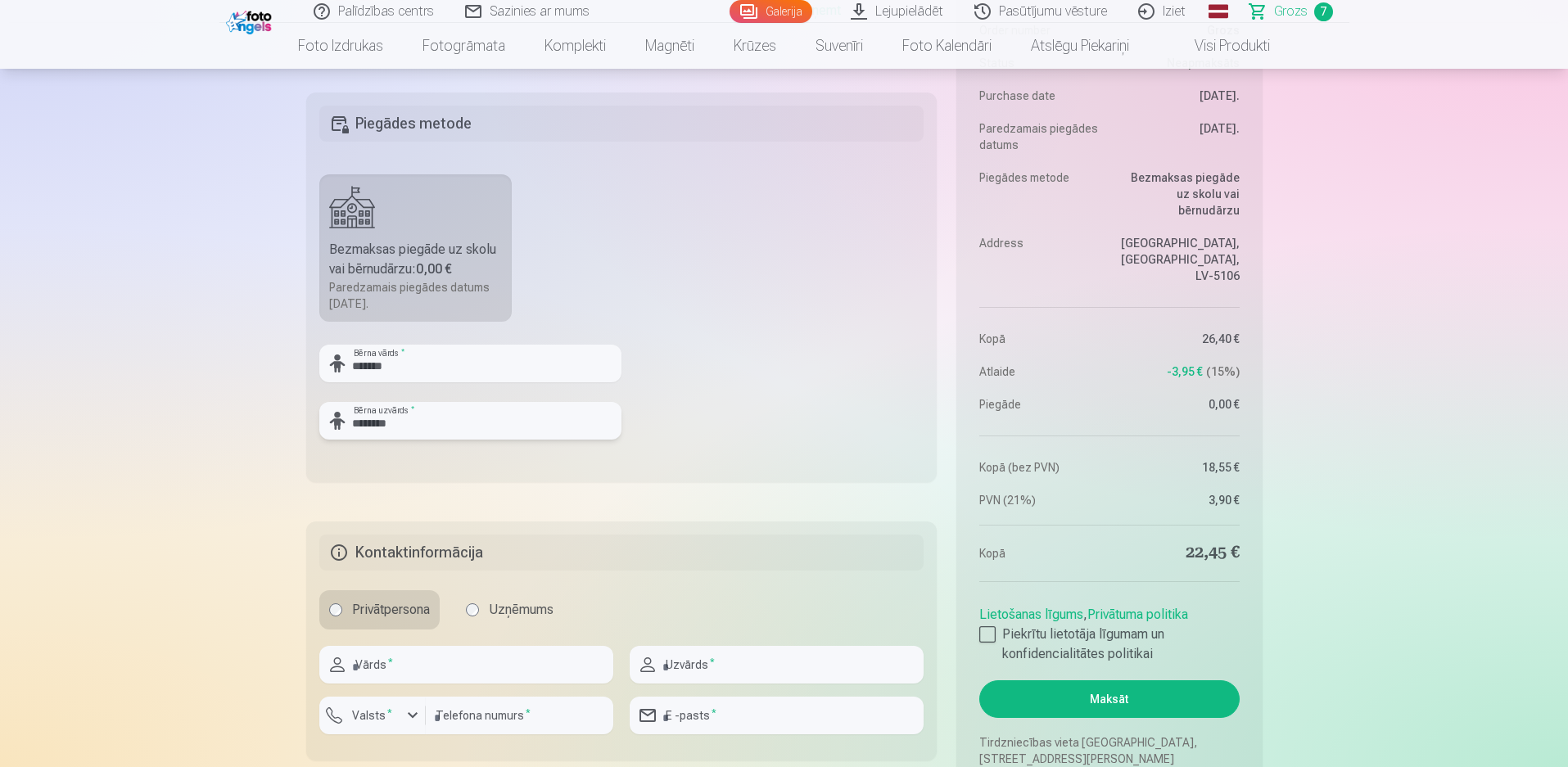
type input "********"
click at [527, 681] on input "text" at bounding box center [466, 664] width 294 height 37
type input "****"
click at [660, 662] on input "text" at bounding box center [777, 664] width 294 height 37
type input "********"
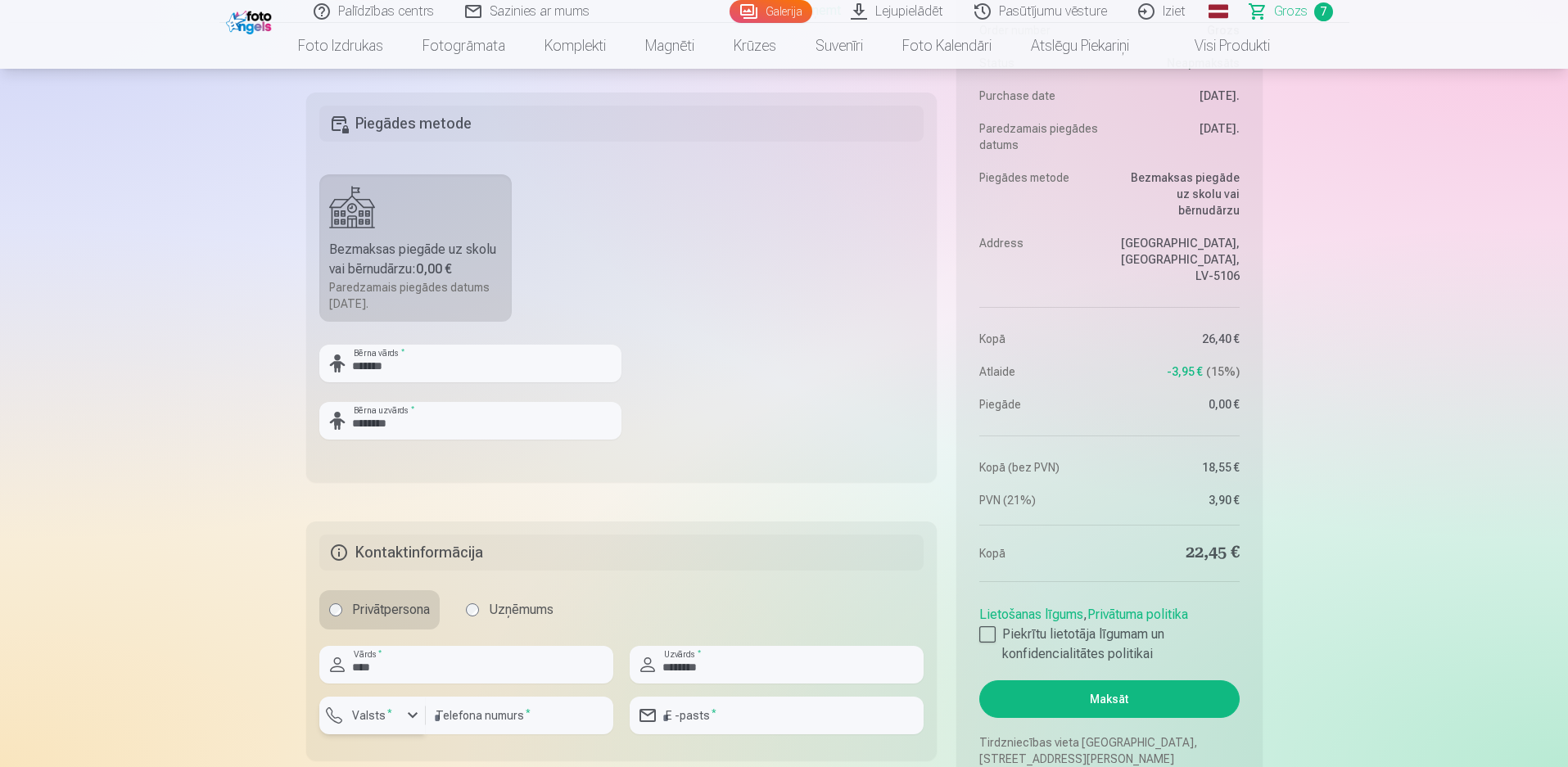
click at [391, 729] on button "Valsts *" at bounding box center [373, 716] width 107 height 37
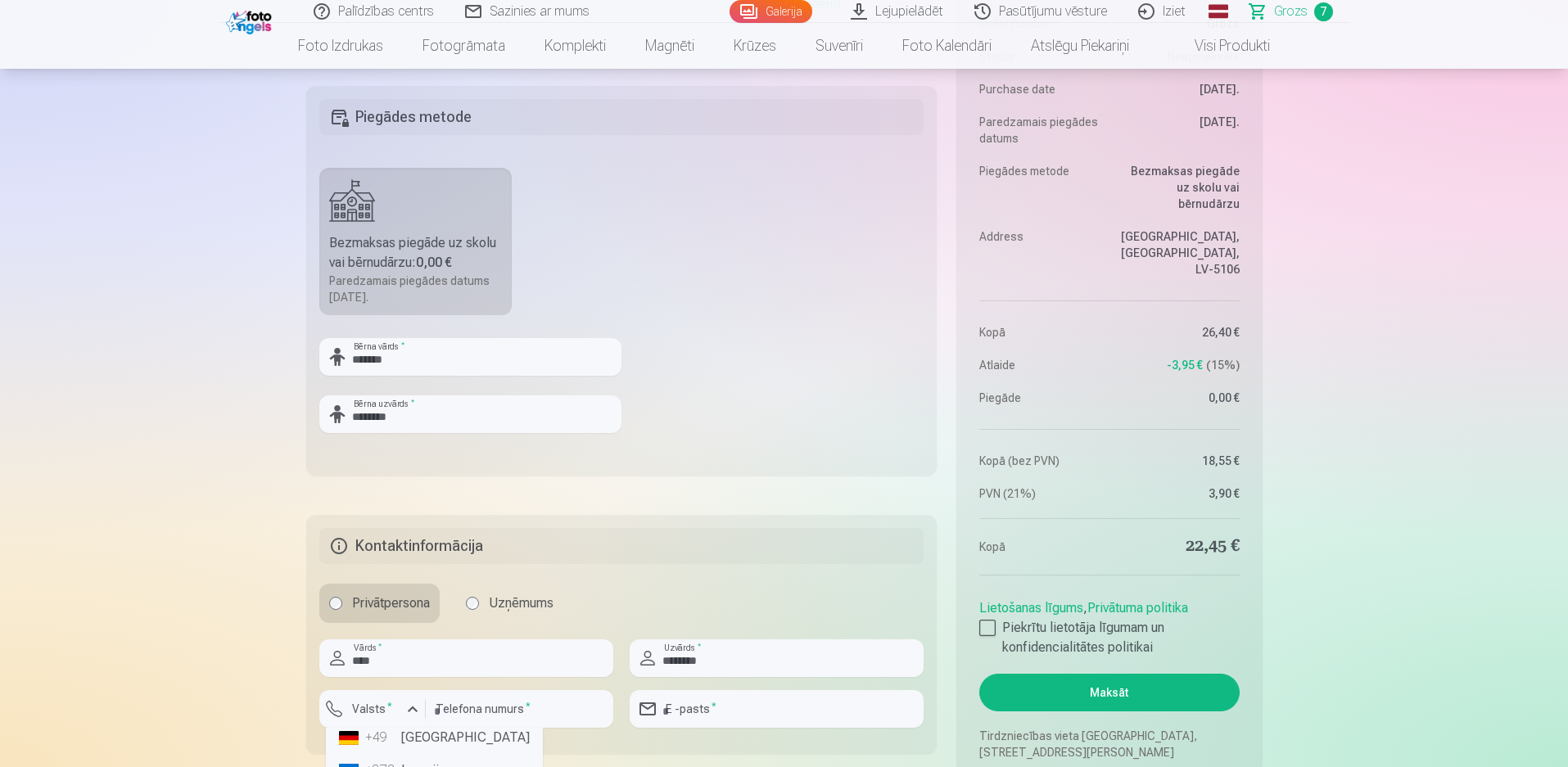
scroll to position [0, 0]
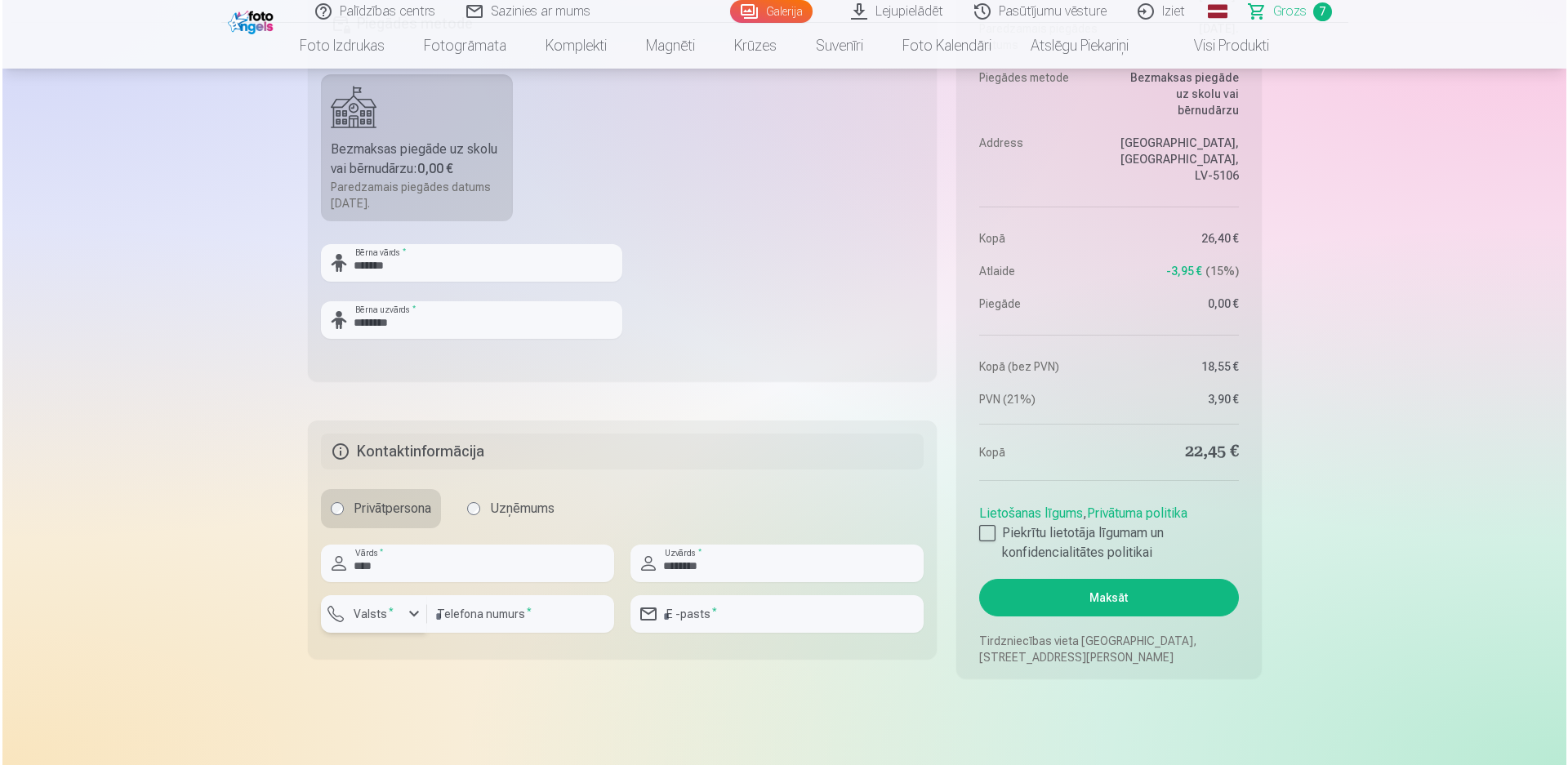
scroll to position [1664, 0]
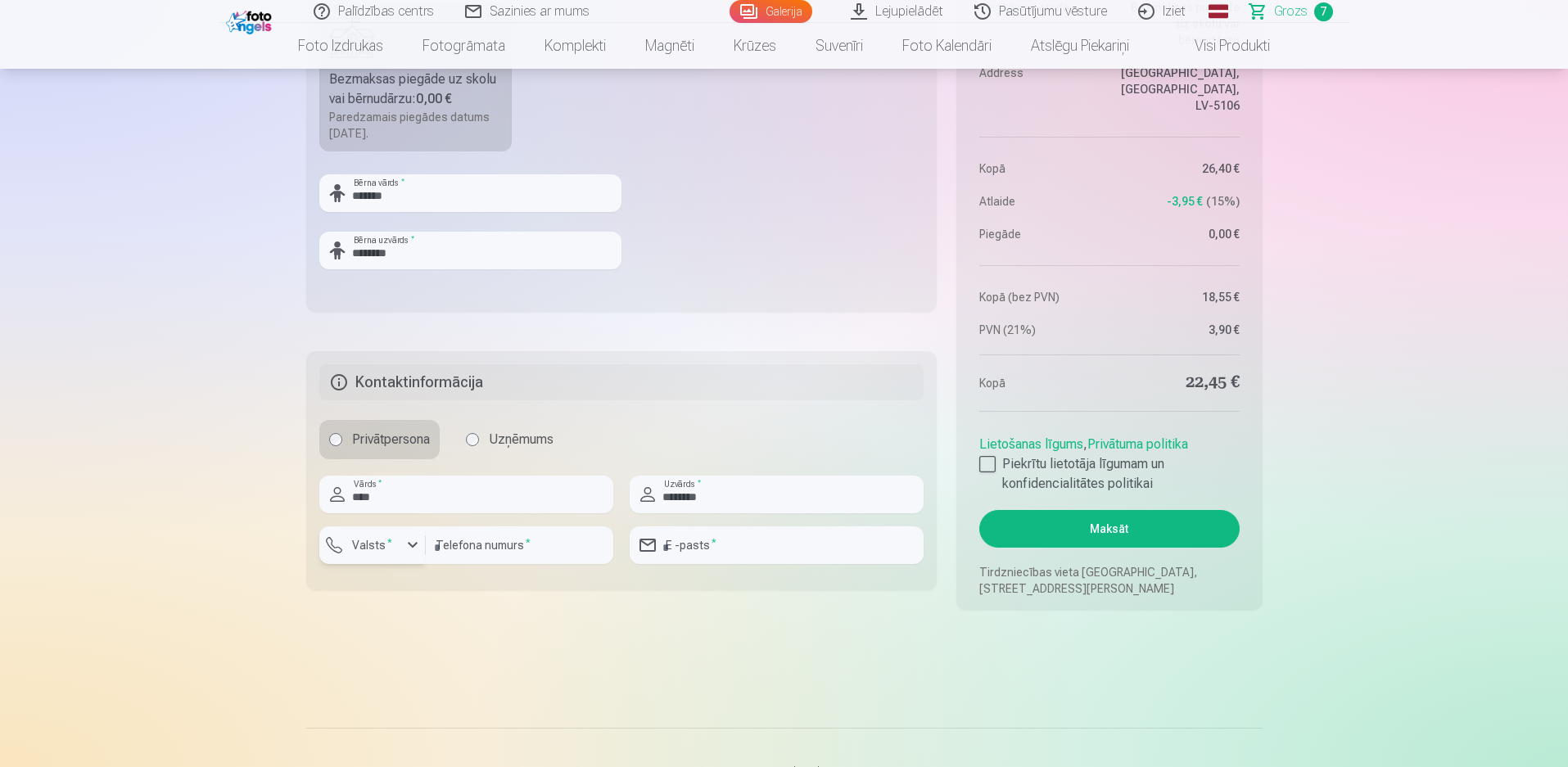
click at [393, 547] on label "Valsts *" at bounding box center [372, 546] width 53 height 17
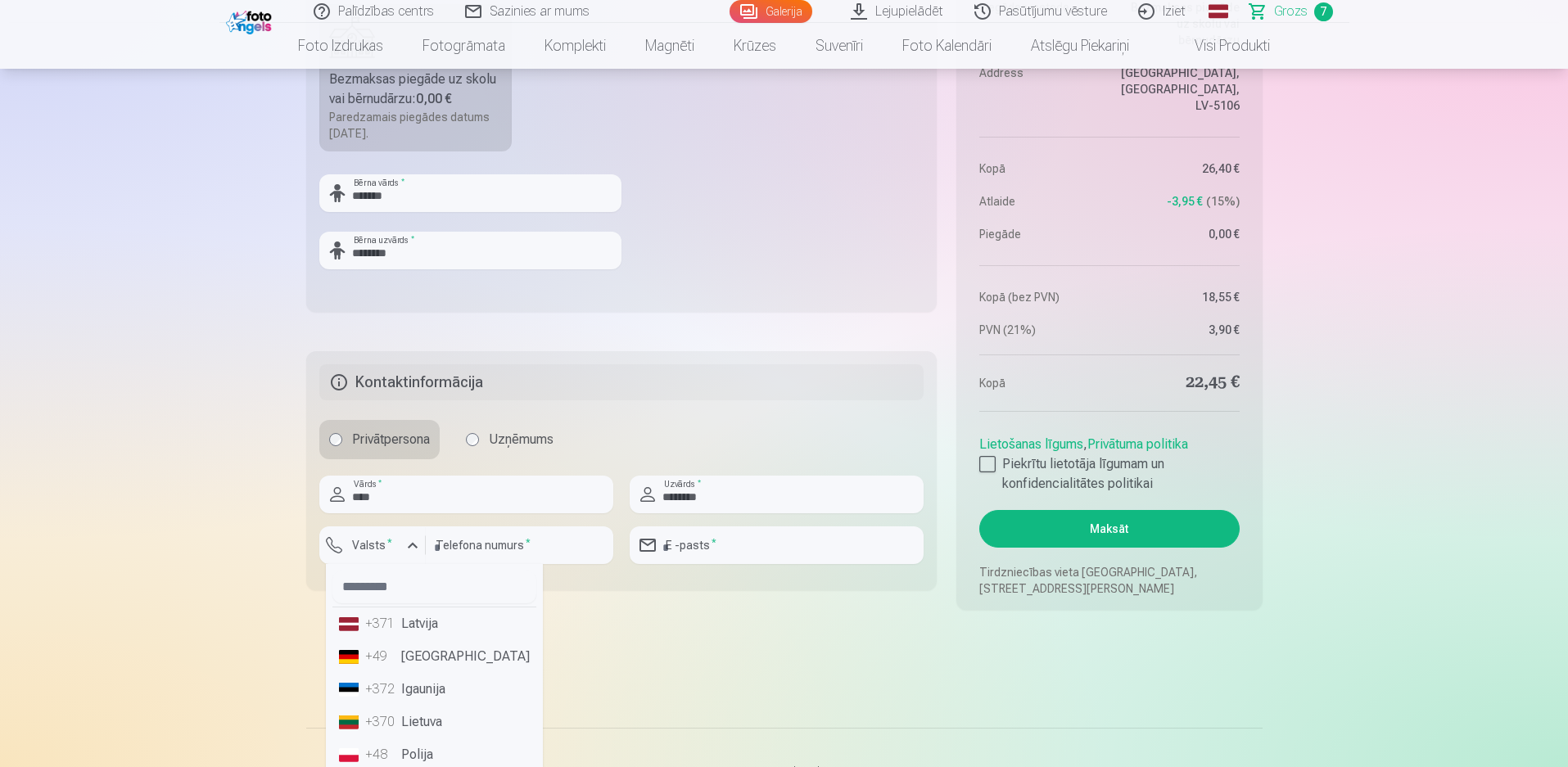
click at [406, 620] on li "+371 Latvija" at bounding box center [435, 623] width 204 height 33
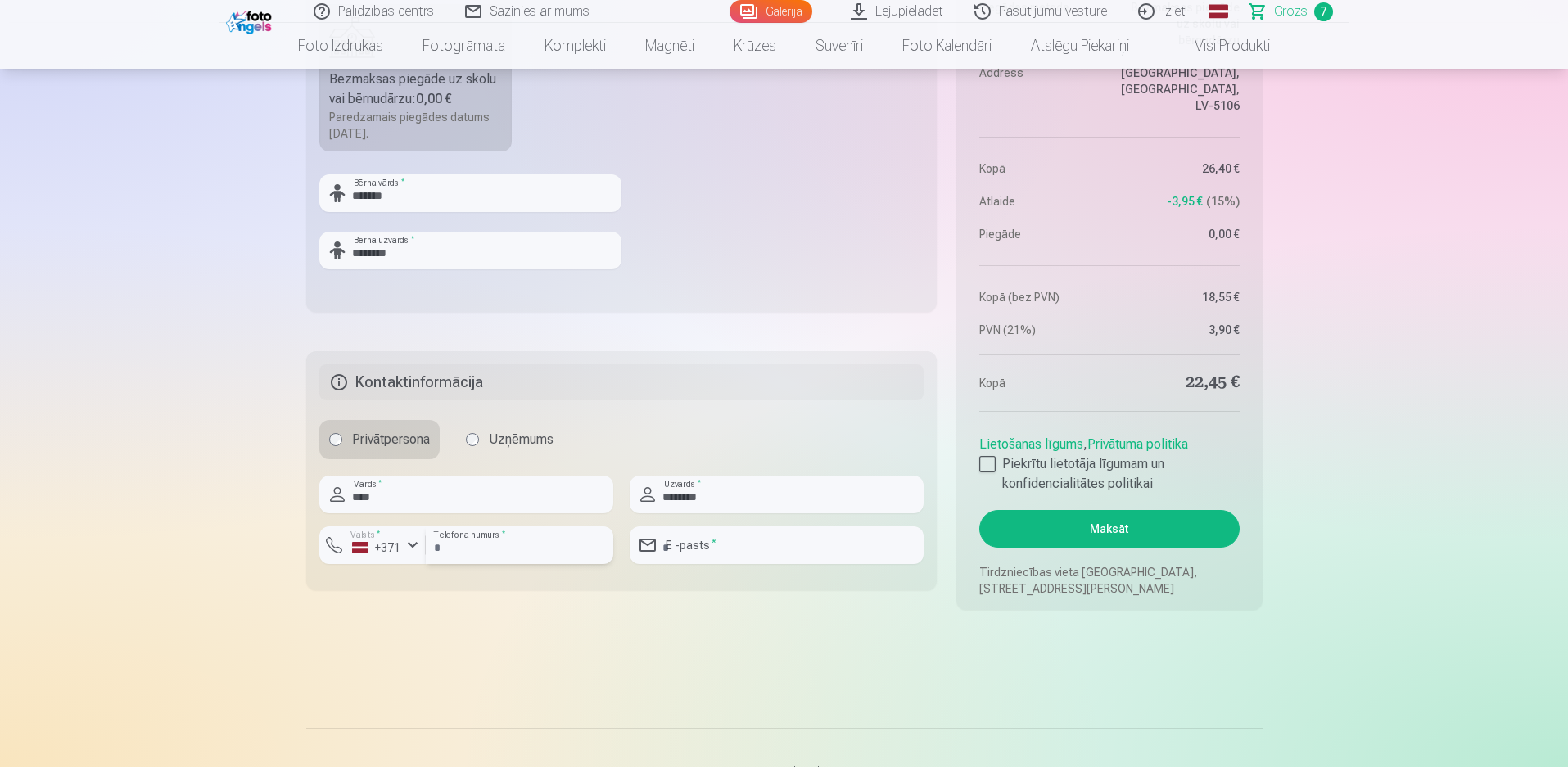
click at [499, 551] on input "number" at bounding box center [520, 545] width 188 height 37
type input "********"
click at [765, 537] on input "email" at bounding box center [777, 545] width 294 height 37
type input "**********"
click at [989, 466] on div at bounding box center [988, 464] width 17 height 17
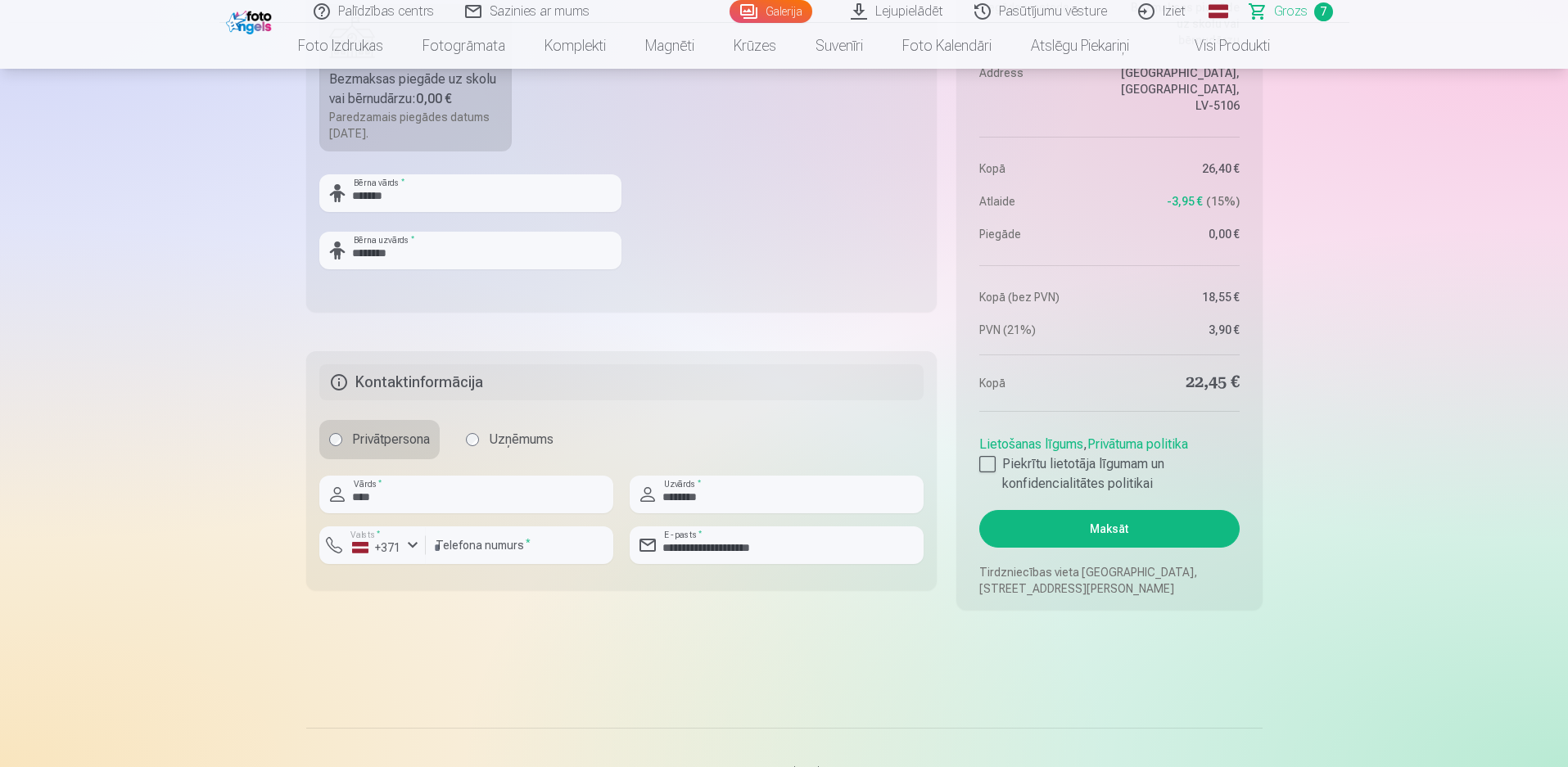
click at [1108, 526] on button "Maksāt" at bounding box center [1109, 529] width 260 height 37
